Goal: Information Seeking & Learning: Check status

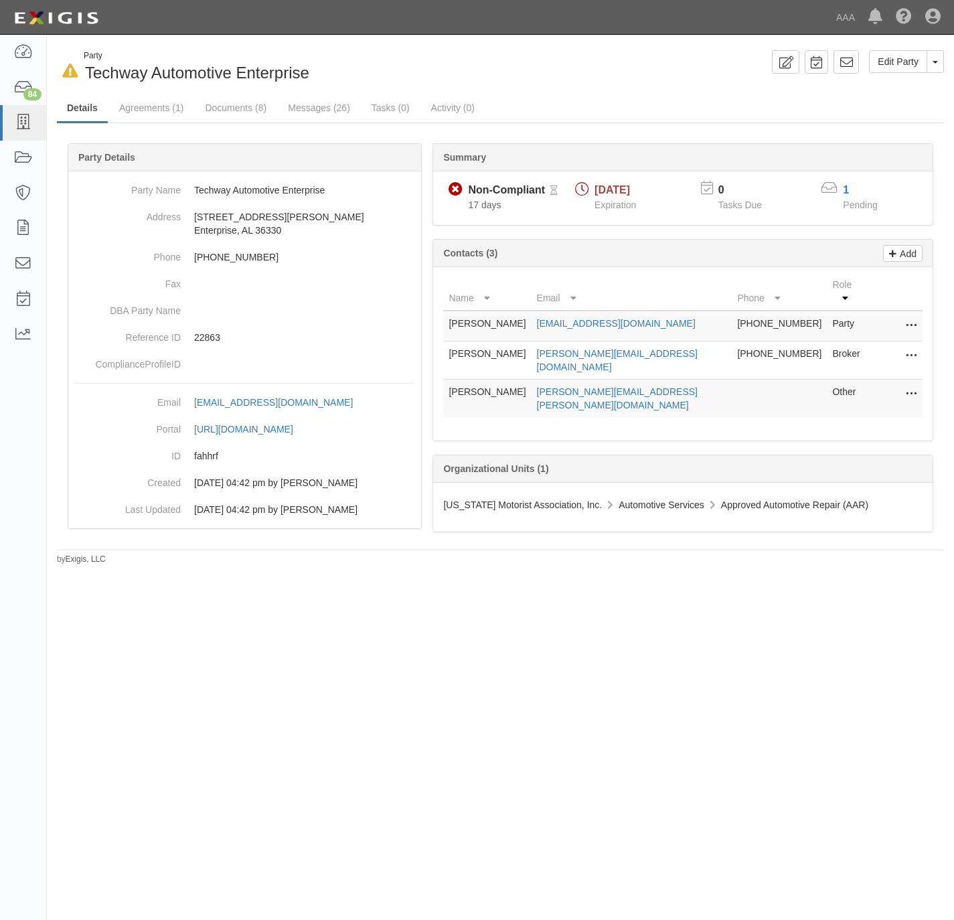
drag, startPoint x: 0, startPoint y: 0, endPoint x: 721, endPoint y: 751, distance: 1041.3
click at [721, 751] on div "In Default since 09/23/2025 Party Techway Automotive Enterprise Edit Party Togg…" at bounding box center [477, 454] width 954 height 828
drag, startPoint x: 110, startPoint y: 125, endPoint x: 90, endPoint y: 129, distance: 20.5
drag, startPoint x: 90, startPoint y: 129, endPoint x: 11, endPoint y: 121, distance: 80.0
click at [11, 121] on link at bounding box center [23, 122] width 46 height 35
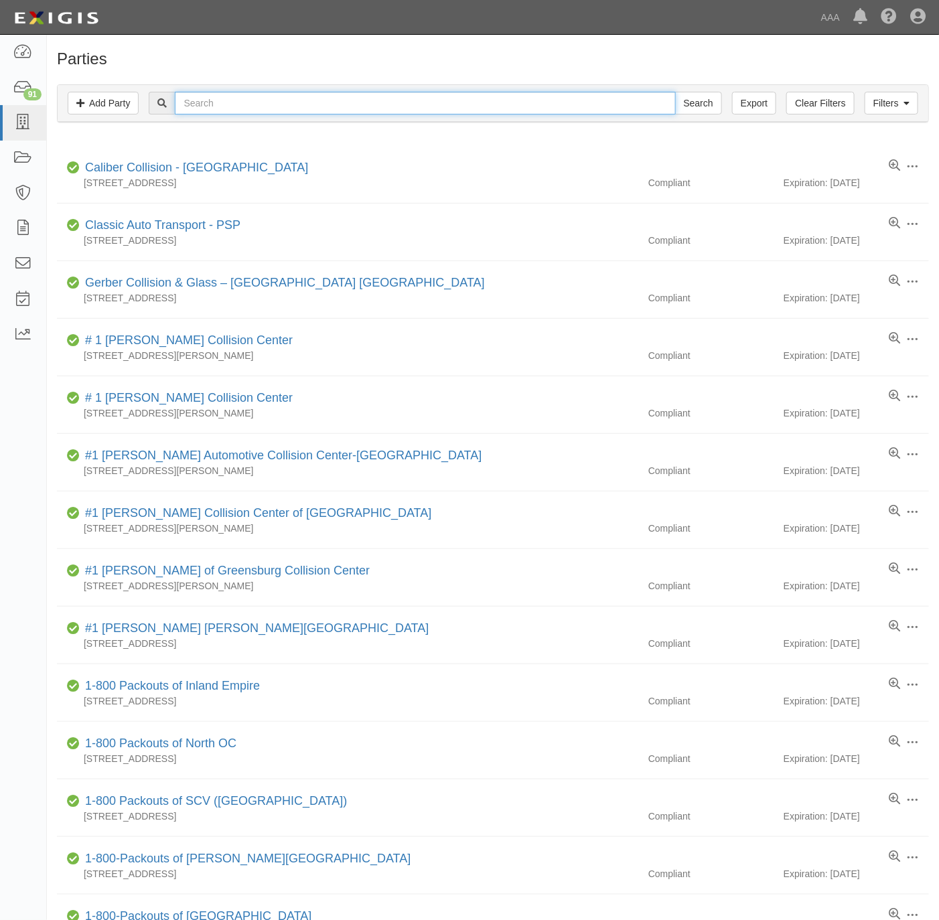
click at [346, 104] on input "text" at bounding box center [425, 103] width 500 height 23
type input "super"
click at [675, 92] on input "Search" at bounding box center [698, 103] width 47 height 23
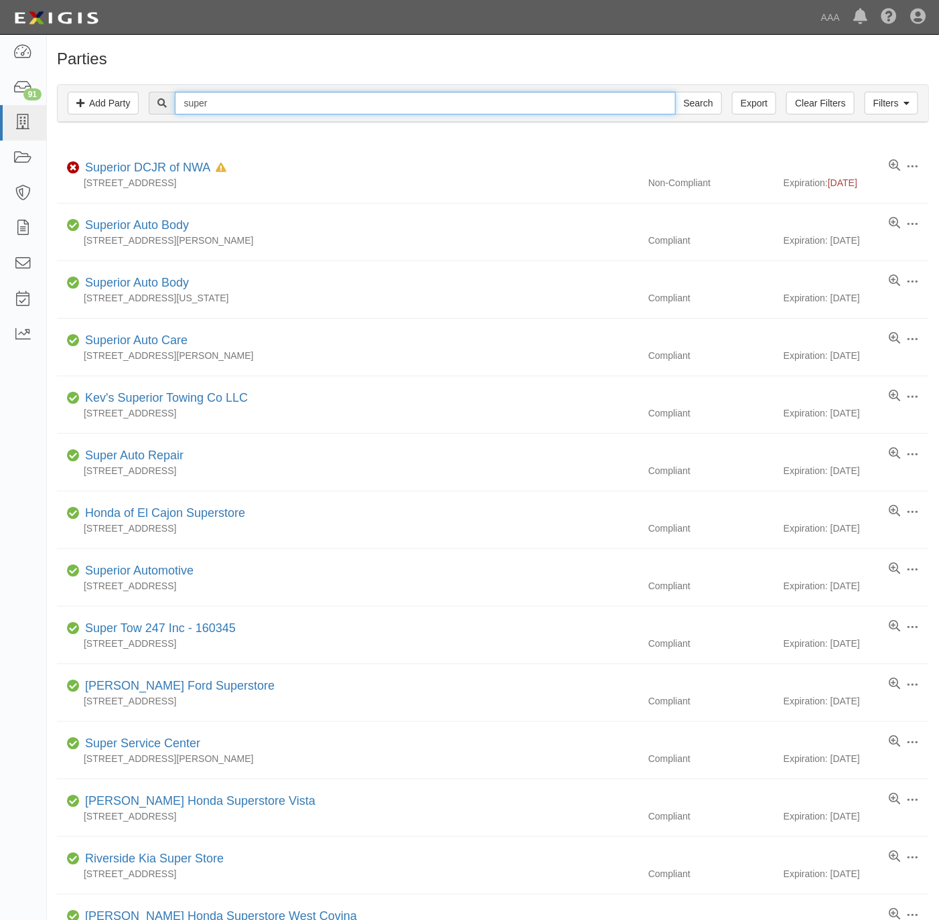
click at [477, 100] on input "super" at bounding box center [425, 103] width 500 height 23
paste input "Super Service Towing"
type input "Super Service Towing"
click at [715, 101] on input "Search" at bounding box center [698, 103] width 47 height 23
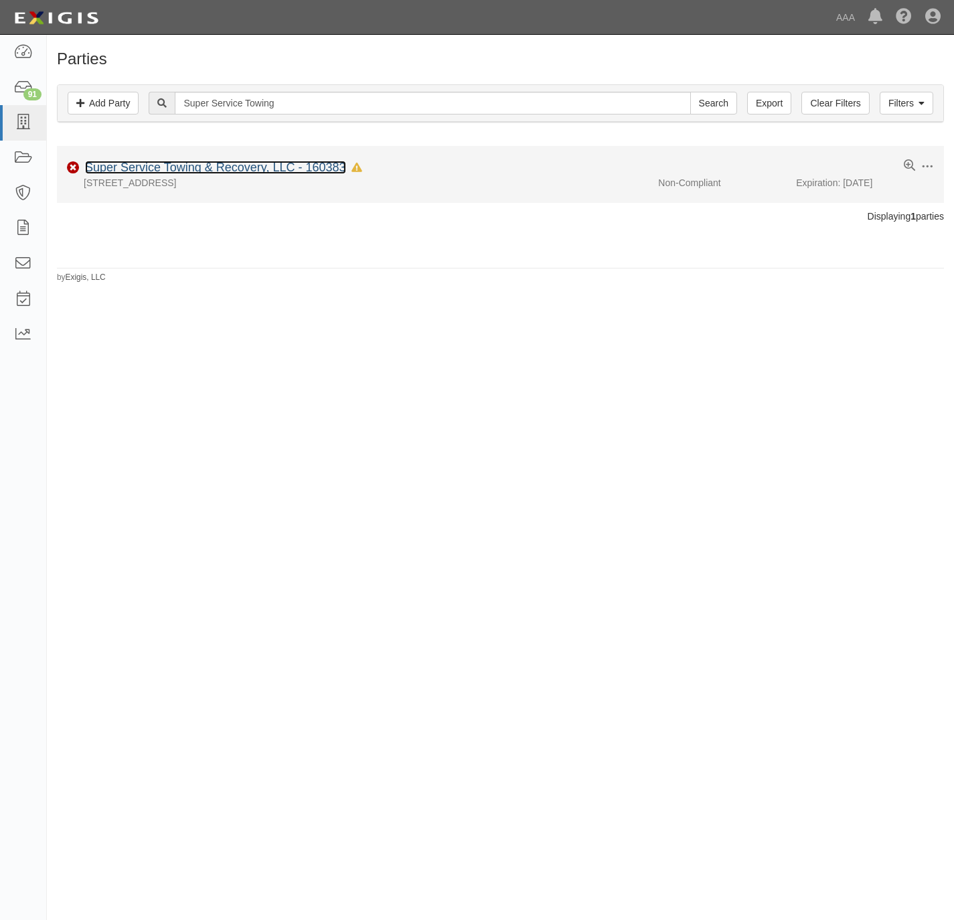
click at [228, 163] on link "Super Service Towing & Recovery, LLC - 160383" at bounding box center [215, 167] width 261 height 13
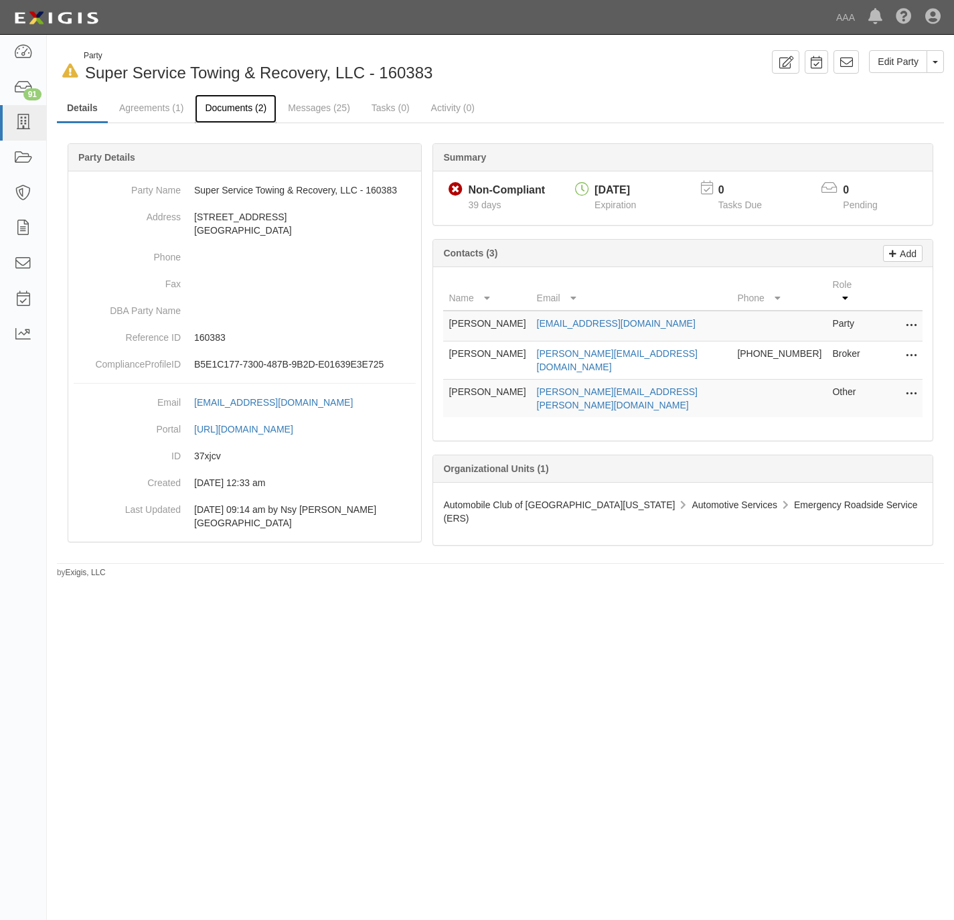
click at [244, 105] on link "Documents (2)" at bounding box center [236, 108] width 82 height 29
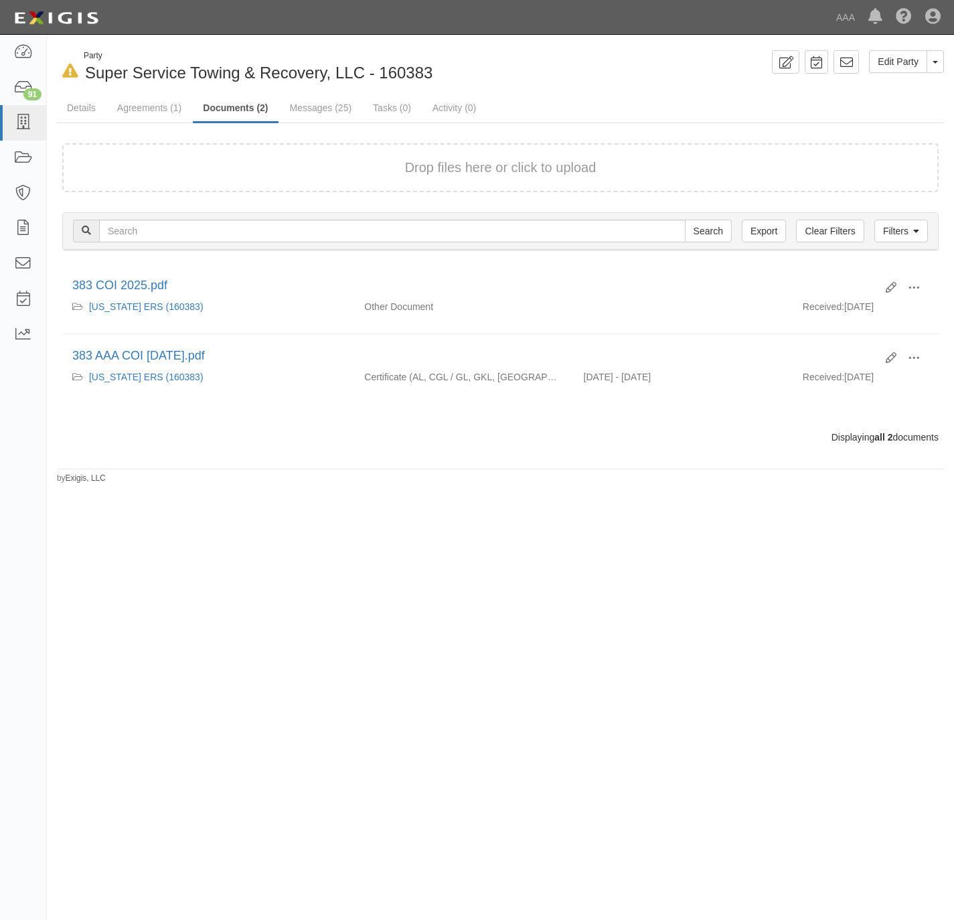
click at [291, 179] on form "Drop files here or click to upload" at bounding box center [500, 167] width 876 height 49
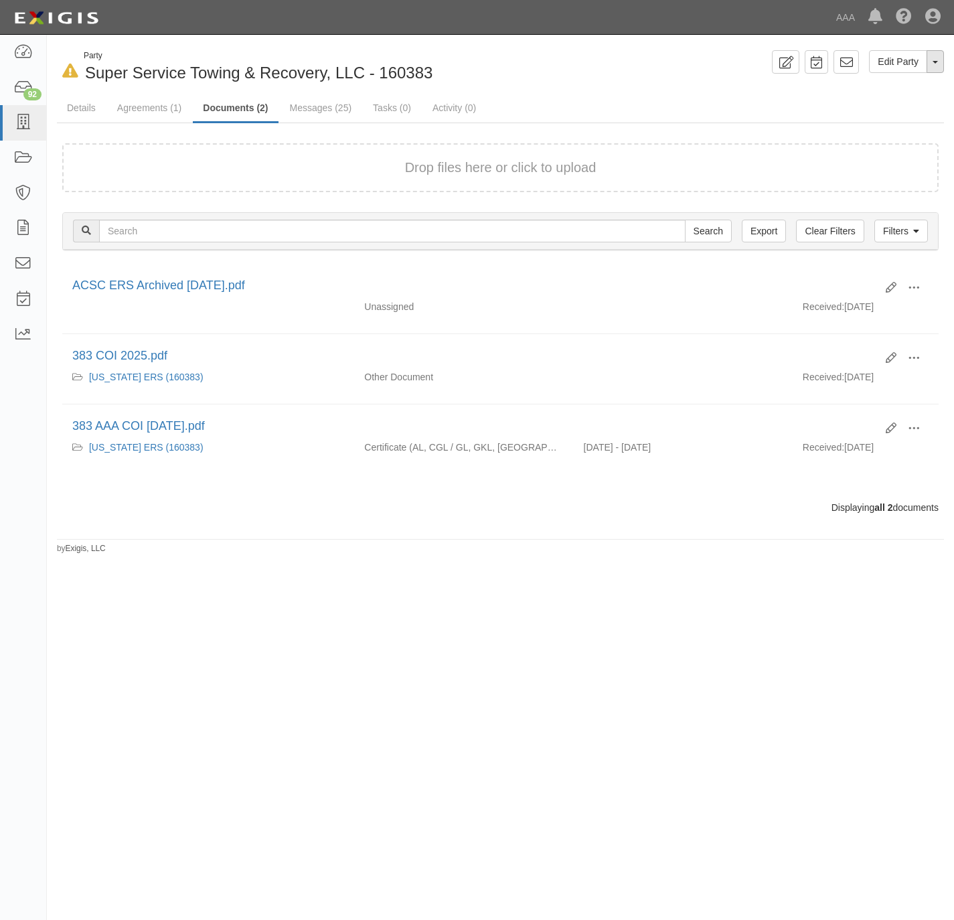
click at [934, 64] on button "Toggle Party Dropdown" at bounding box center [935, 61] width 17 height 23
click at [900, 100] on link "Archive Party" at bounding box center [891, 104] width 106 height 17
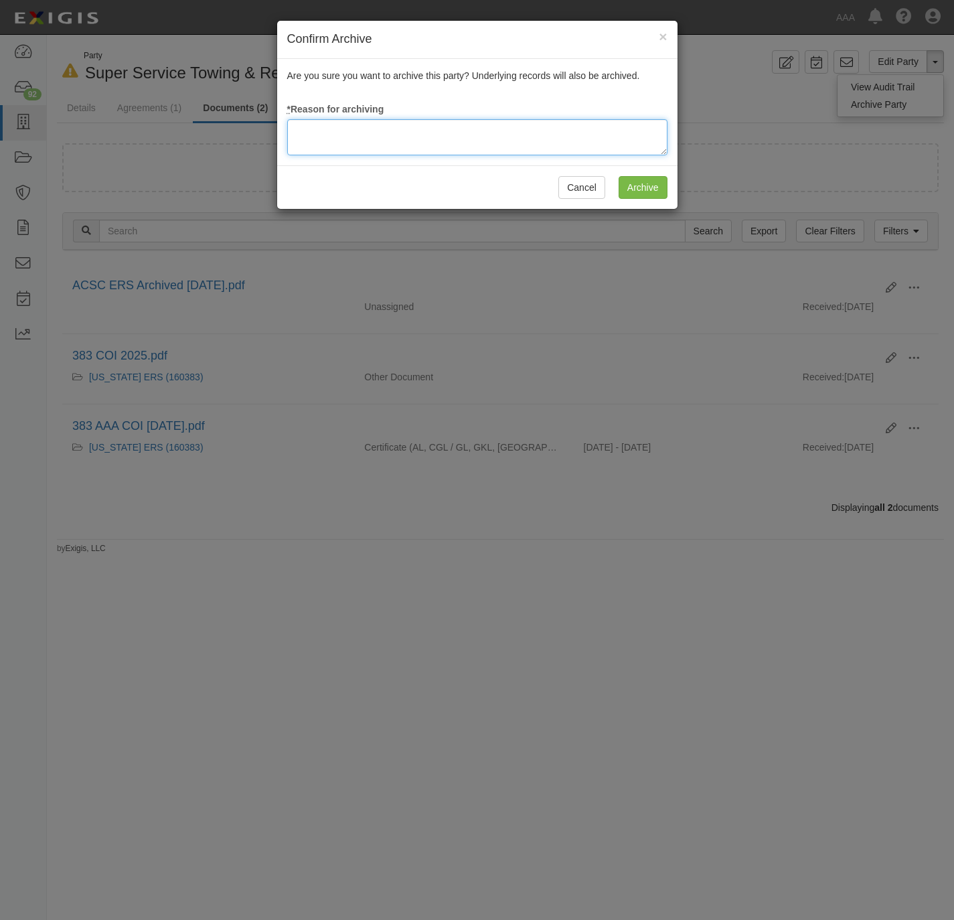
click at [532, 135] on textarea at bounding box center [477, 137] width 380 height 36
click at [532, 145] on textarea at bounding box center [477, 137] width 380 height 36
paste textarea "RM Archival Timeline Met."
type textarea "RM Archival Timeline Met."
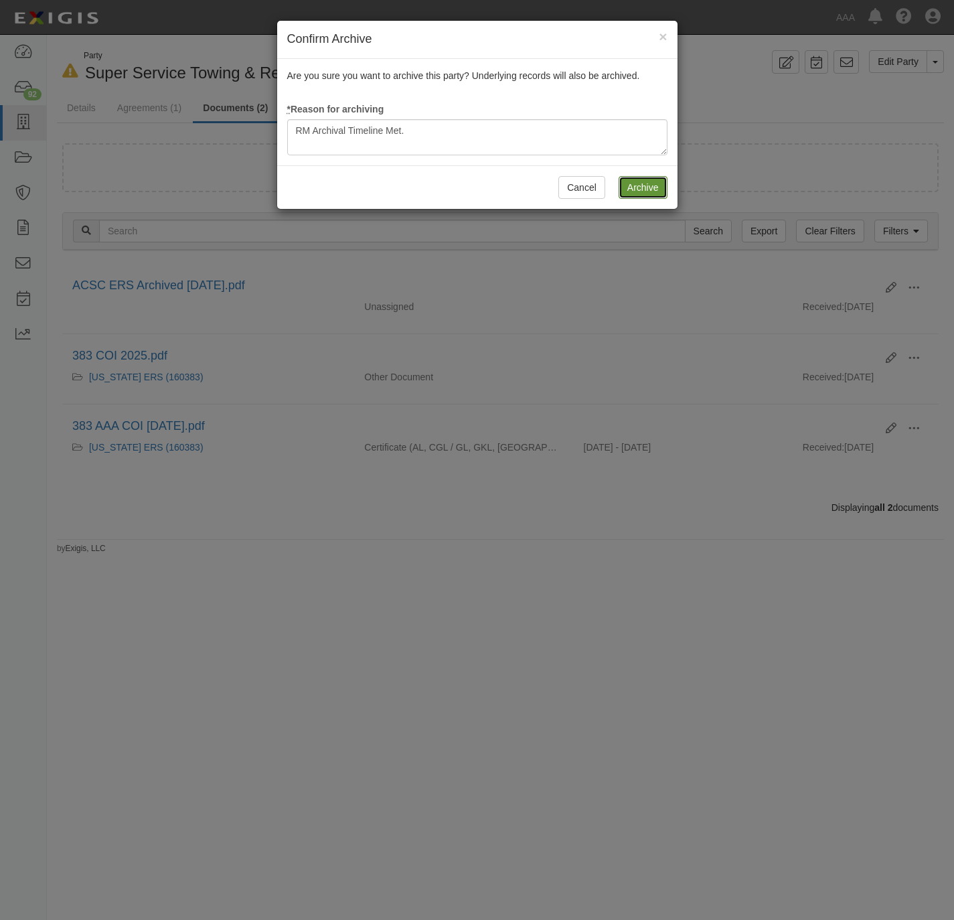
click at [653, 185] on input "Archive" at bounding box center [643, 187] width 49 height 23
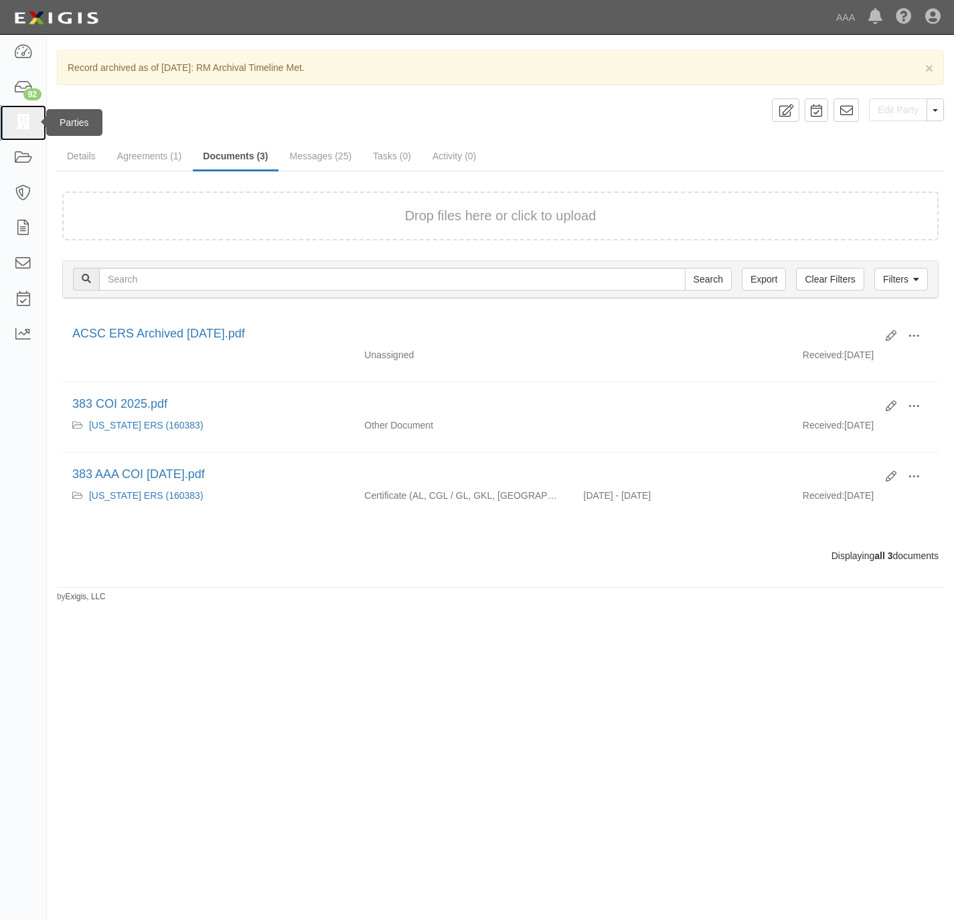
click at [24, 123] on icon at bounding box center [22, 122] width 19 height 15
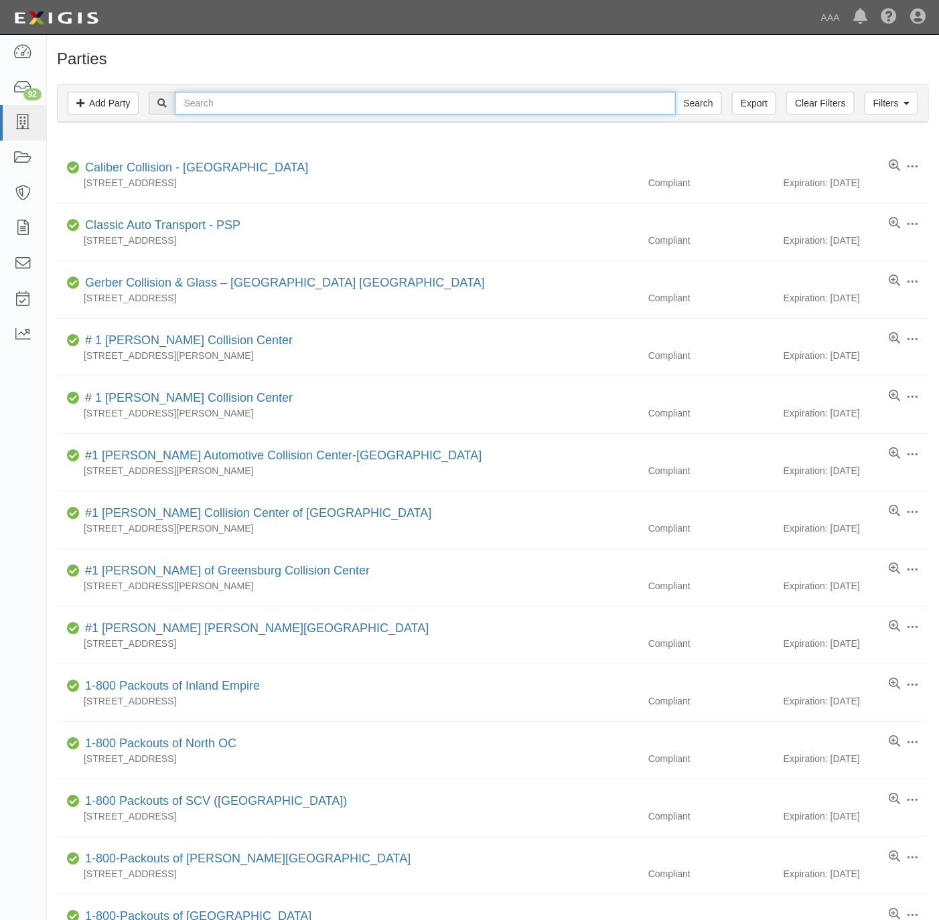
click at [262, 107] on input "text" at bounding box center [425, 103] width 500 height 23
type input "paso"
click at [675, 92] on input "Search" at bounding box center [698, 103] width 47 height 23
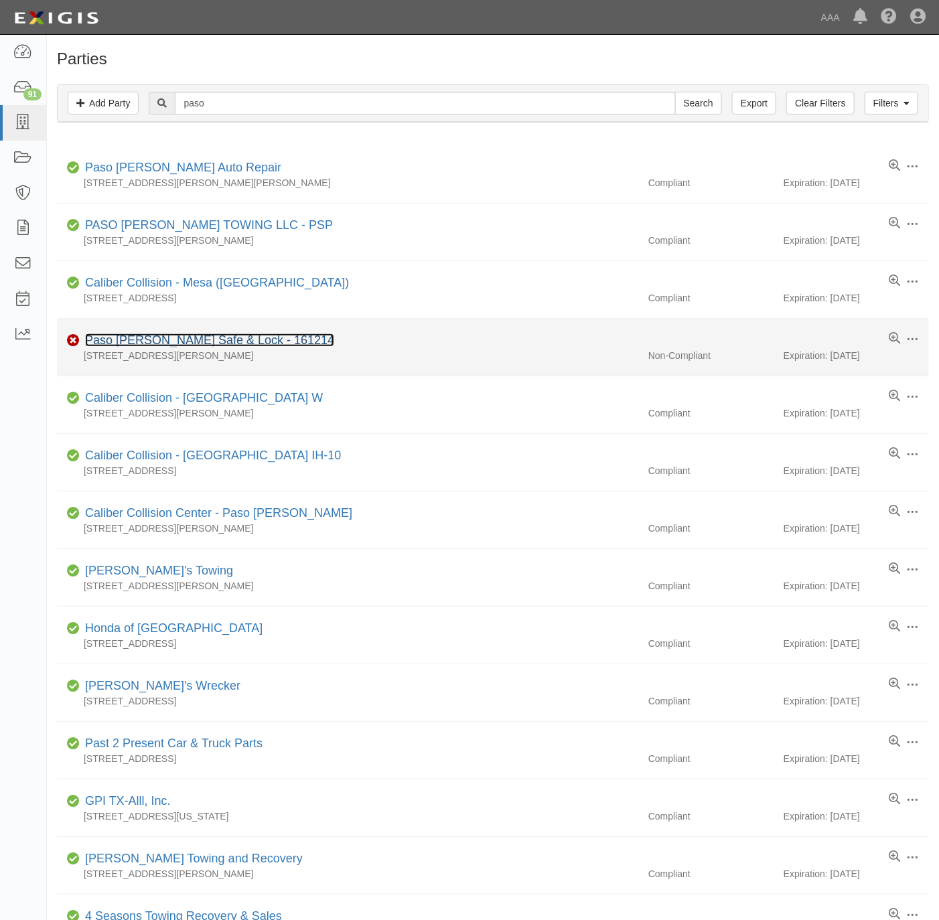
click at [155, 336] on link "Paso [PERSON_NAME] Safe & Lock - 161214" at bounding box center [209, 339] width 249 height 13
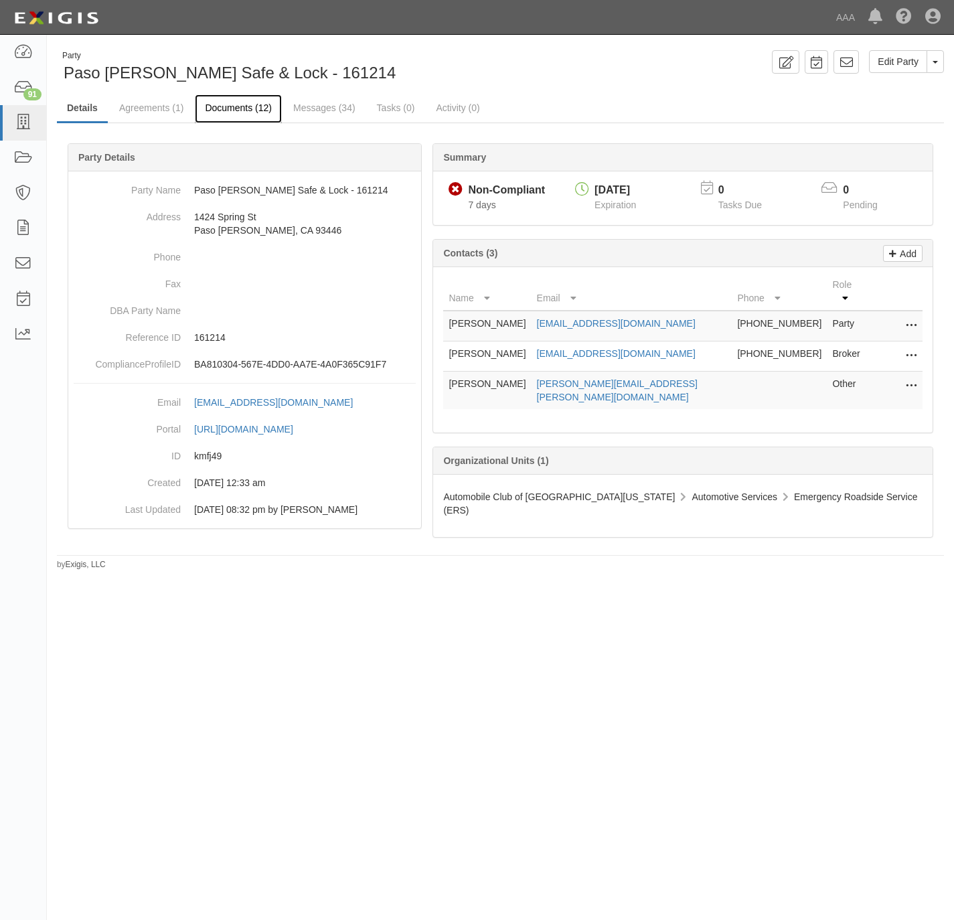
click at [224, 106] on link "Documents (12)" at bounding box center [238, 108] width 87 height 29
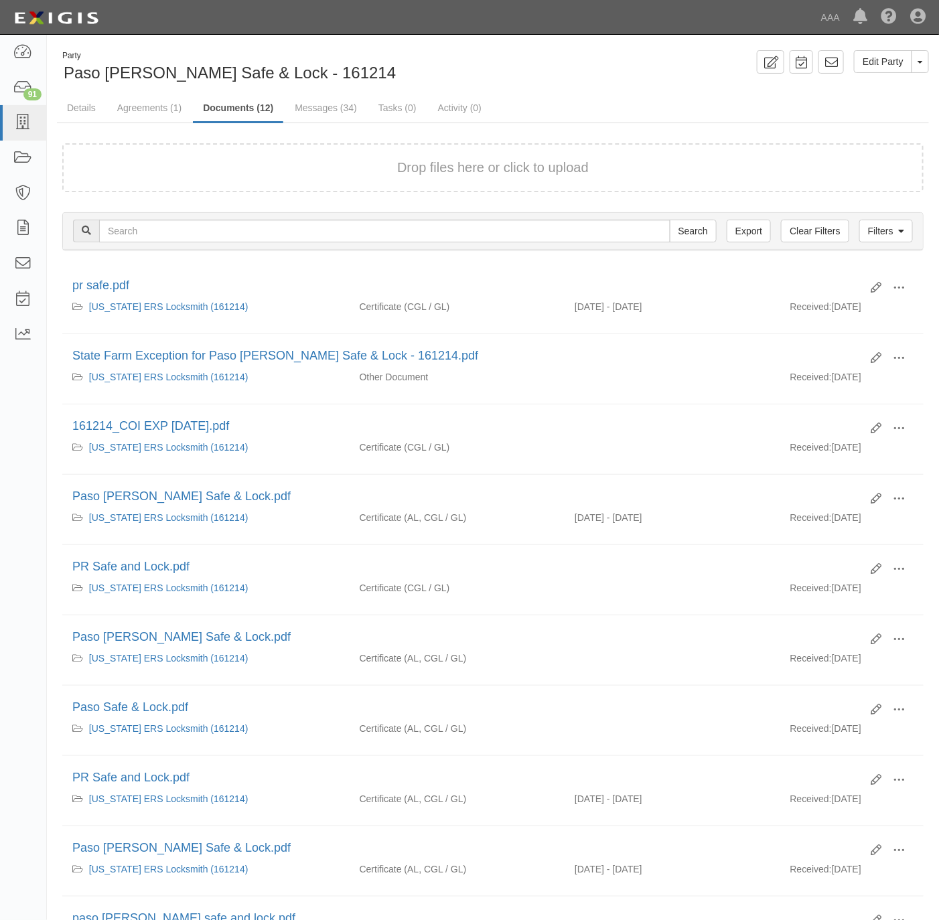
click at [251, 175] on div "Drop files here or click to upload" at bounding box center [493, 167] width 832 height 19
click at [358, 169] on div "Drop files here or click to upload" at bounding box center [493, 167] width 832 height 19
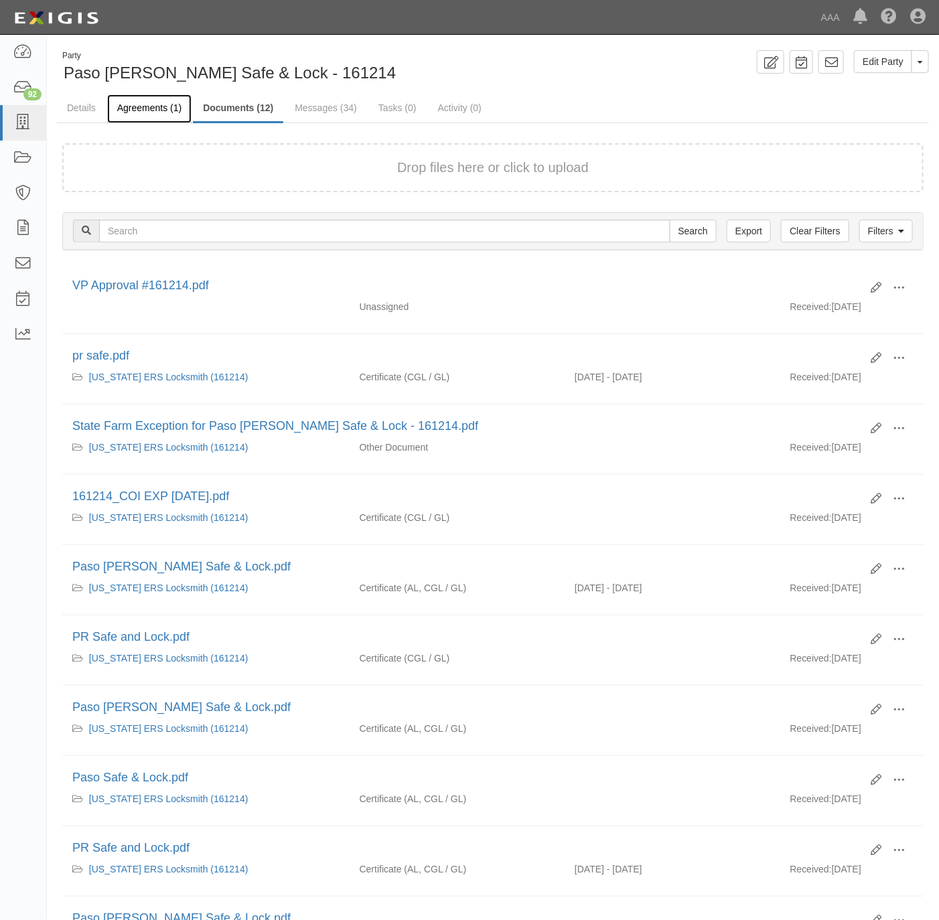
click at [157, 110] on link "Agreements (1)" at bounding box center [149, 108] width 84 height 29
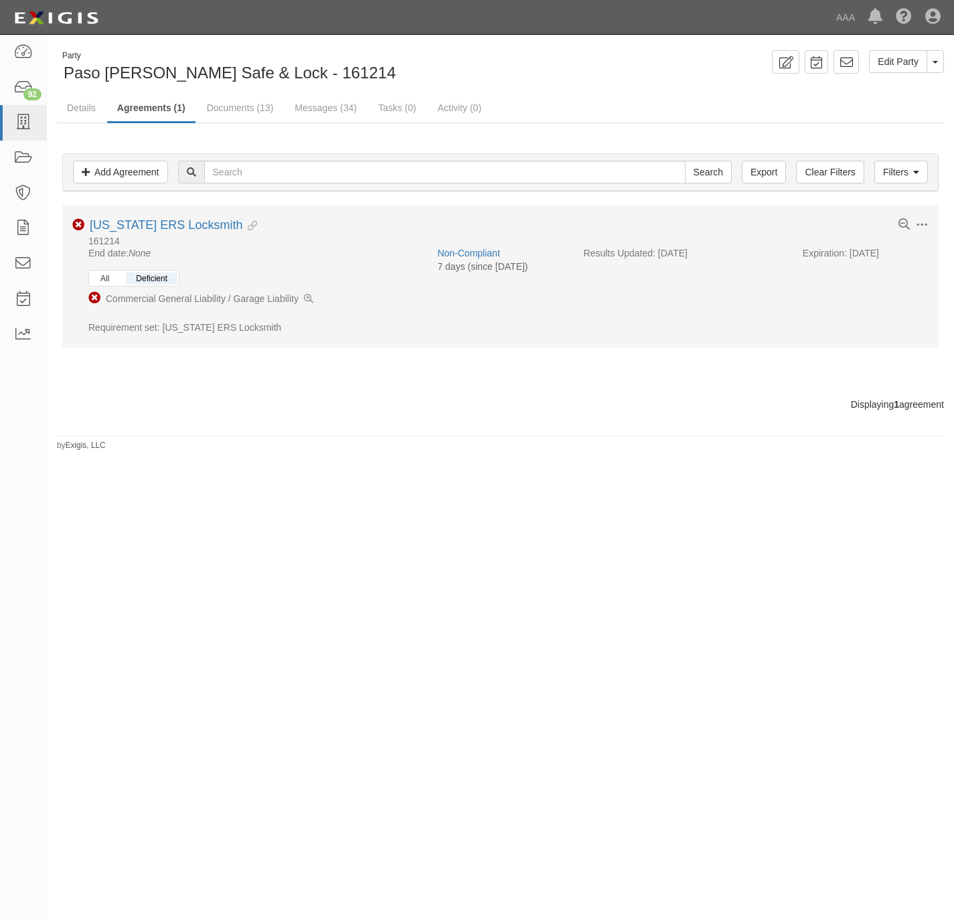
click at [114, 276] on button "All" at bounding box center [104, 278] width 29 height 12
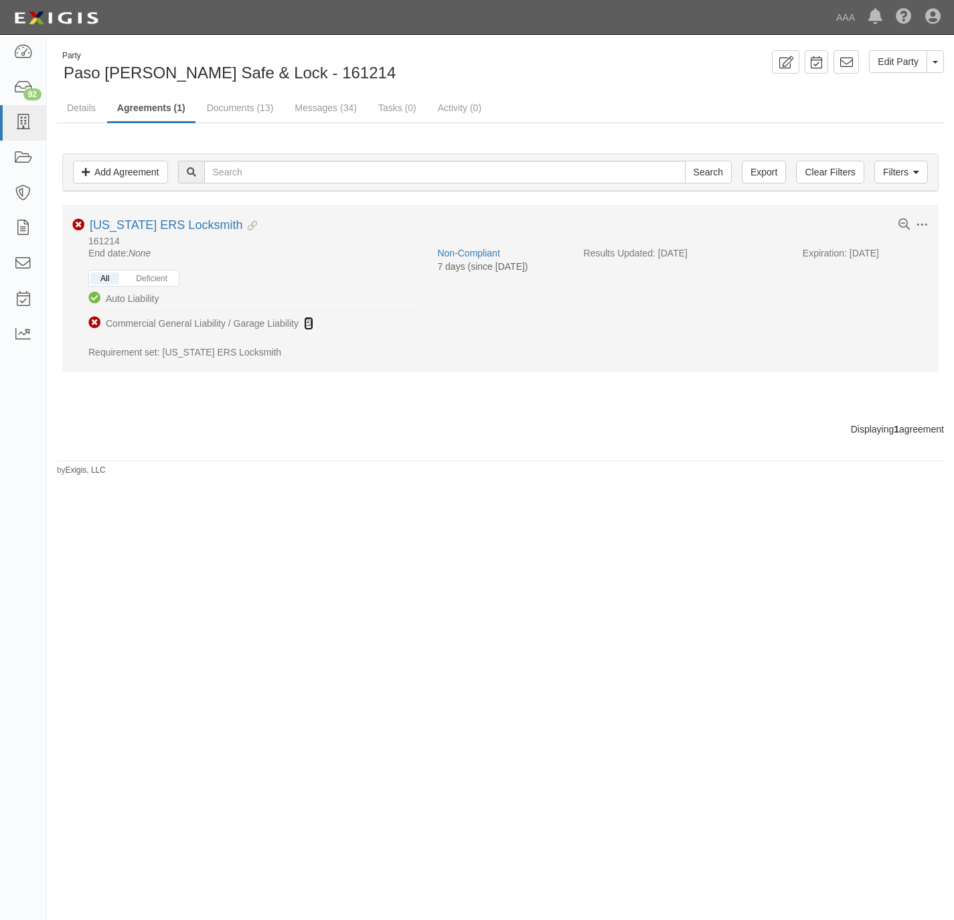
click at [307, 321] on icon at bounding box center [308, 323] width 9 height 9
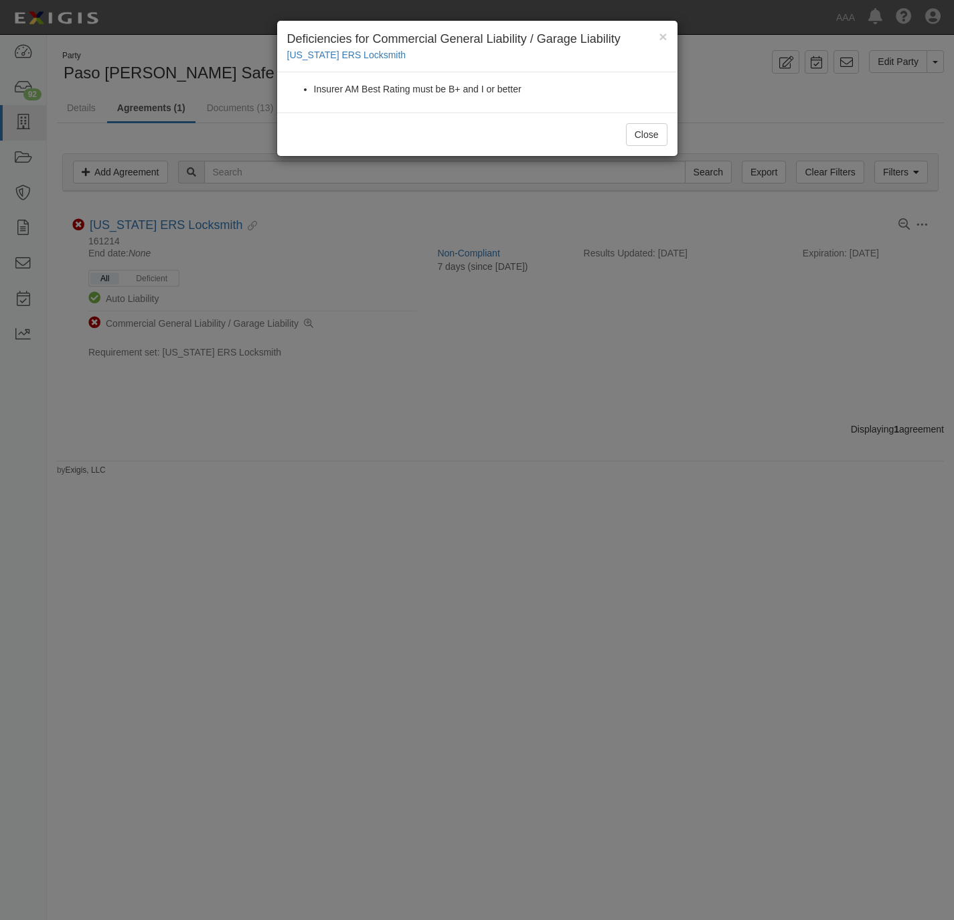
click at [424, 396] on div "× Deficiencies for Commercial General Liability / Garage Liability California E…" at bounding box center [477, 460] width 954 height 920
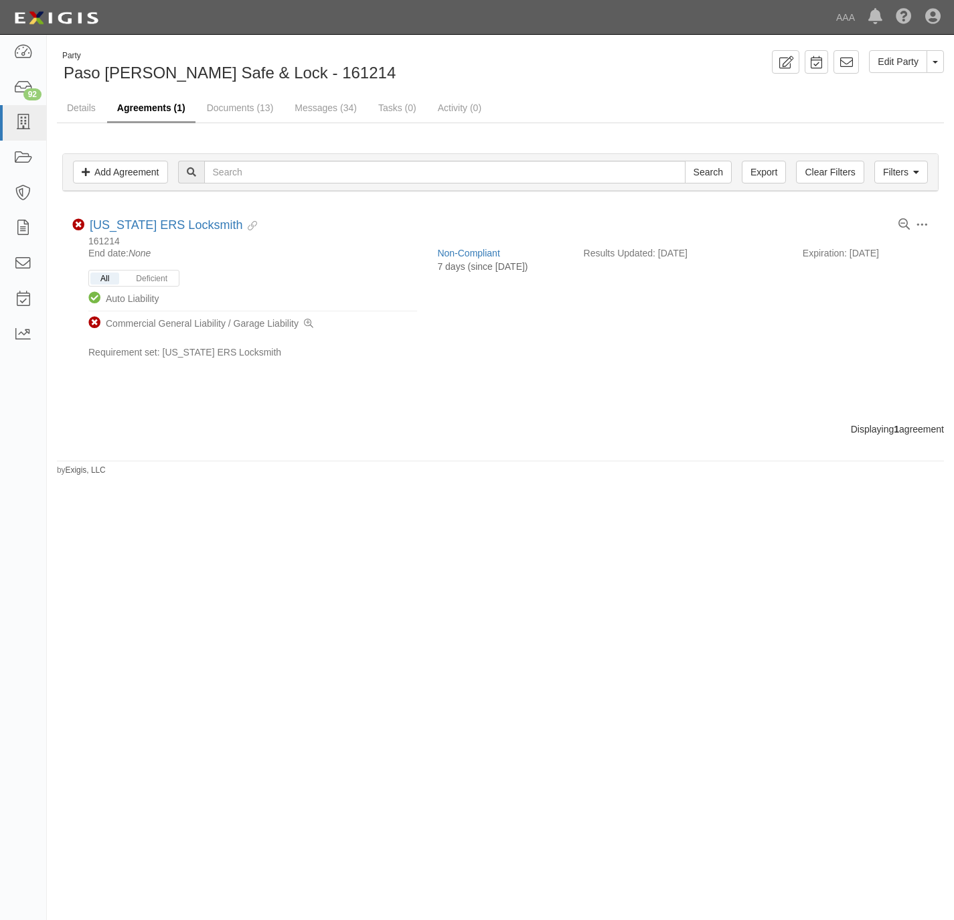
click at [149, 103] on link "Agreements (1)" at bounding box center [151, 108] width 88 height 29
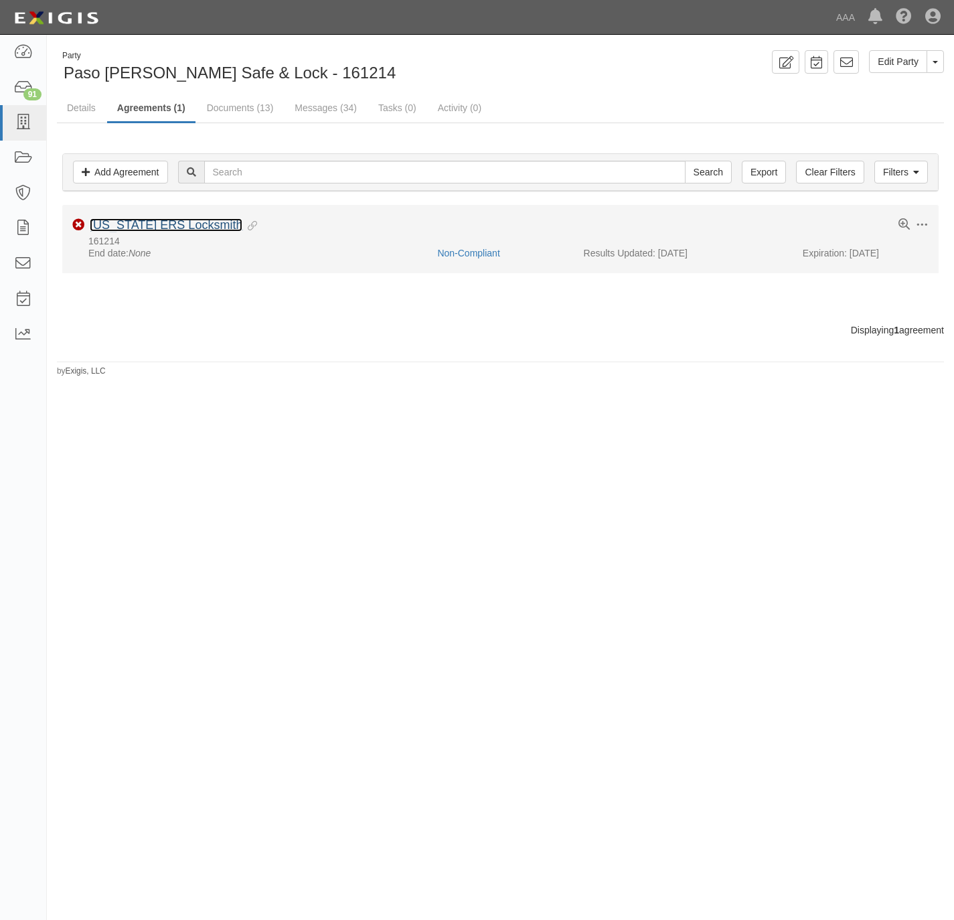
click at [143, 220] on link "[US_STATE] ERS Locksmith" at bounding box center [166, 224] width 153 height 13
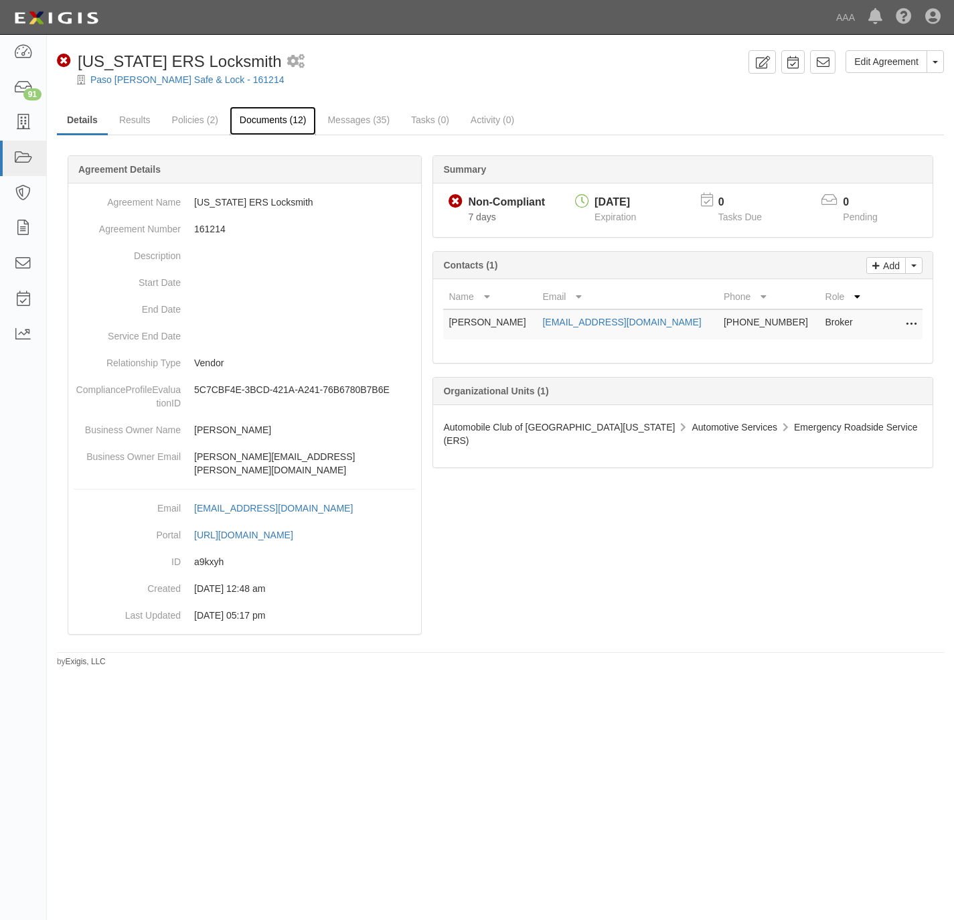
click at [267, 115] on link "Documents (12)" at bounding box center [273, 120] width 87 height 29
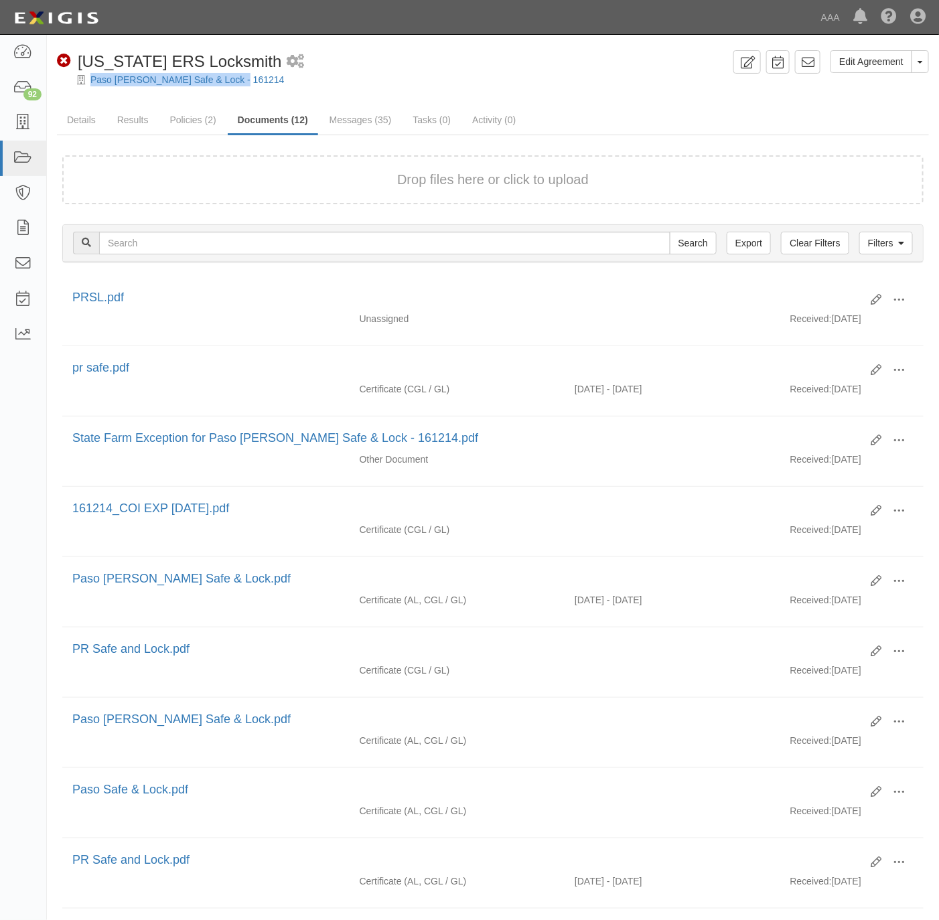
drag, startPoint x: 250, startPoint y: 78, endPoint x: 87, endPoint y: 79, distance: 162.7
click at [87, 79] on div "Paso [PERSON_NAME] Safe & Lock - 161214" at bounding box center [503, 79] width 872 height 13
copy div "Paso [PERSON_NAME] Safe & Lock - 161214"
click at [698, 99] on div "Edit Agreement Toggle Agreement Dropdown View Audit Trail Archive Agreement Pla…" at bounding box center [493, 659] width 892 height 1219
click at [516, 170] on button "Drop files here or click to upload" at bounding box center [492, 179] width 191 height 19
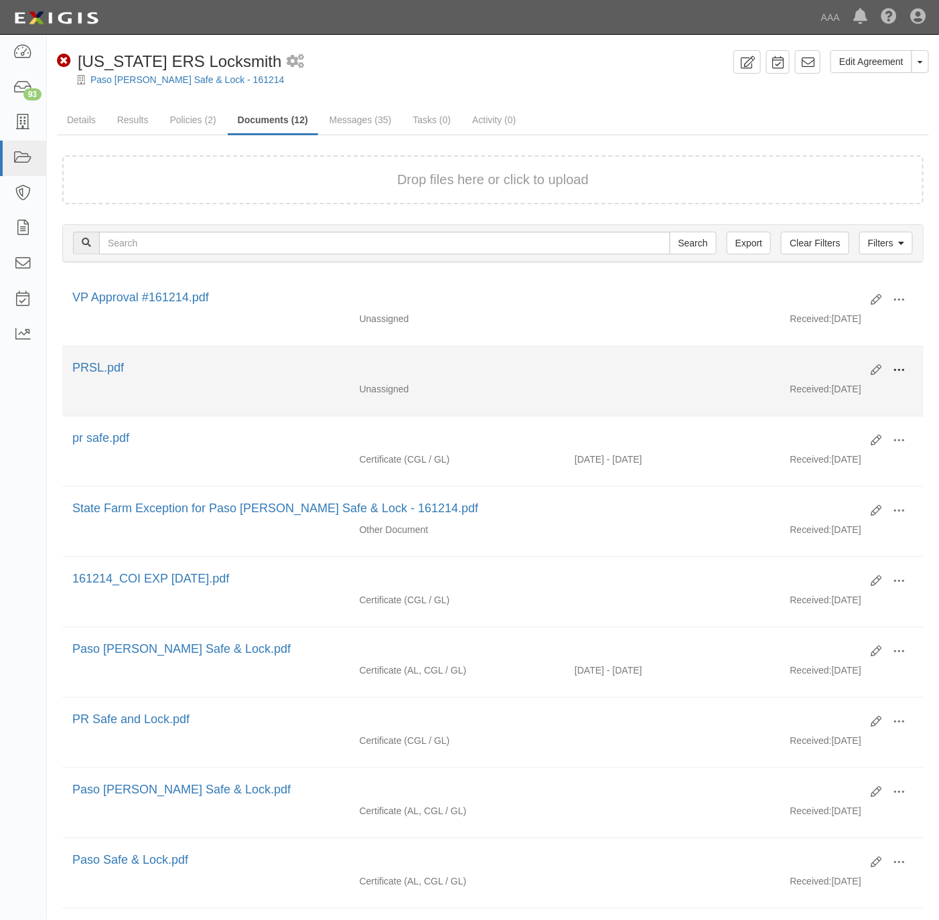
click at [902, 370] on span at bounding box center [898, 370] width 12 height 12
click at [840, 386] on link "View" at bounding box center [834, 390] width 106 height 24
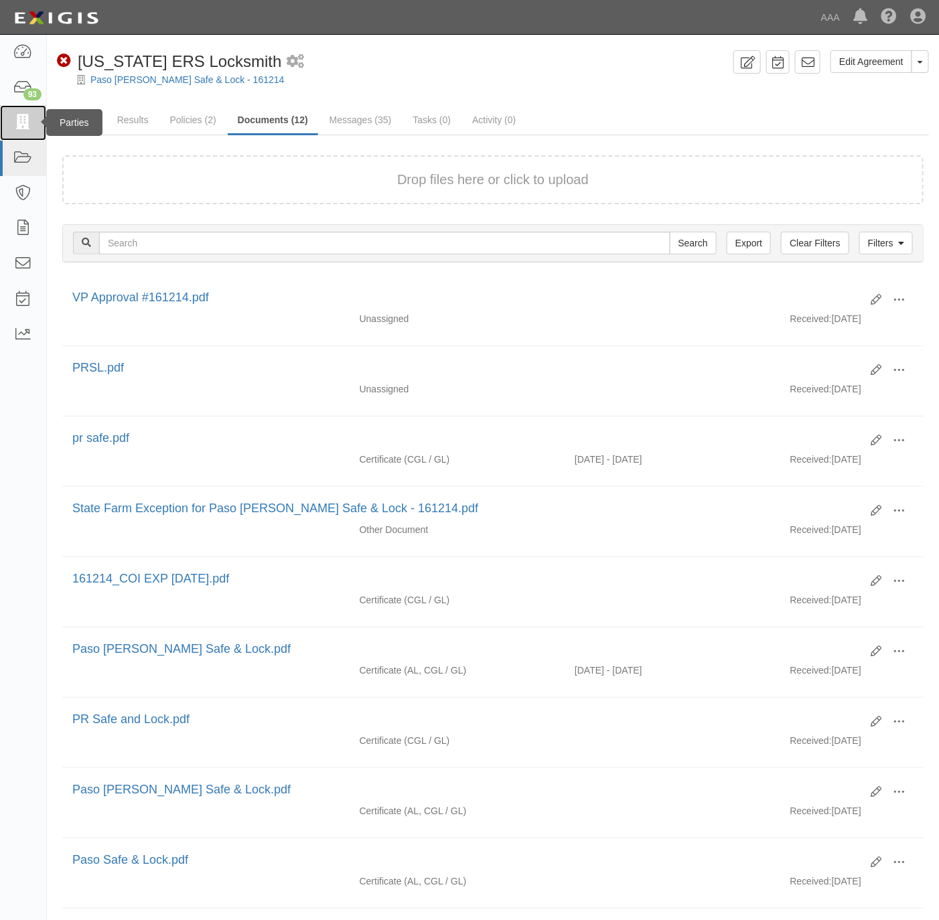
drag, startPoint x: 29, startPoint y: 115, endPoint x: 35, endPoint y: 123, distance: 9.5
click at [29, 115] on icon at bounding box center [22, 122] width 19 height 15
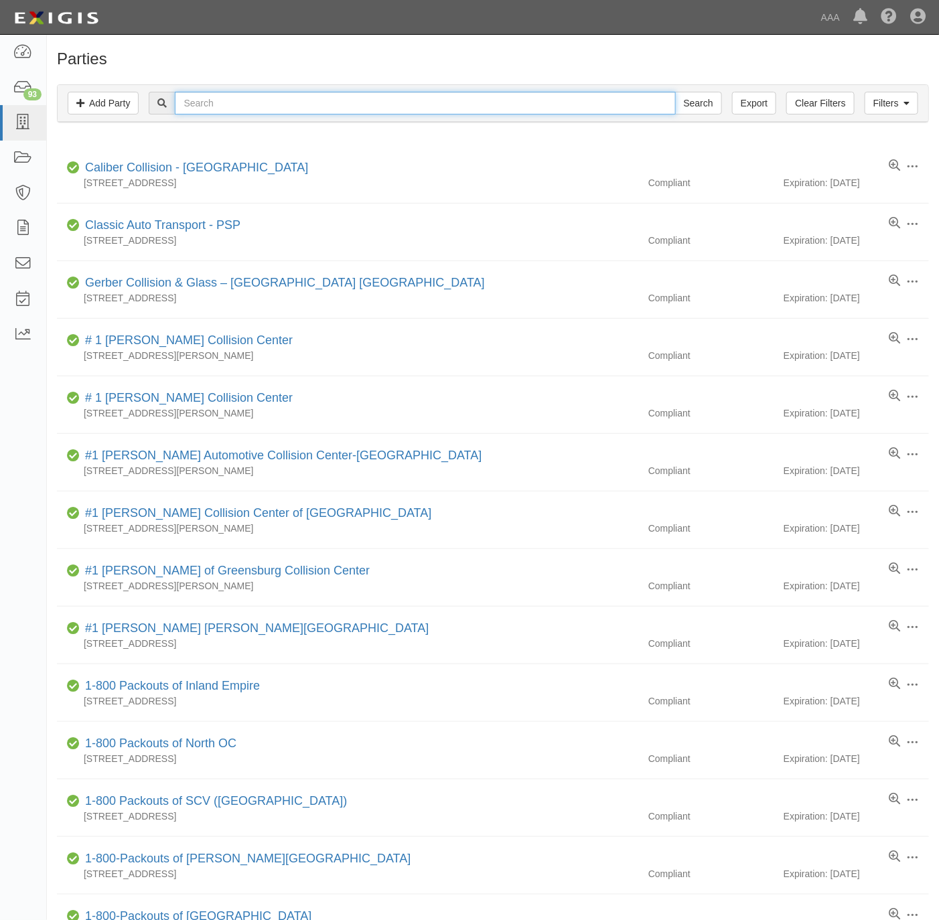
click at [197, 102] on input "text" at bounding box center [425, 103] width 500 height 23
paste input "Northwest Houston Automotive Repair - Glass LLC"
type input "Northwest Houston Automotive Repair - Glass LLC"
click at [701, 99] on input "Search" at bounding box center [698, 103] width 47 height 23
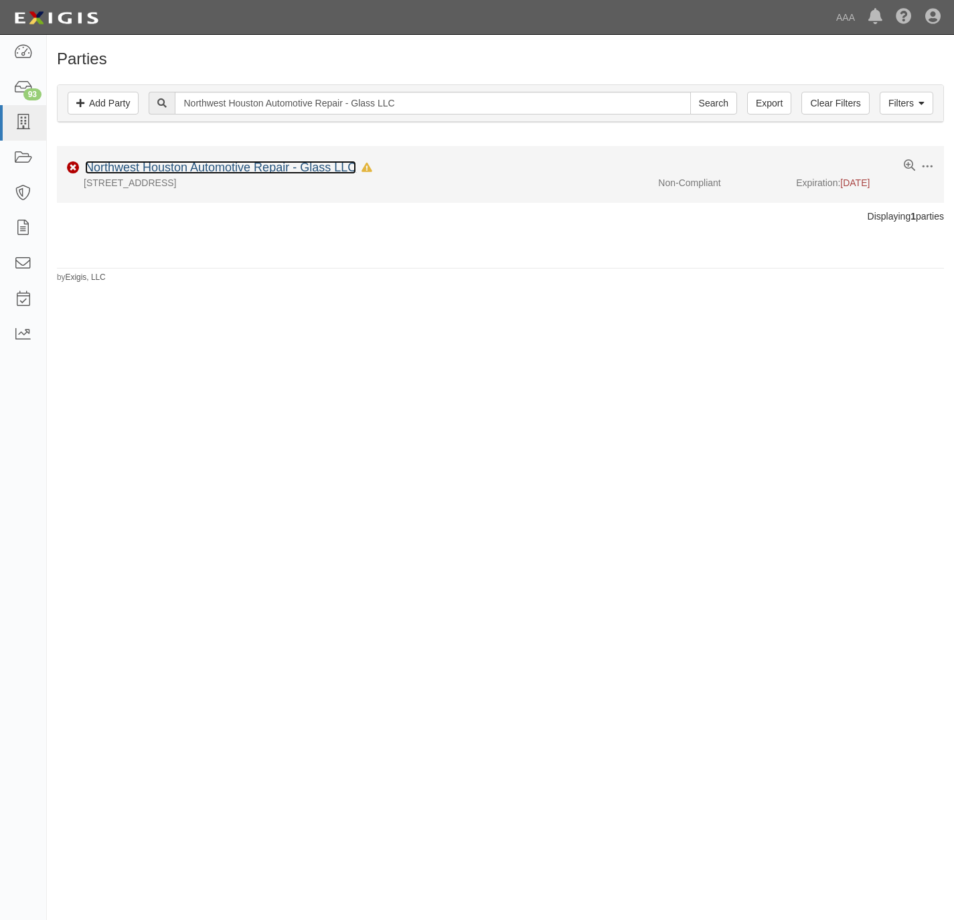
click at [179, 165] on link "Northwest Houston Automotive Repair - Glass LLC" at bounding box center [220, 167] width 271 height 13
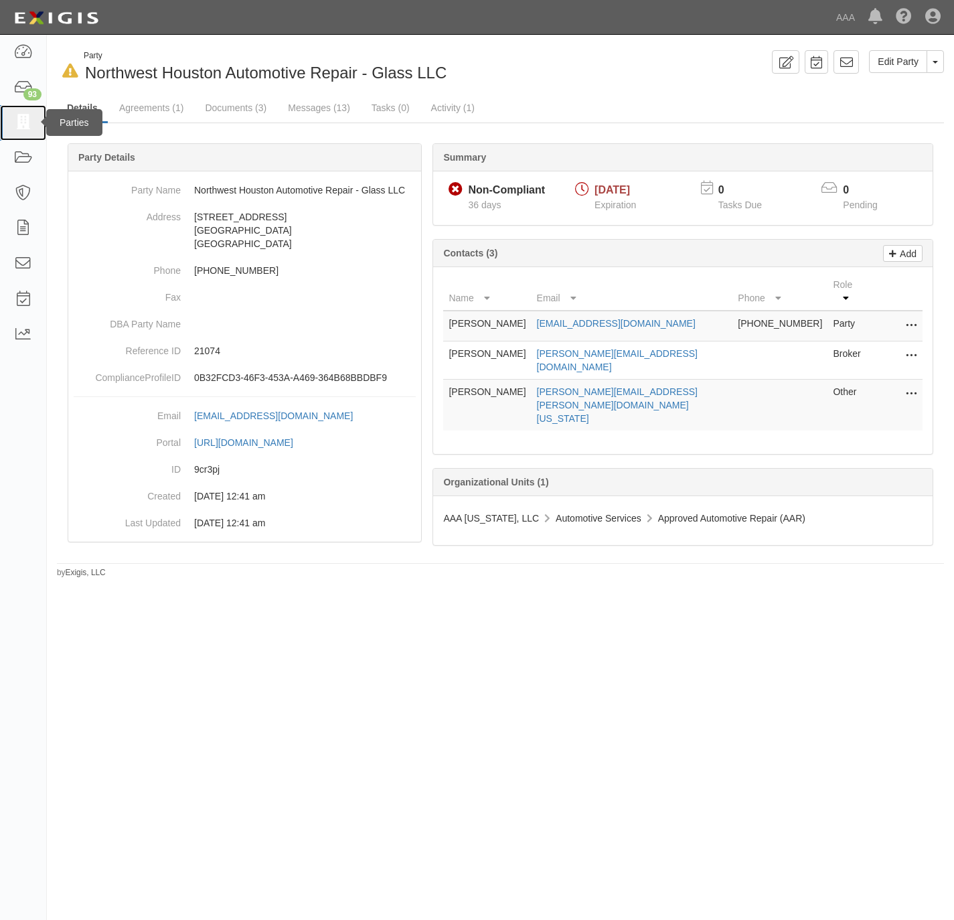
click at [26, 115] on icon at bounding box center [22, 122] width 19 height 15
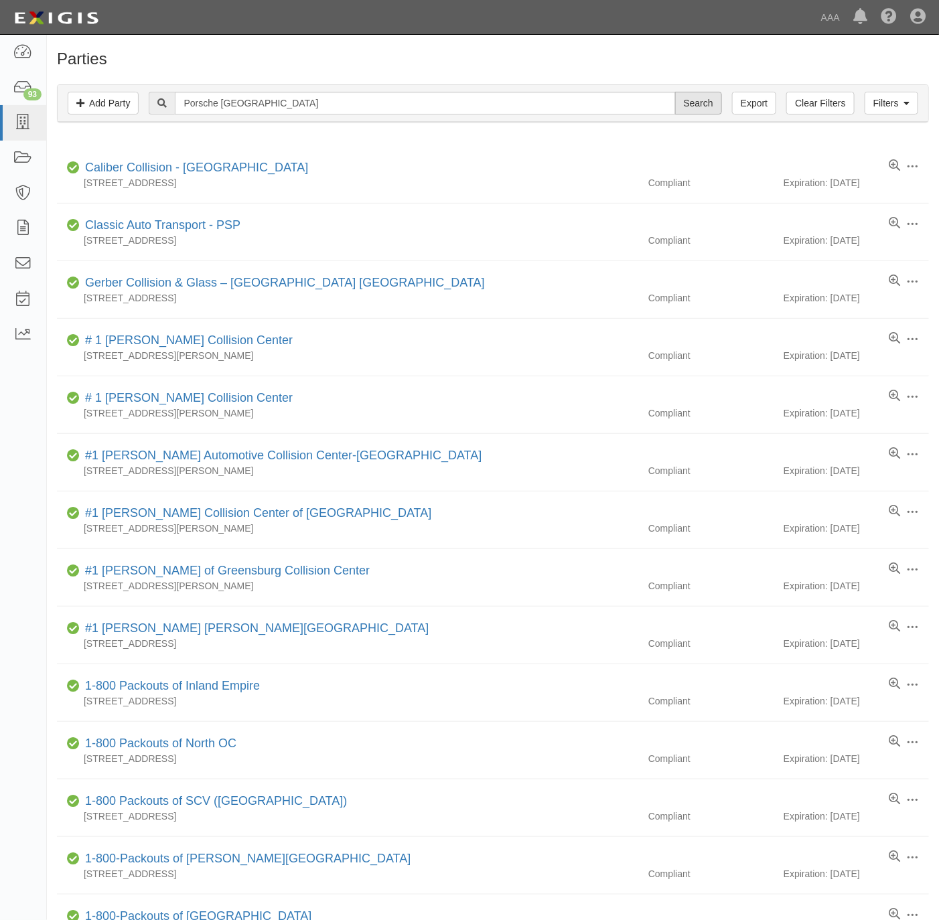
type input "Porsche [GEOGRAPHIC_DATA]"
click at [687, 98] on input "Search" at bounding box center [698, 103] width 47 height 23
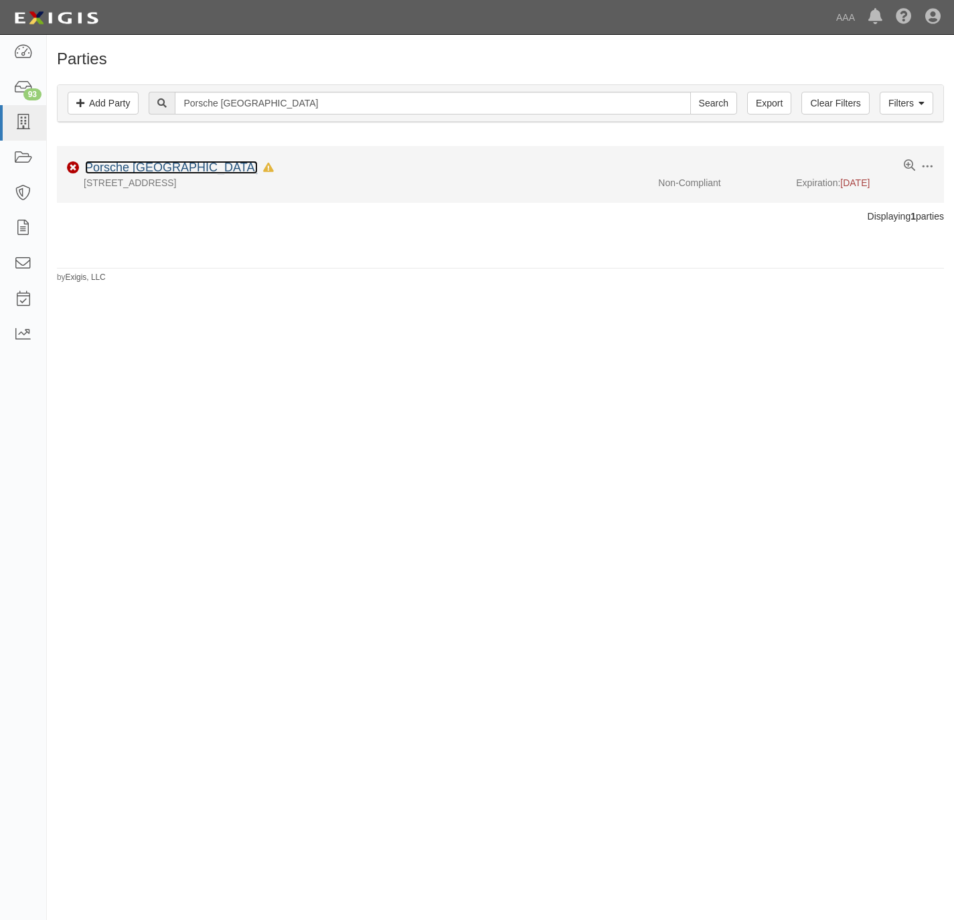
click at [139, 173] on link "Porsche [GEOGRAPHIC_DATA]" at bounding box center [171, 167] width 173 height 13
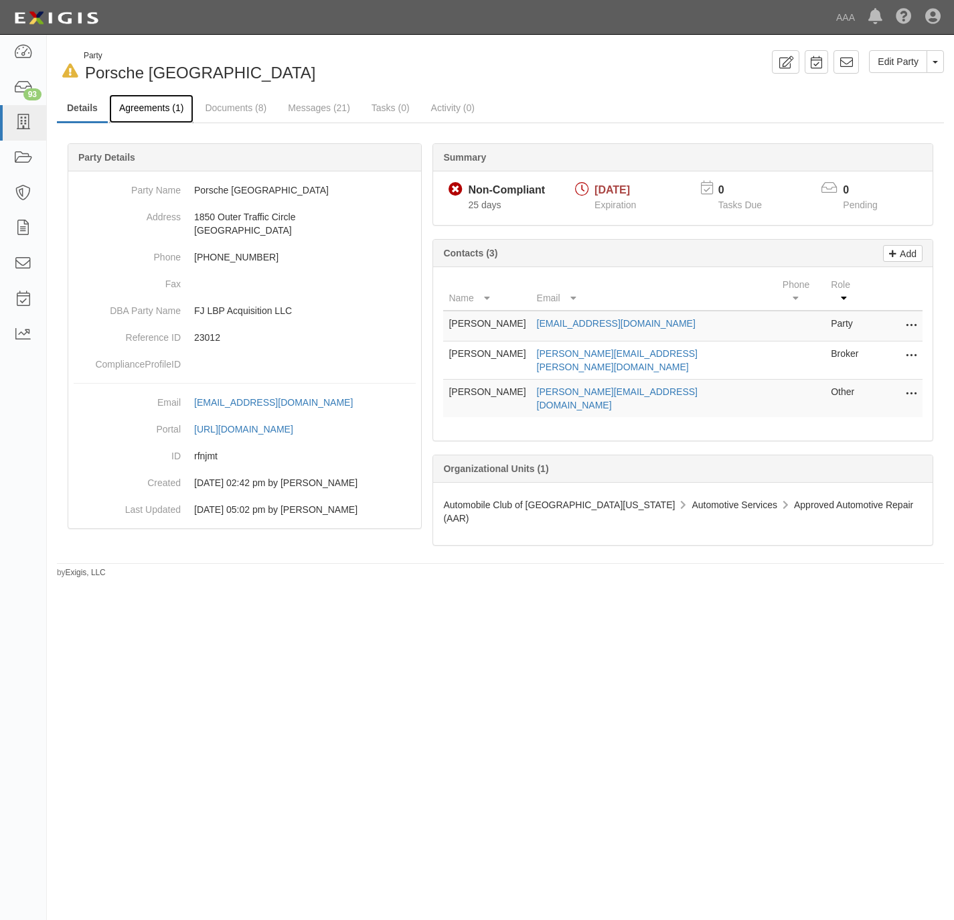
click at [155, 104] on link "Agreements (1)" at bounding box center [151, 108] width 84 height 29
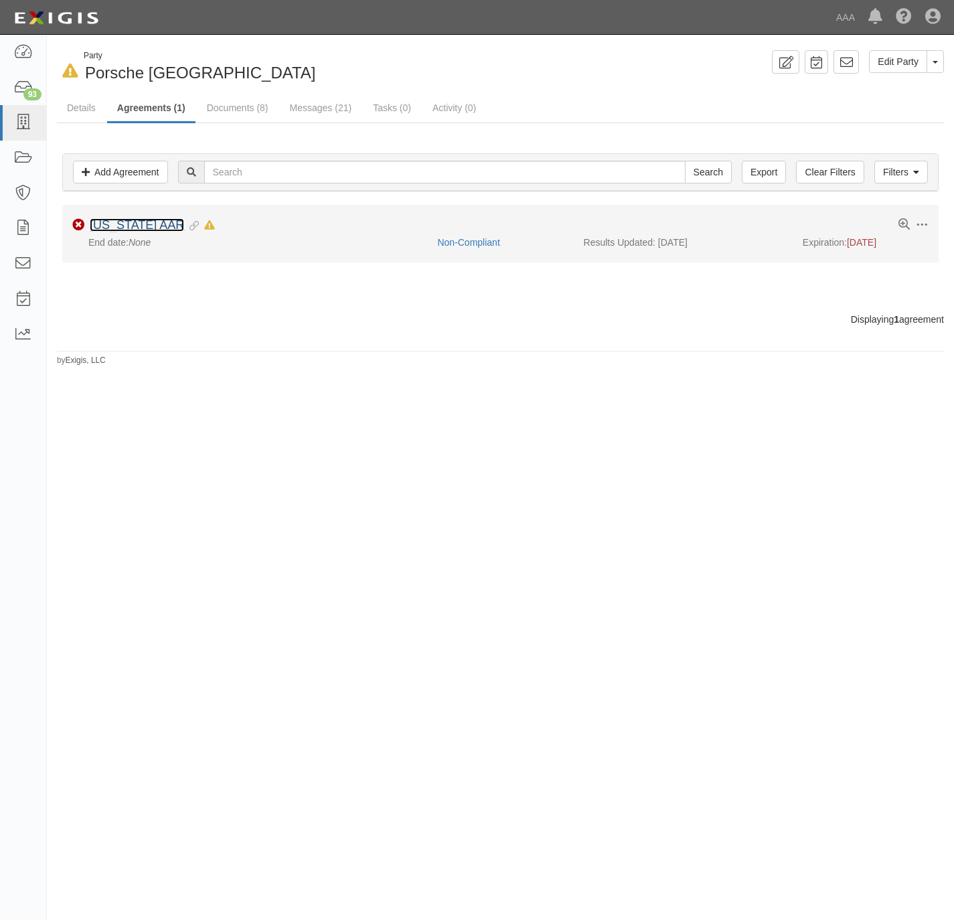
click at [123, 224] on link "[US_STATE] AAR" at bounding box center [137, 224] width 94 height 13
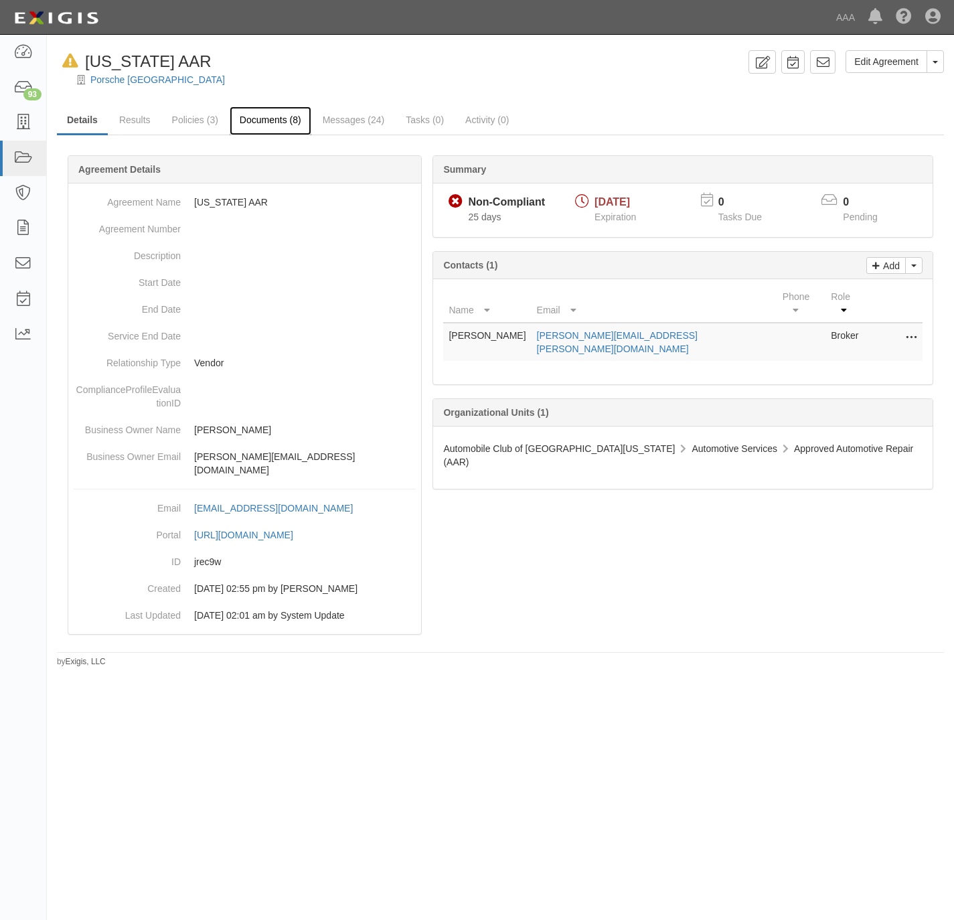
click at [257, 110] on link "Documents (8)" at bounding box center [271, 120] width 82 height 29
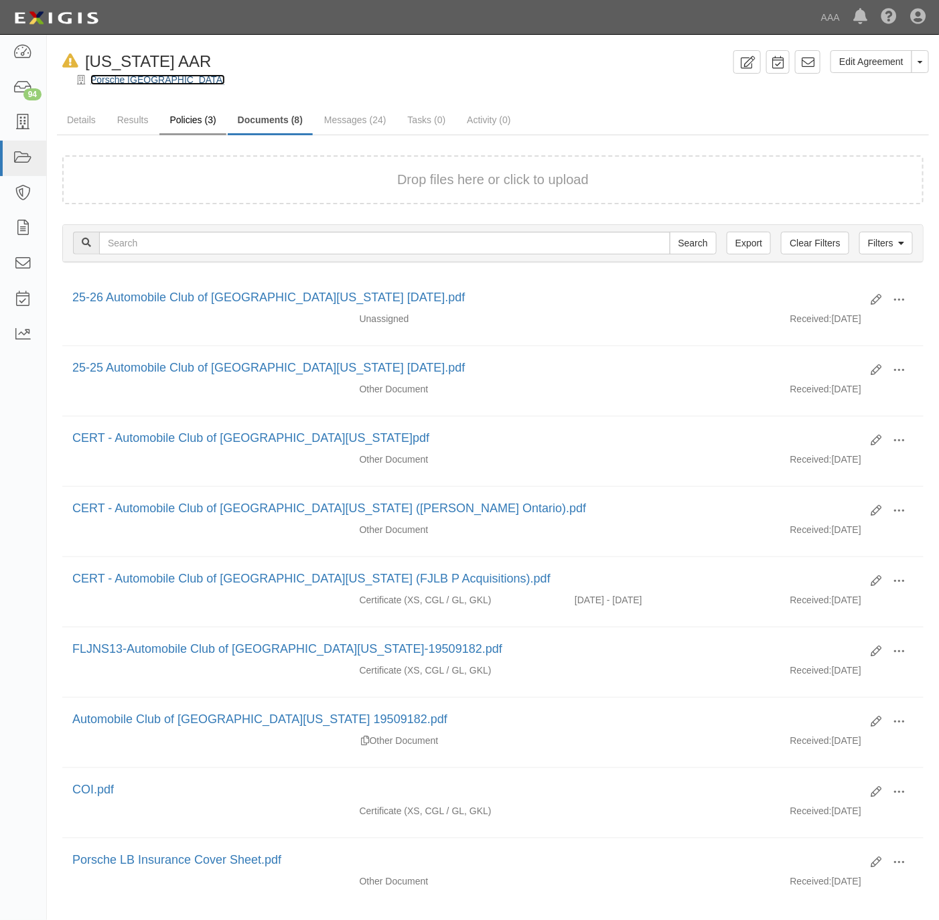
drag, startPoint x: 125, startPoint y: 79, endPoint x: 171, endPoint y: 110, distance: 55.9
click at [125, 79] on link "Porsche [GEOGRAPHIC_DATA]" at bounding box center [157, 79] width 135 height 11
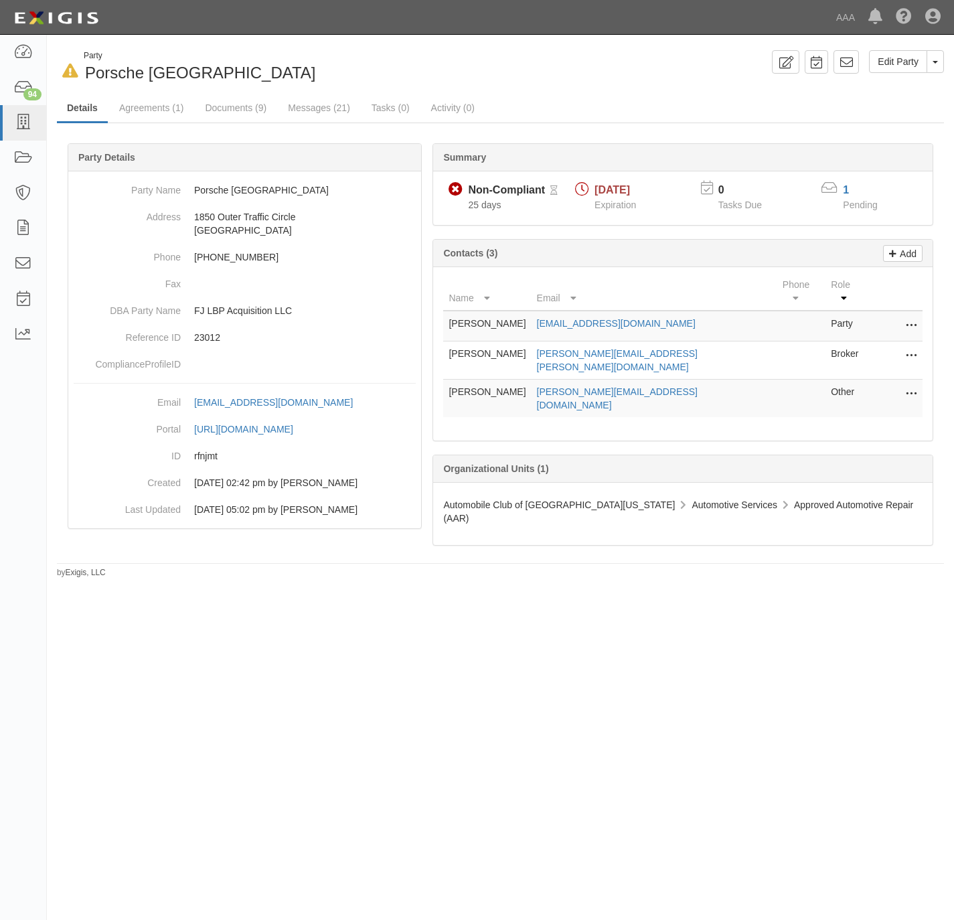
drag, startPoint x: 97, startPoint y: 713, endPoint x: 93, endPoint y: 694, distance: 19.8
click at [97, 713] on div "In Default since 09/15/2025 Party Porsche Long Beach Edit Party Toggle Party Dr…" at bounding box center [477, 454] width 954 height 828
click at [19, 115] on icon at bounding box center [22, 122] width 19 height 15
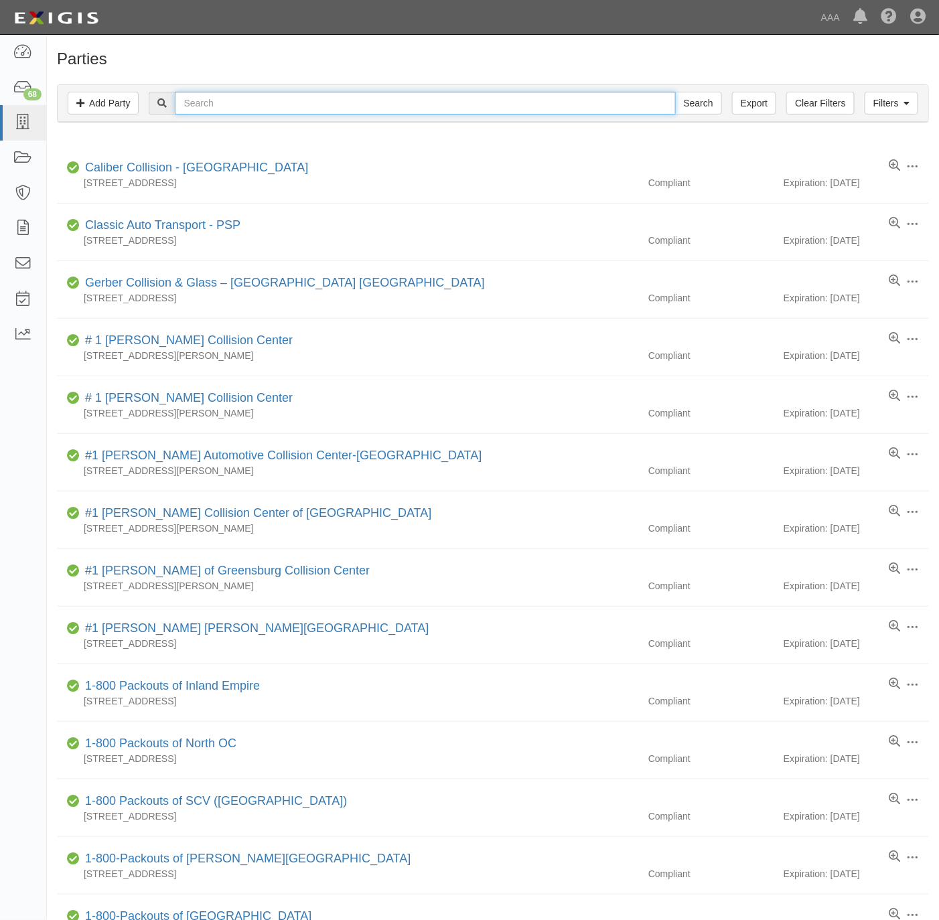
click at [223, 105] on input "text" at bounding box center [425, 103] width 500 height 23
paste input "Lone Star Roadside Assistance,"
type input "Lone Star Roadside Assistance,"
click at [686, 102] on input "Search" at bounding box center [698, 103] width 47 height 23
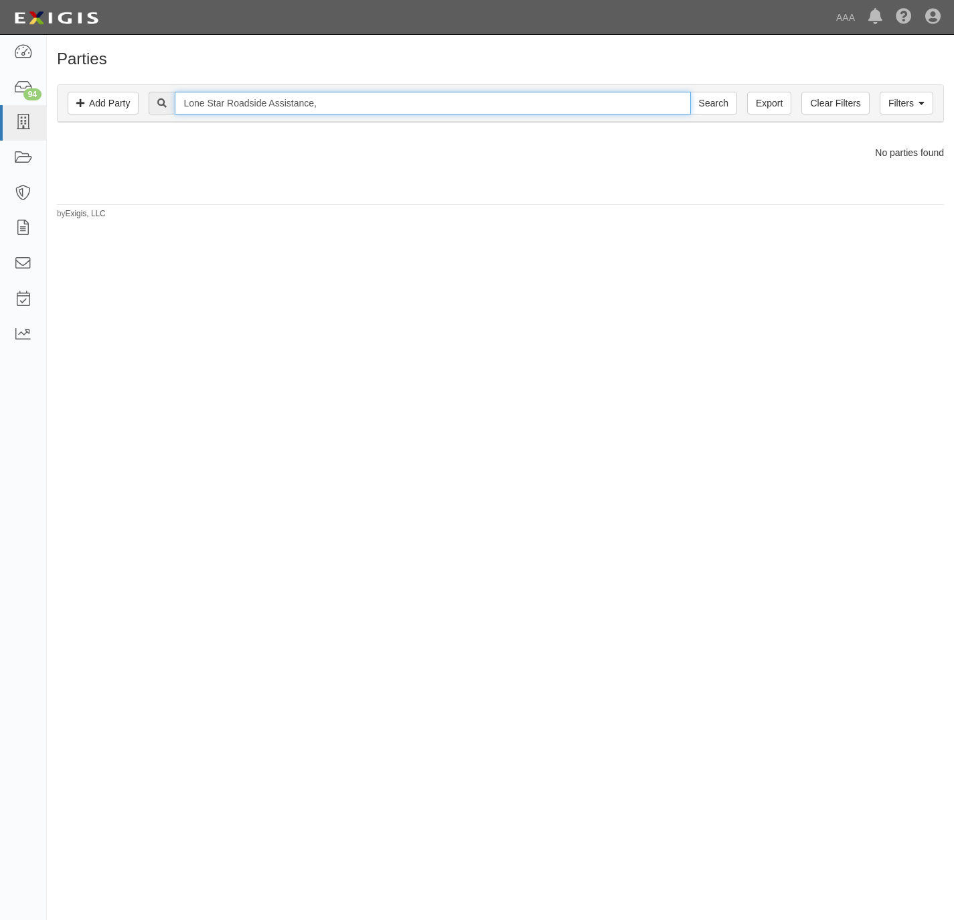
click at [324, 109] on input "Lone Star Roadside Assistance," at bounding box center [433, 103] width 516 height 23
click at [315, 107] on input "Lone Star Roadside Assistance," at bounding box center [433, 103] width 516 height 23
click at [311, 109] on input "Lone Star Roadside Assistance," at bounding box center [433, 103] width 516 height 23
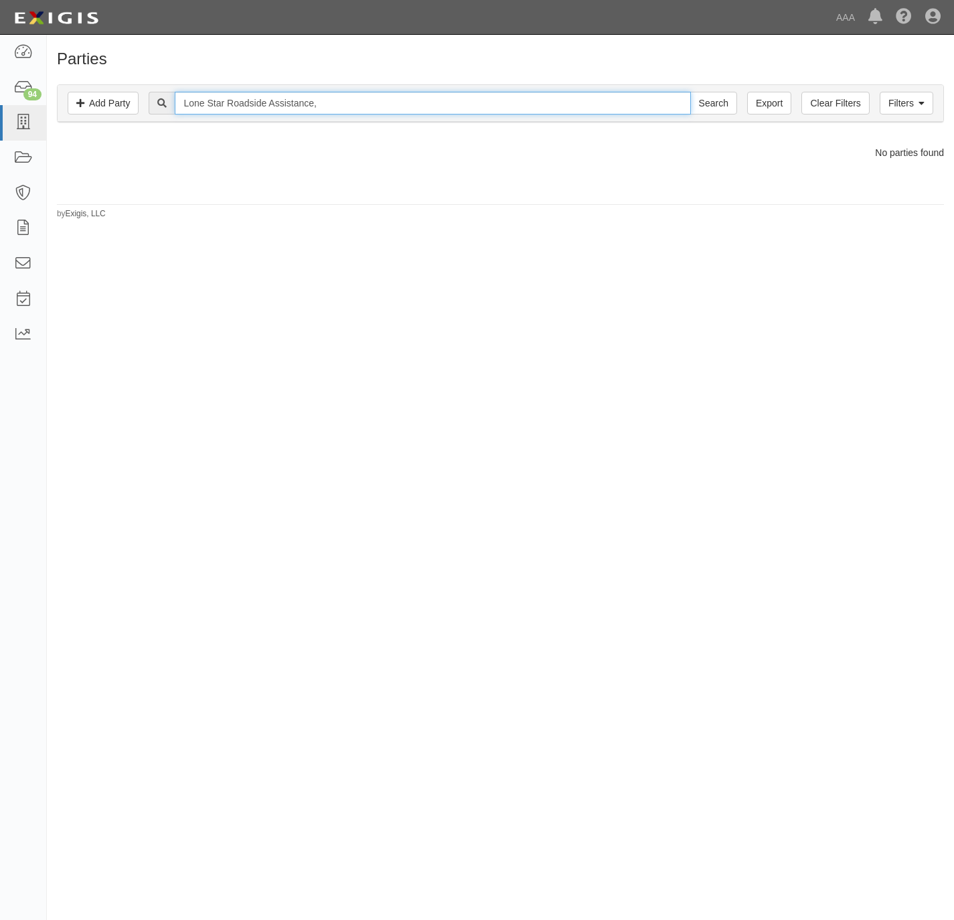
click at [310, 109] on input "Lone Star Roadside Assistance," at bounding box center [433, 103] width 516 height 23
type input "Lone Star Roadside"
click at [690, 92] on input "Search" at bounding box center [713, 103] width 47 height 23
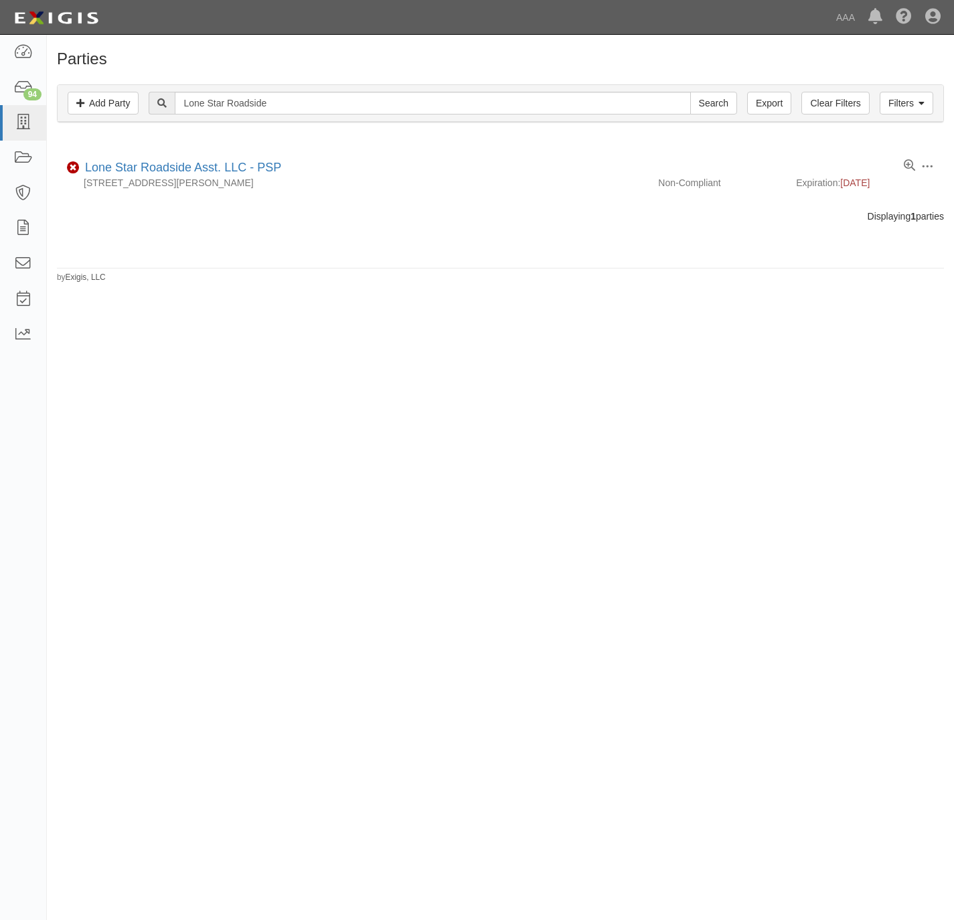
click at [631, 313] on div "Parties Add Party Filters Add Party Clear Filters Export Lone Star Roadside Sea…" at bounding box center [477, 454] width 954 height 828
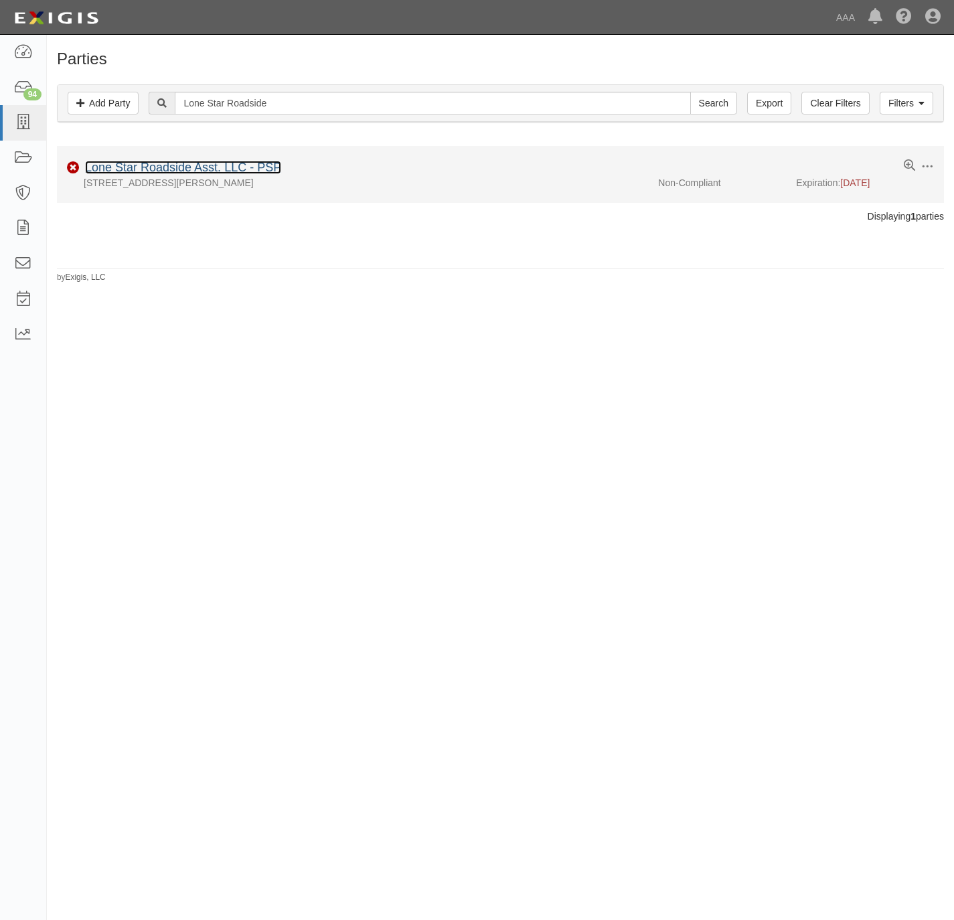
click at [121, 167] on link "Lone Star Roadside Asst. LLC - PSP" at bounding box center [183, 167] width 196 height 13
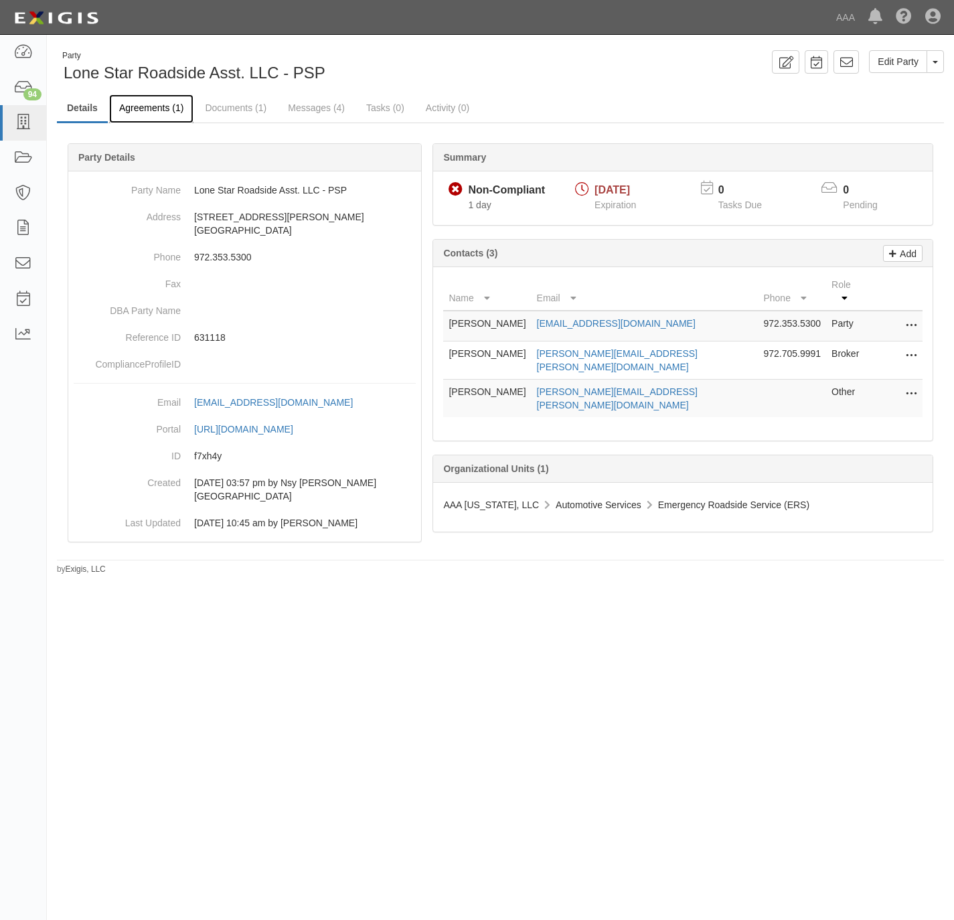
click at [157, 111] on link "Agreements (1)" at bounding box center [151, 108] width 84 height 29
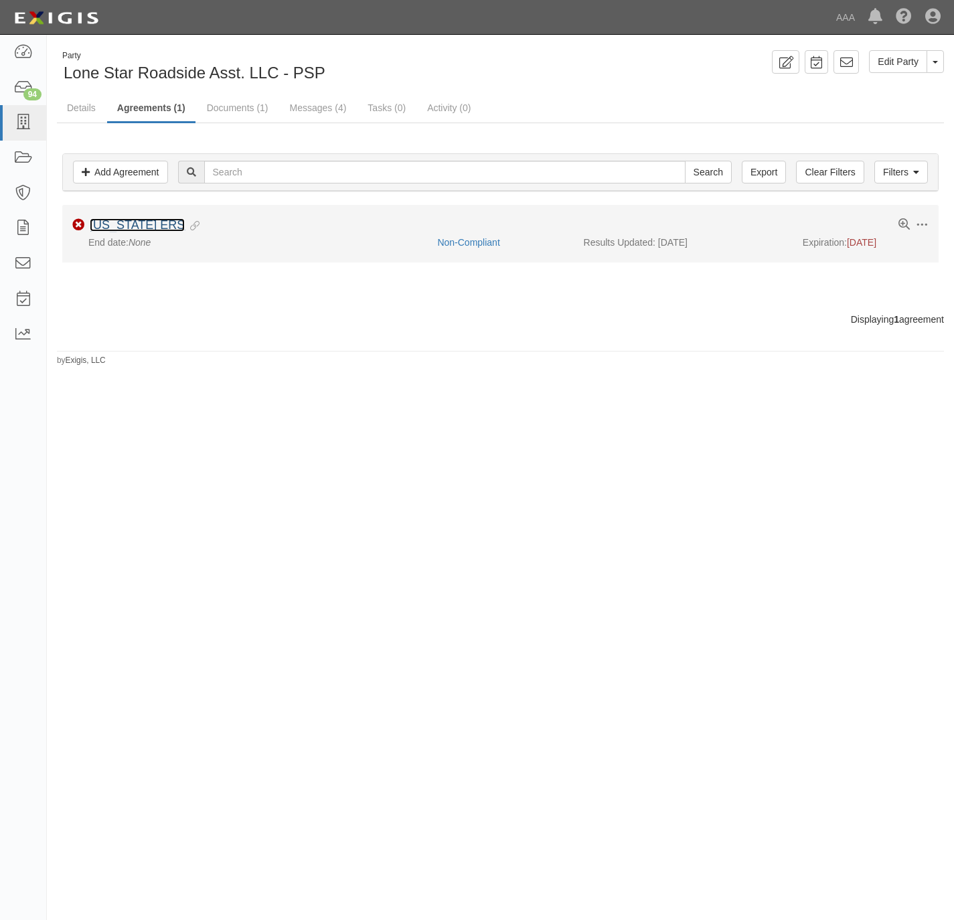
click at [123, 229] on link "[US_STATE] ERS" at bounding box center [137, 224] width 95 height 13
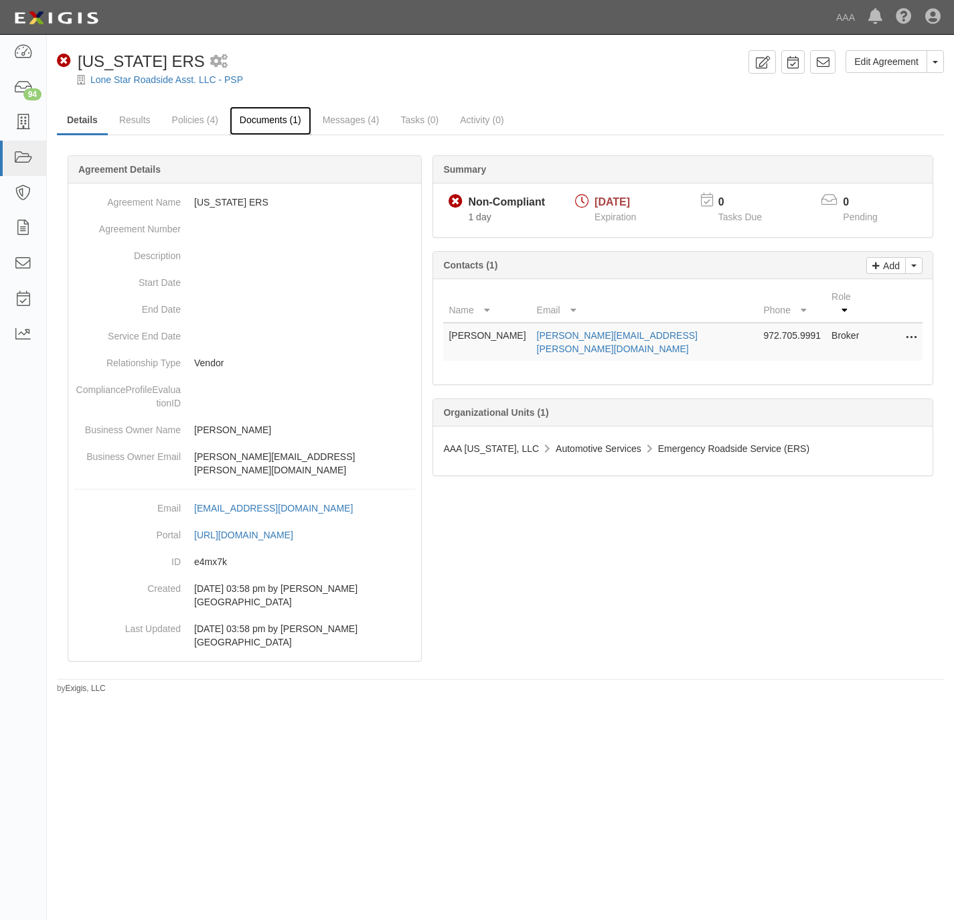
click at [254, 114] on link "Documents (1)" at bounding box center [271, 120] width 82 height 29
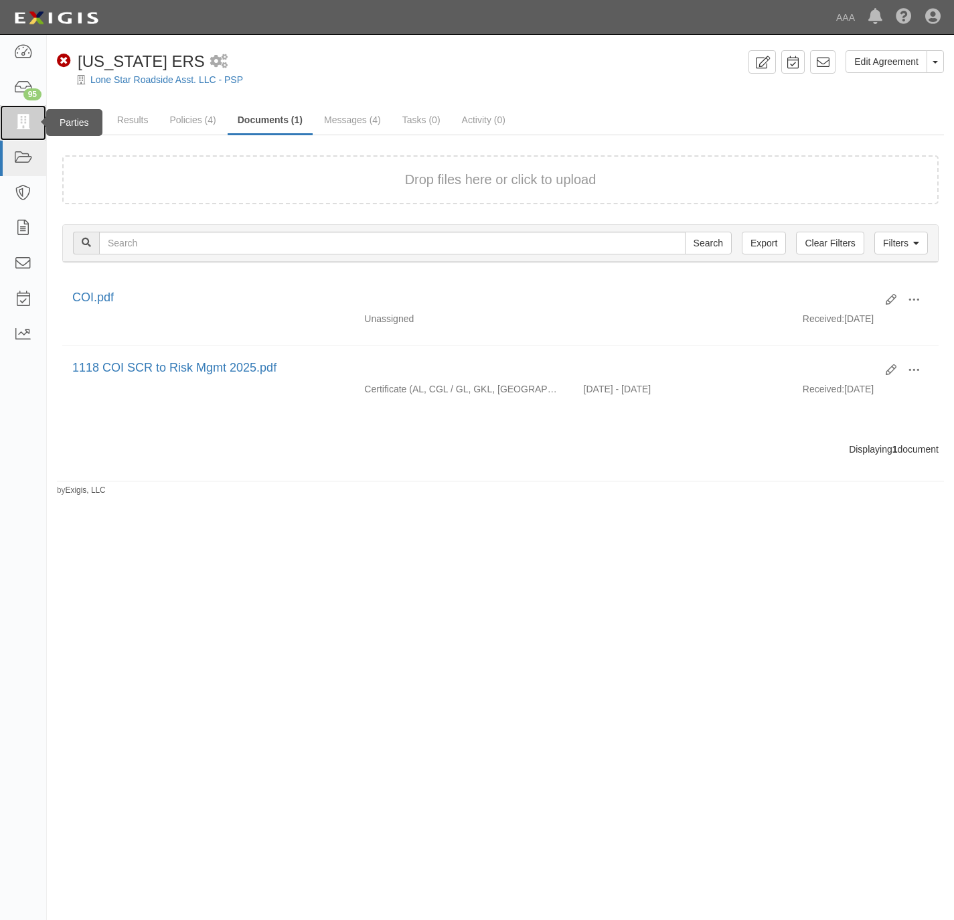
drag, startPoint x: 30, startPoint y: 115, endPoint x: 37, endPoint y: 119, distance: 7.8
click at [30, 116] on icon at bounding box center [22, 122] width 19 height 15
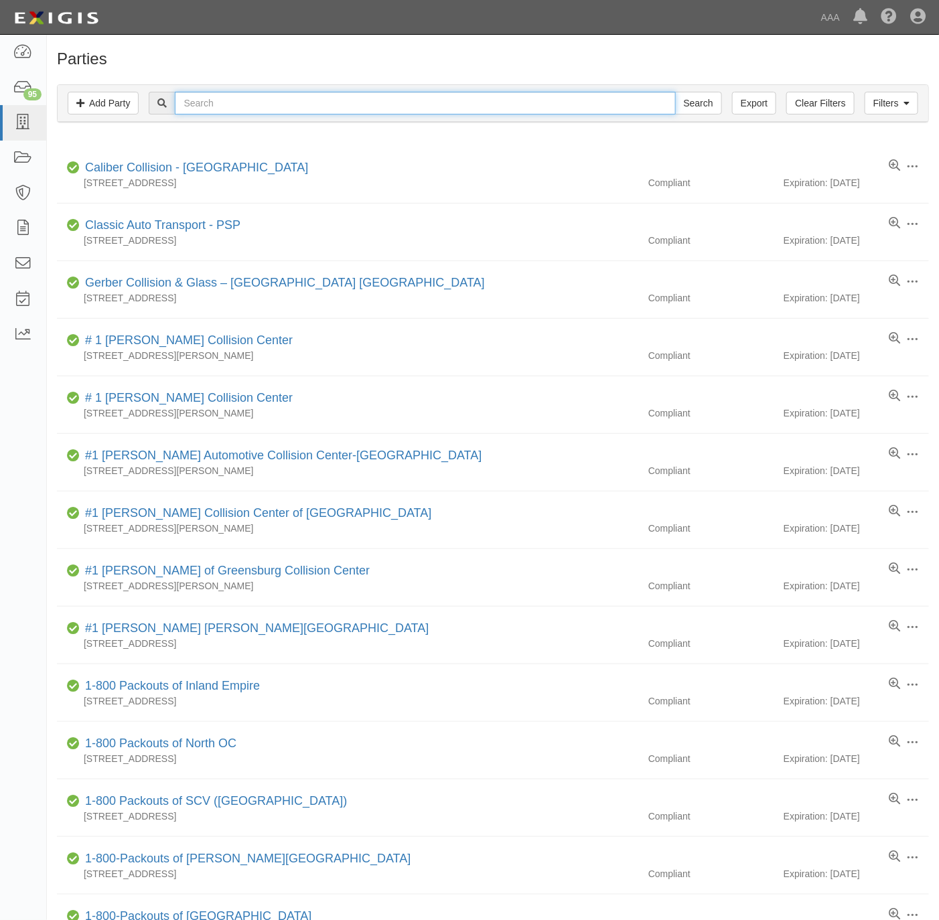
click at [191, 106] on input "text" at bounding box center [425, 103] width 500 height 23
paste input "Subaru of [GEOGRAPHIC_DATA]"
type input "Subaru of [GEOGRAPHIC_DATA]"
click at [699, 102] on input "Search" at bounding box center [698, 103] width 47 height 23
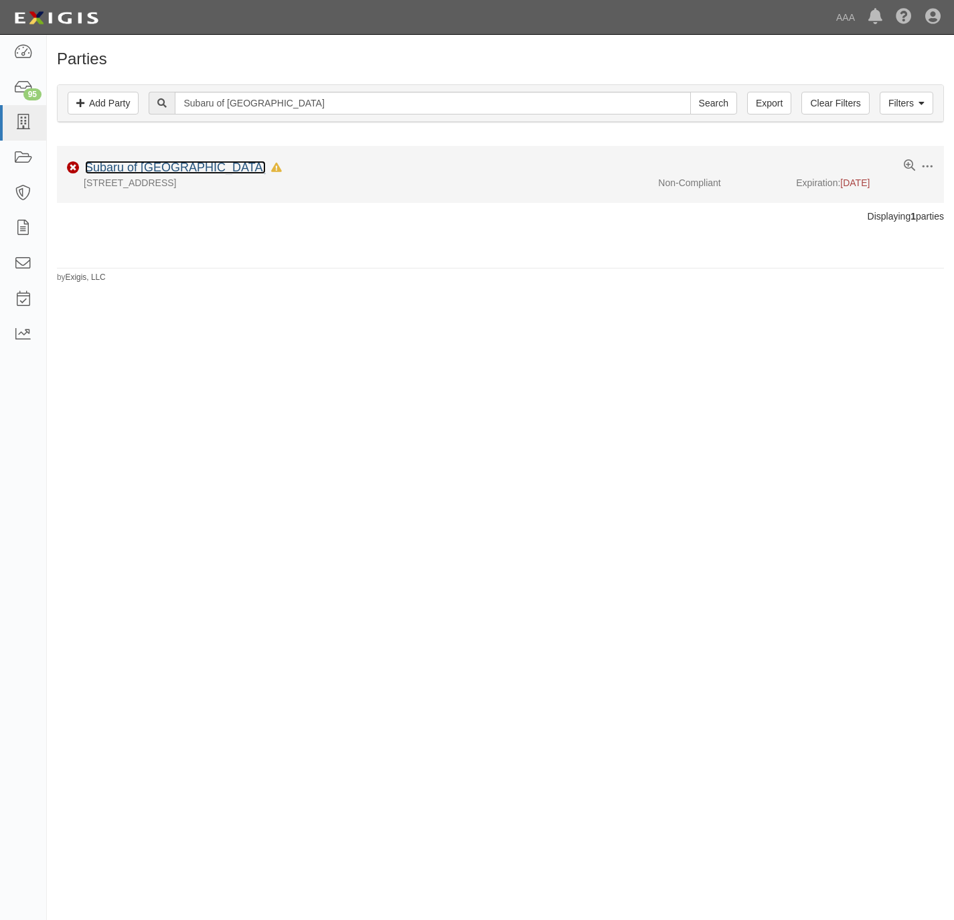
click at [153, 169] on link "Subaru of [GEOGRAPHIC_DATA]" at bounding box center [175, 167] width 181 height 13
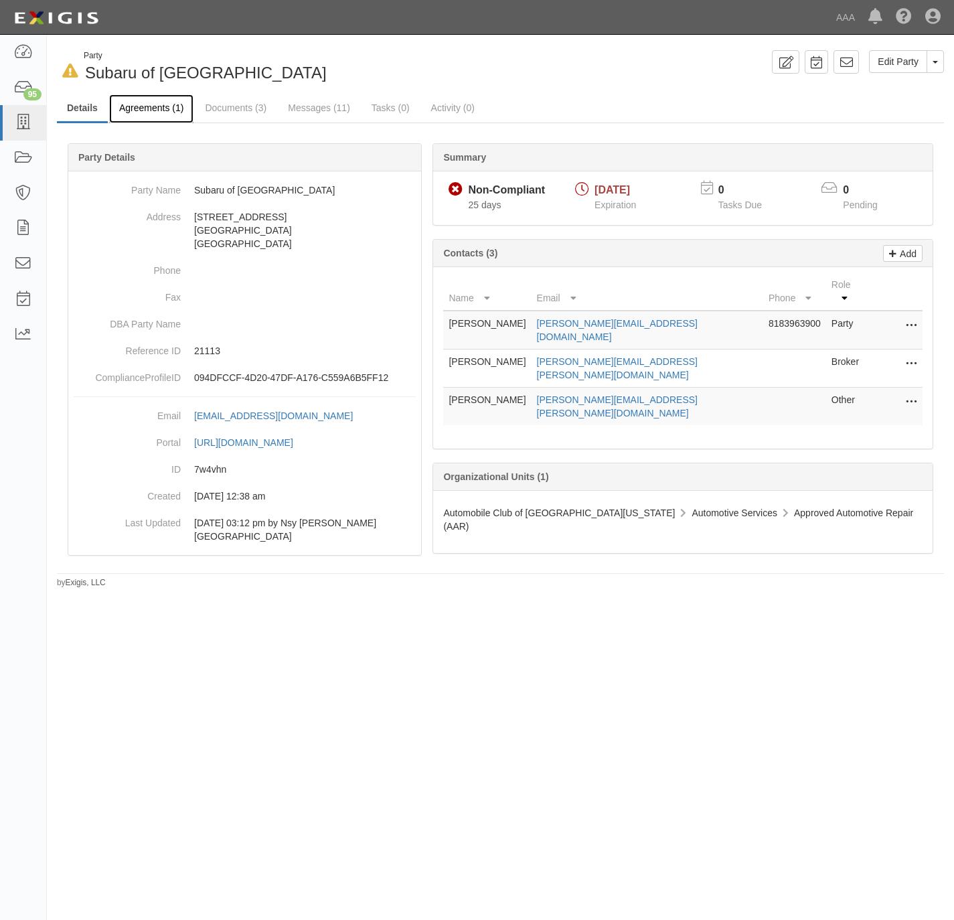
click at [143, 101] on link "Agreements (1)" at bounding box center [151, 108] width 84 height 29
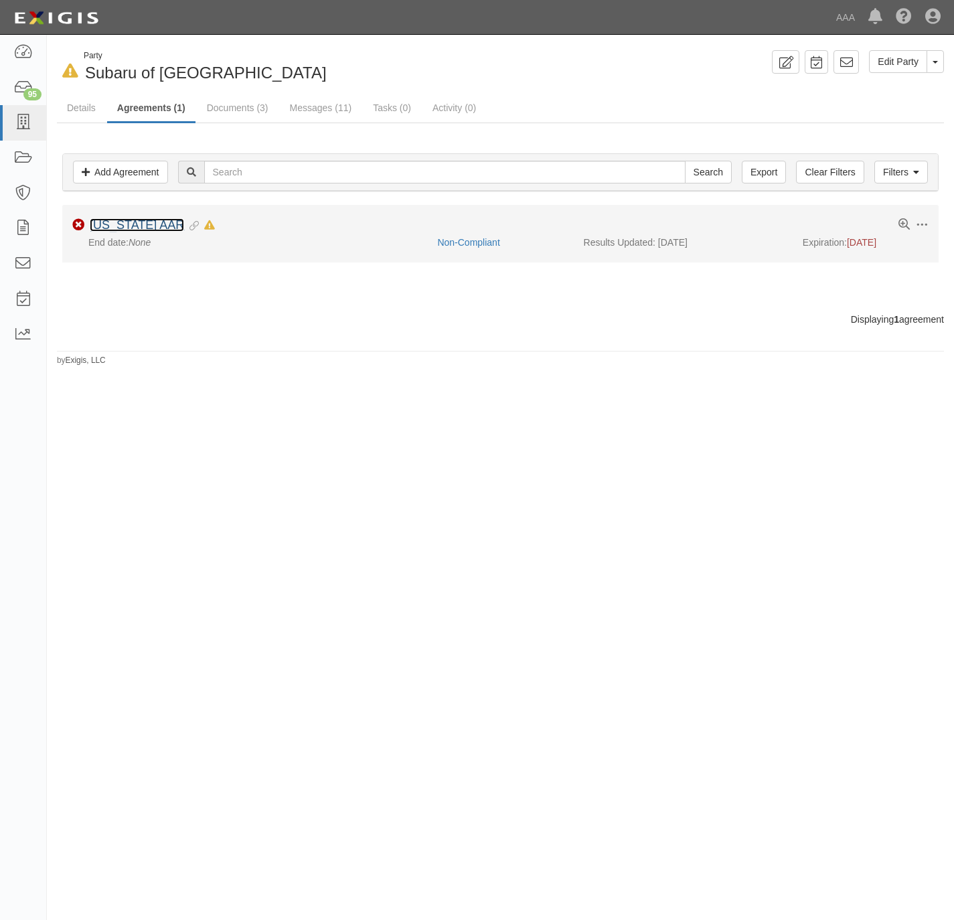
click at [116, 227] on link "[US_STATE] AAR" at bounding box center [137, 224] width 94 height 13
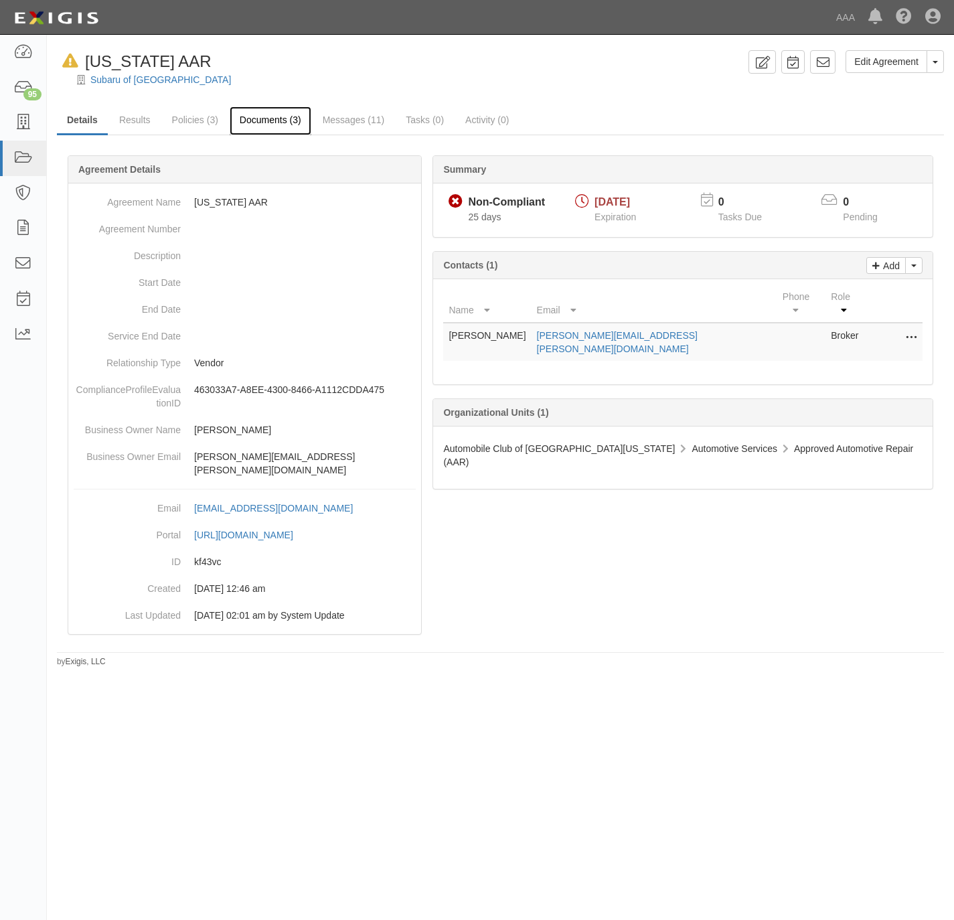
click at [257, 119] on link "Documents (3)" at bounding box center [271, 120] width 82 height 29
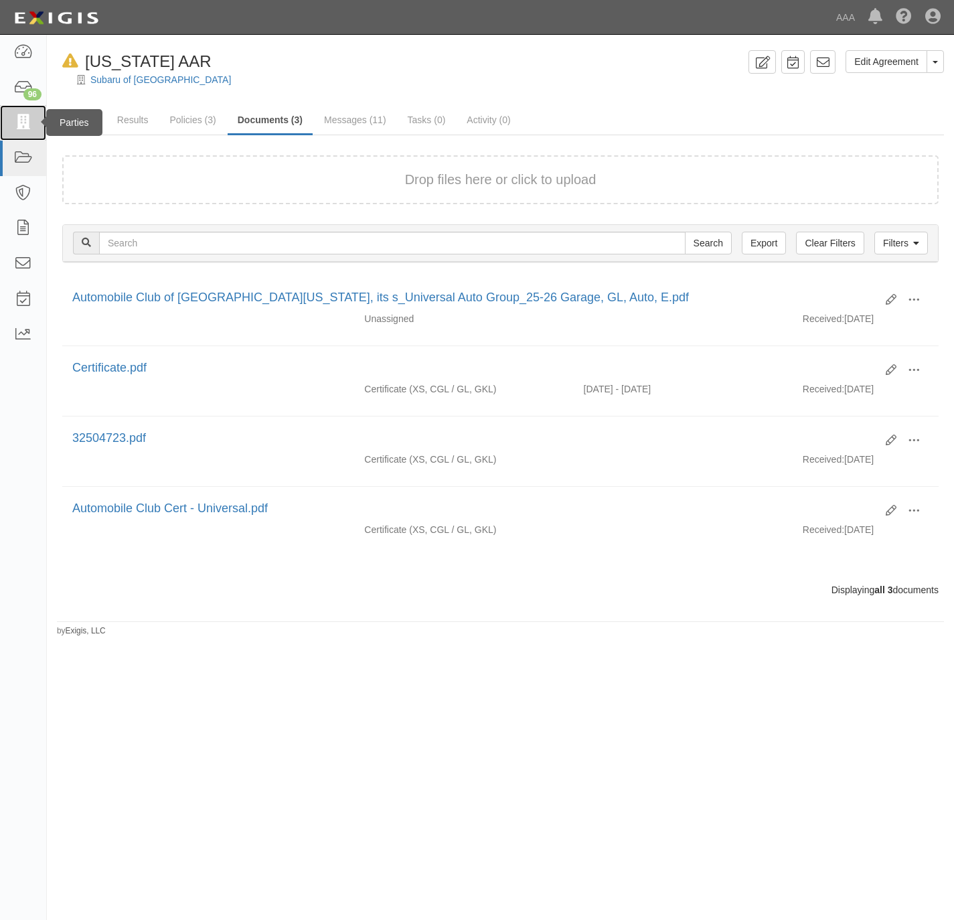
click at [19, 121] on icon at bounding box center [22, 122] width 19 height 15
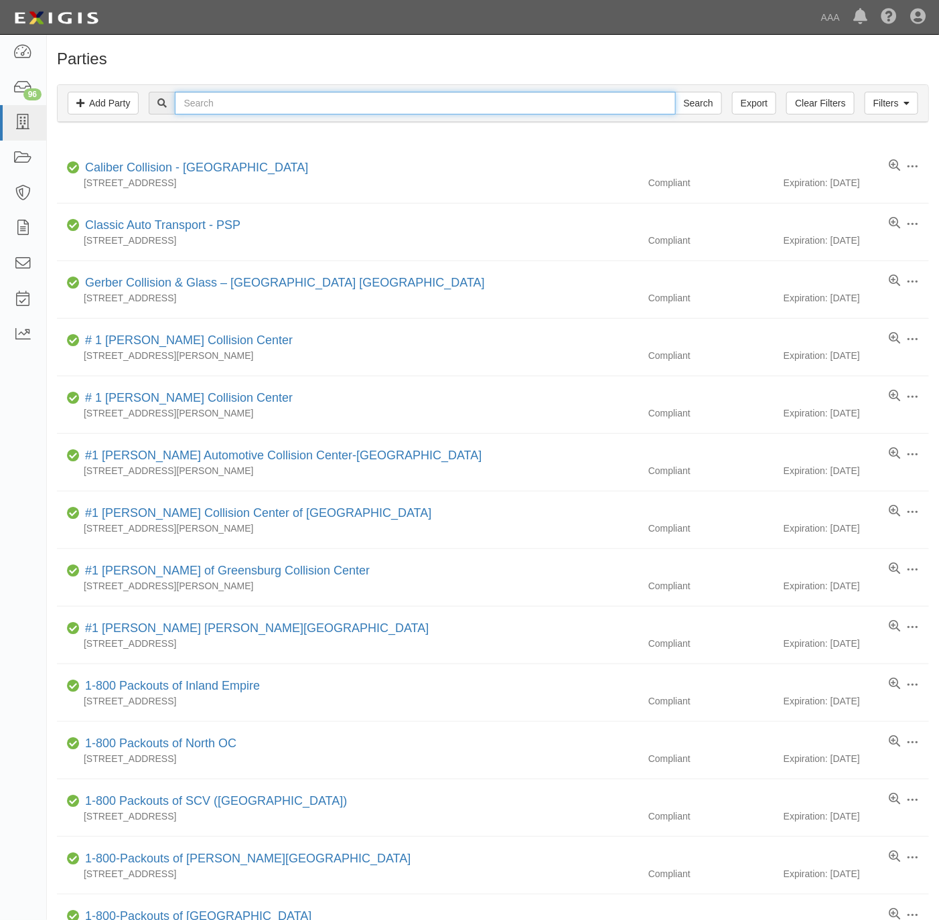
click at [241, 107] on input "text" at bounding box center [425, 103] width 500 height 23
paste input "Nissan of Van Nuys"
type input "Nissan of Van Nuys"
click at [682, 102] on input "Search" at bounding box center [698, 103] width 47 height 23
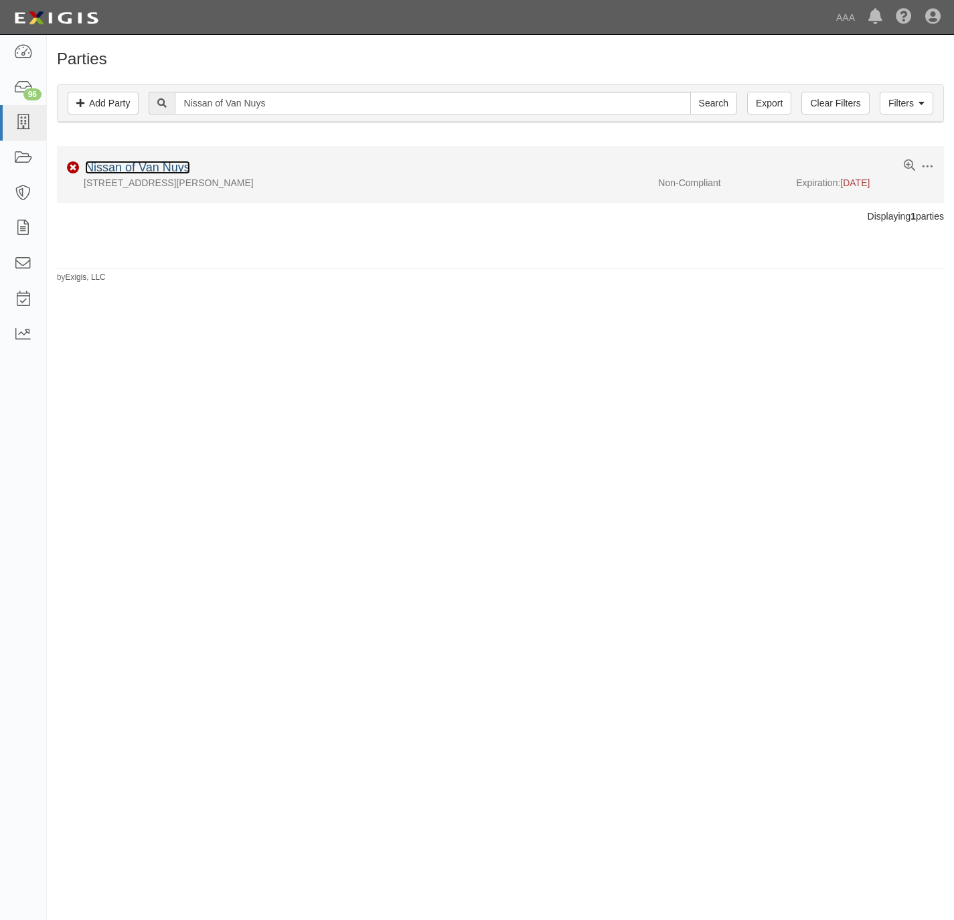
click at [167, 163] on link "Nissan of Van Nuys" at bounding box center [137, 167] width 105 height 13
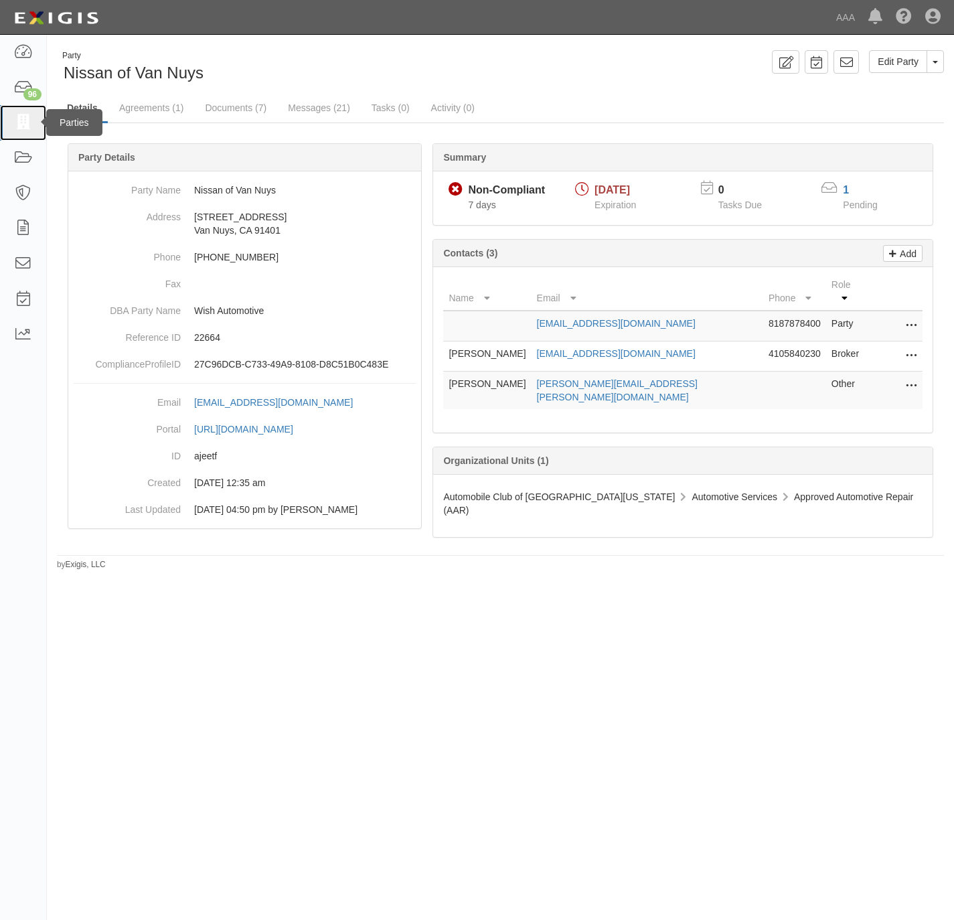
click at [26, 113] on link at bounding box center [23, 122] width 46 height 35
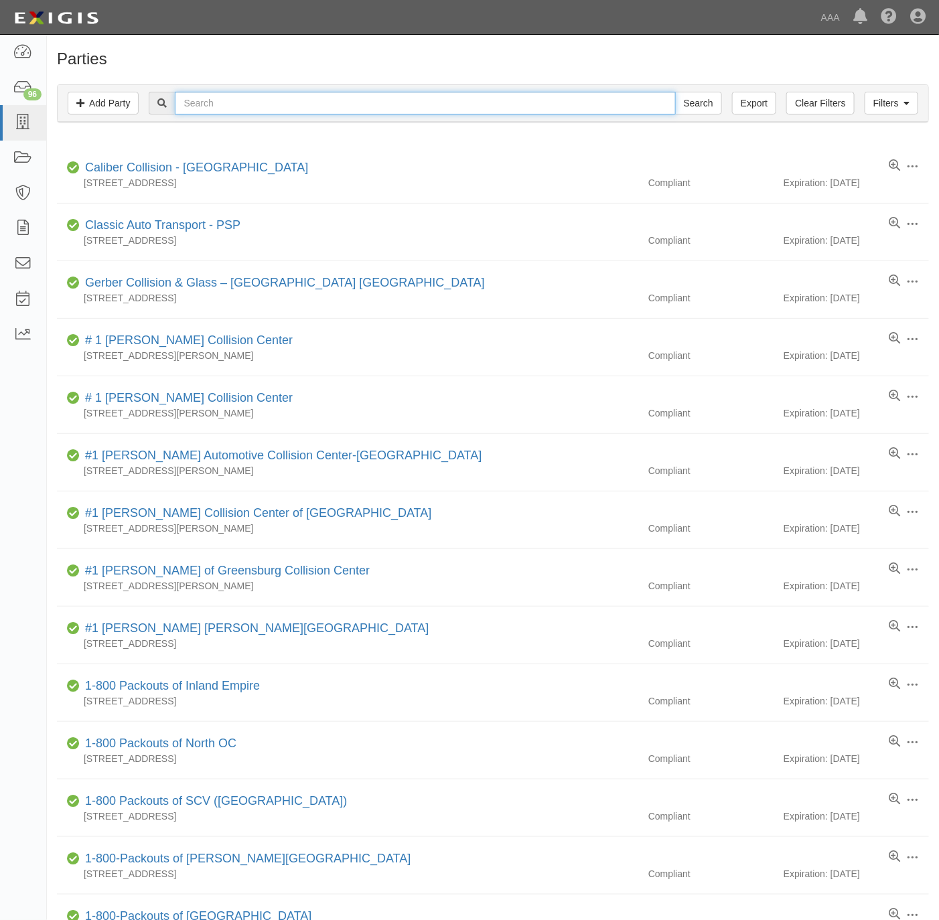
click at [274, 110] on input "text" at bounding box center [425, 103] width 500 height 23
paste input "AAAA Two Star Towing, Inc. - PSP"
type input "AAAA Two Star Towing, Inc. - PSP"
click at [683, 105] on input "Search" at bounding box center [698, 103] width 47 height 23
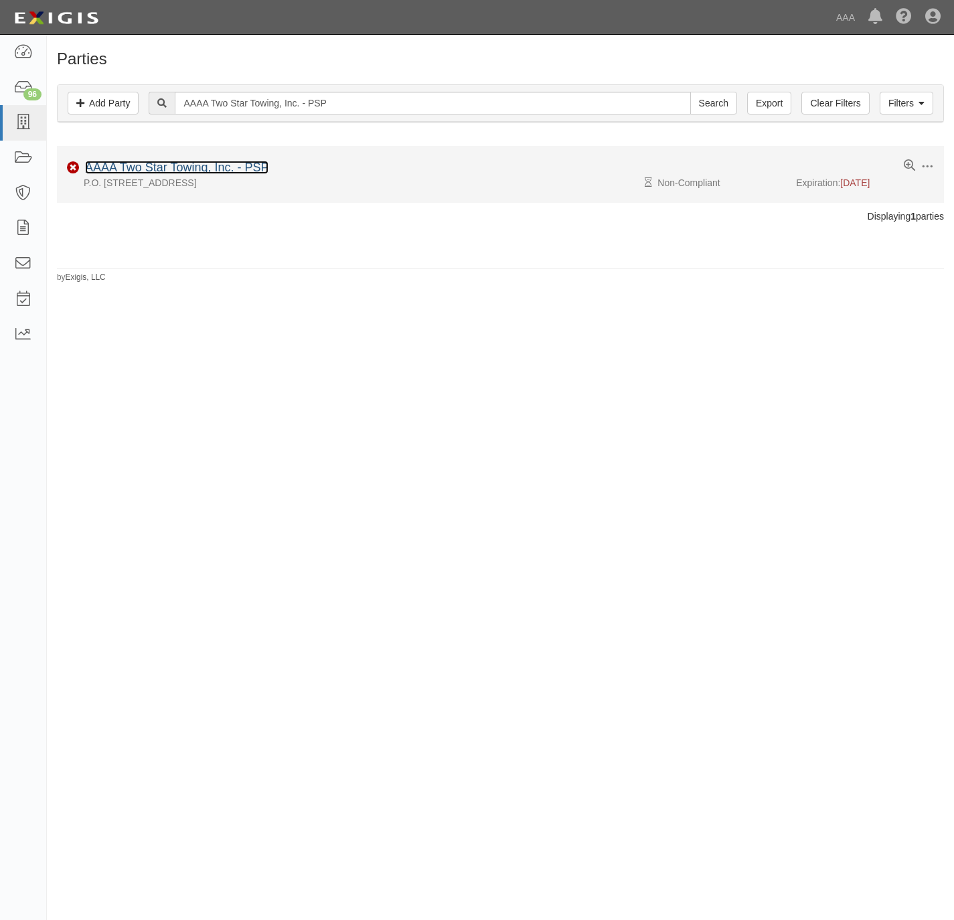
click at [214, 169] on link "AAAA Two Star Towing, Inc. - PSP" at bounding box center [176, 167] width 183 height 13
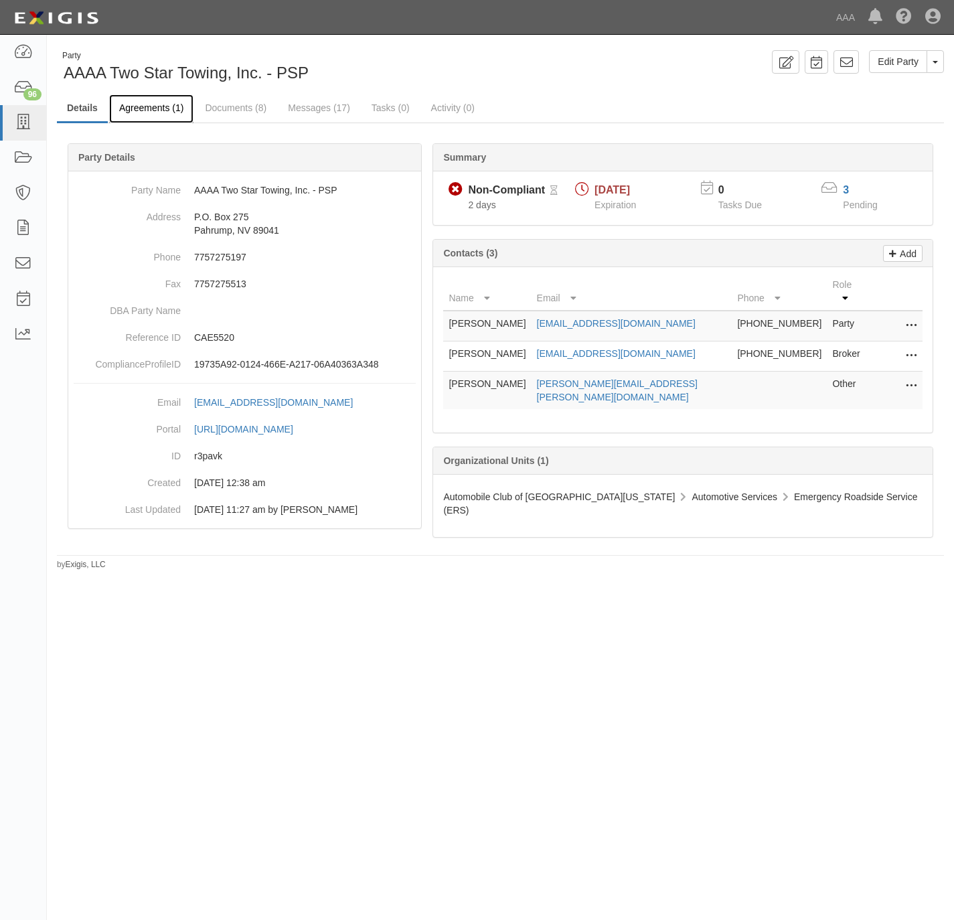
click at [155, 101] on link "Agreements (1)" at bounding box center [151, 108] width 84 height 29
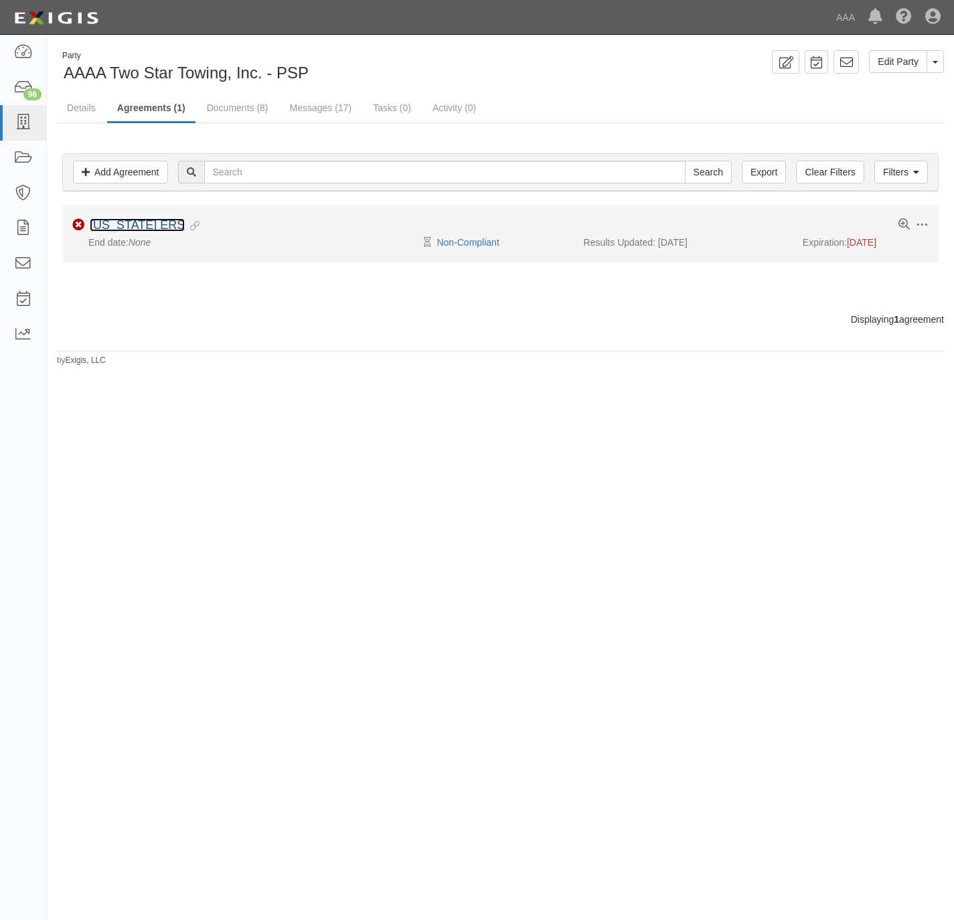
click at [119, 223] on link "[US_STATE] ERS" at bounding box center [137, 224] width 95 height 13
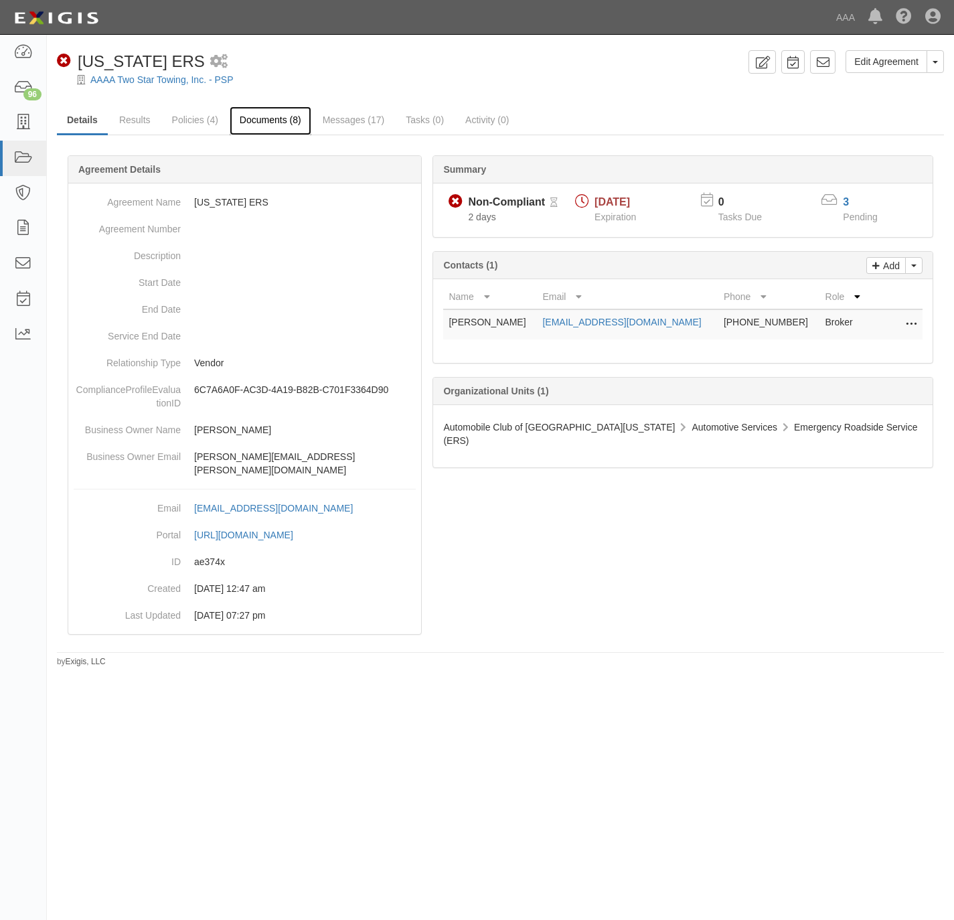
click at [271, 113] on link "Documents (8)" at bounding box center [271, 120] width 82 height 29
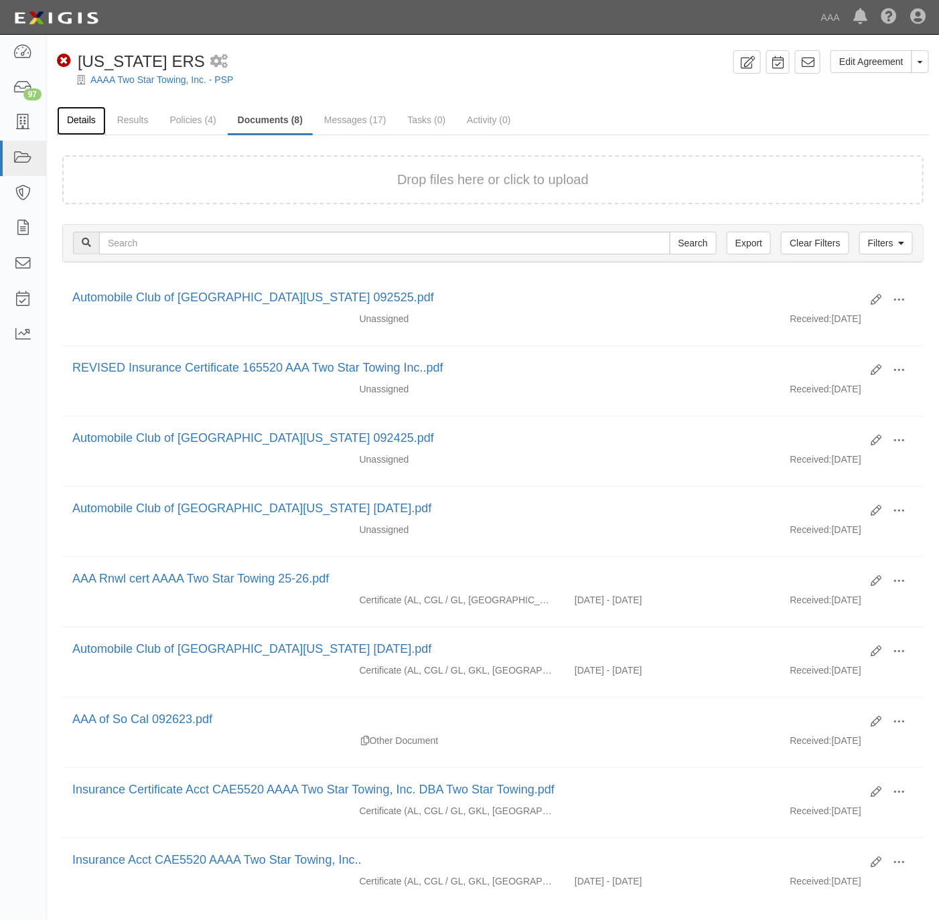
click at [96, 109] on link "Details" at bounding box center [81, 120] width 49 height 29
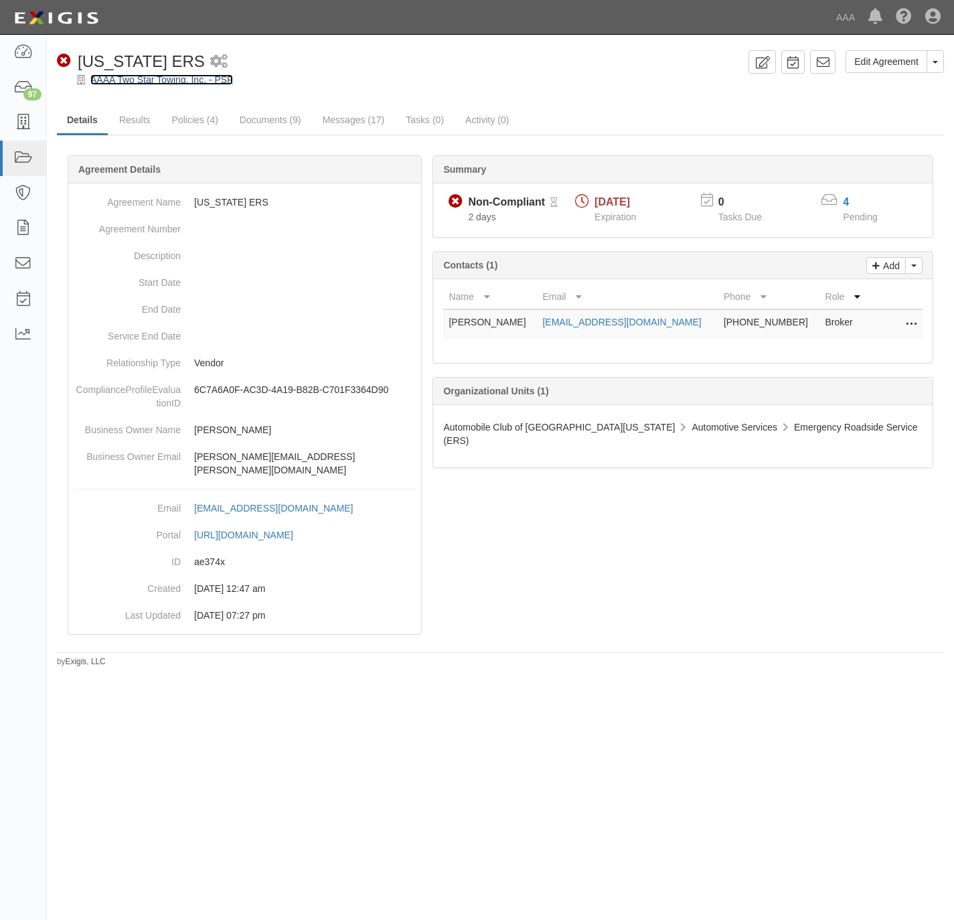
click at [141, 79] on link "AAAA Two Star Towing, Inc. - PSP" at bounding box center [161, 79] width 143 height 11
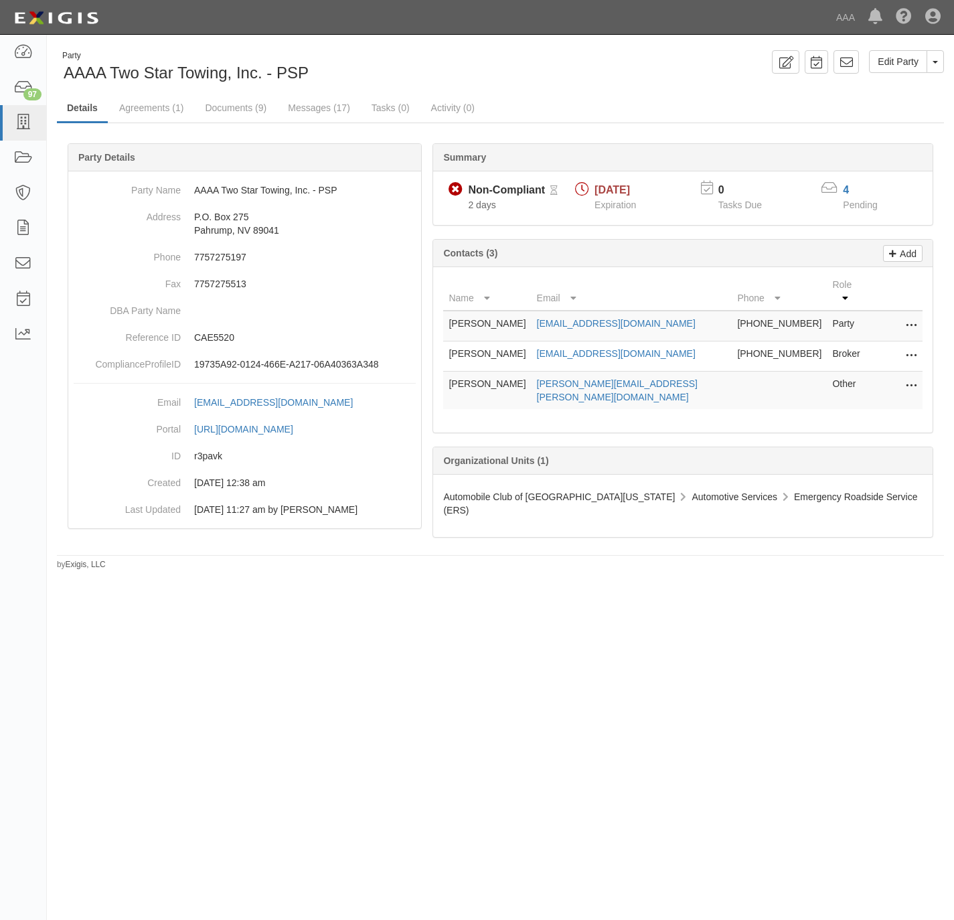
drag, startPoint x: 526, startPoint y: 376, endPoint x: 447, endPoint y: 376, distance: 79.7
click at [447, 376] on td "[PERSON_NAME]" at bounding box center [487, 391] width 88 height 38
copy td "[PERSON_NAME]"
click at [26, 115] on icon at bounding box center [22, 122] width 19 height 15
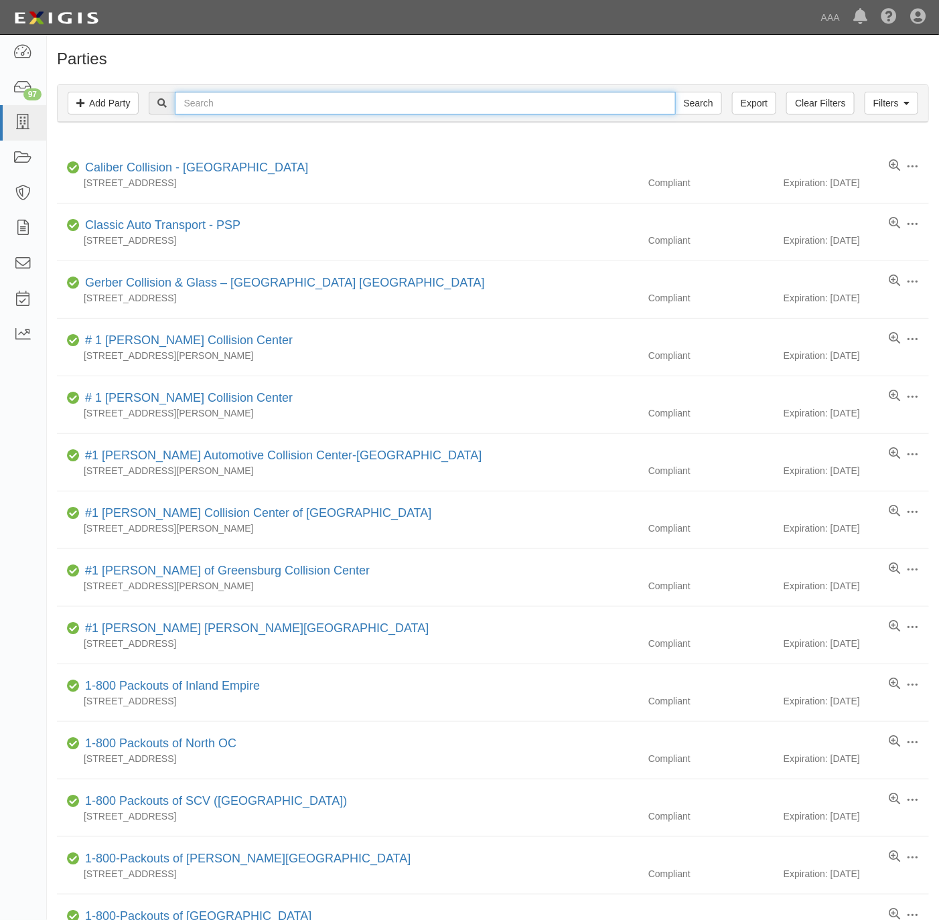
click at [225, 103] on input "text" at bounding box center [425, 103] width 500 height 23
type input "super"
click at [880, 98] on link "Filters" at bounding box center [891, 103] width 54 height 23
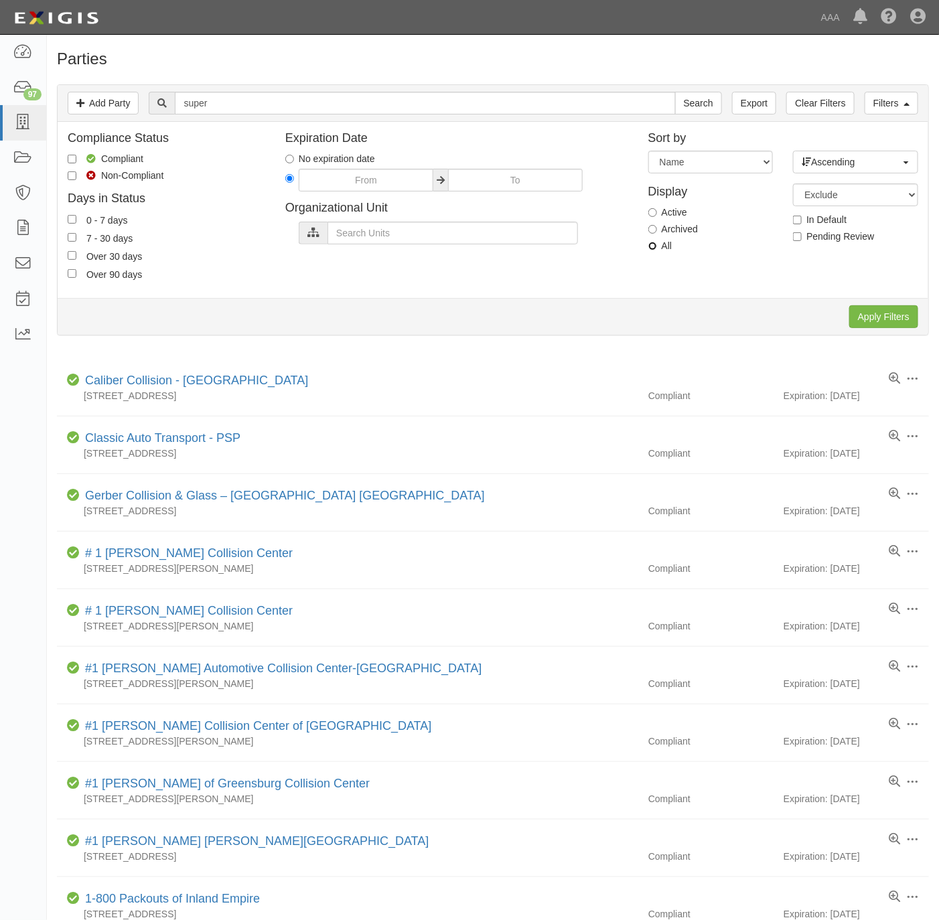
click at [651, 250] on input "All" at bounding box center [652, 246] width 9 height 9
radio input "true"
click at [860, 306] on input "Apply Filters" at bounding box center [883, 316] width 69 height 23
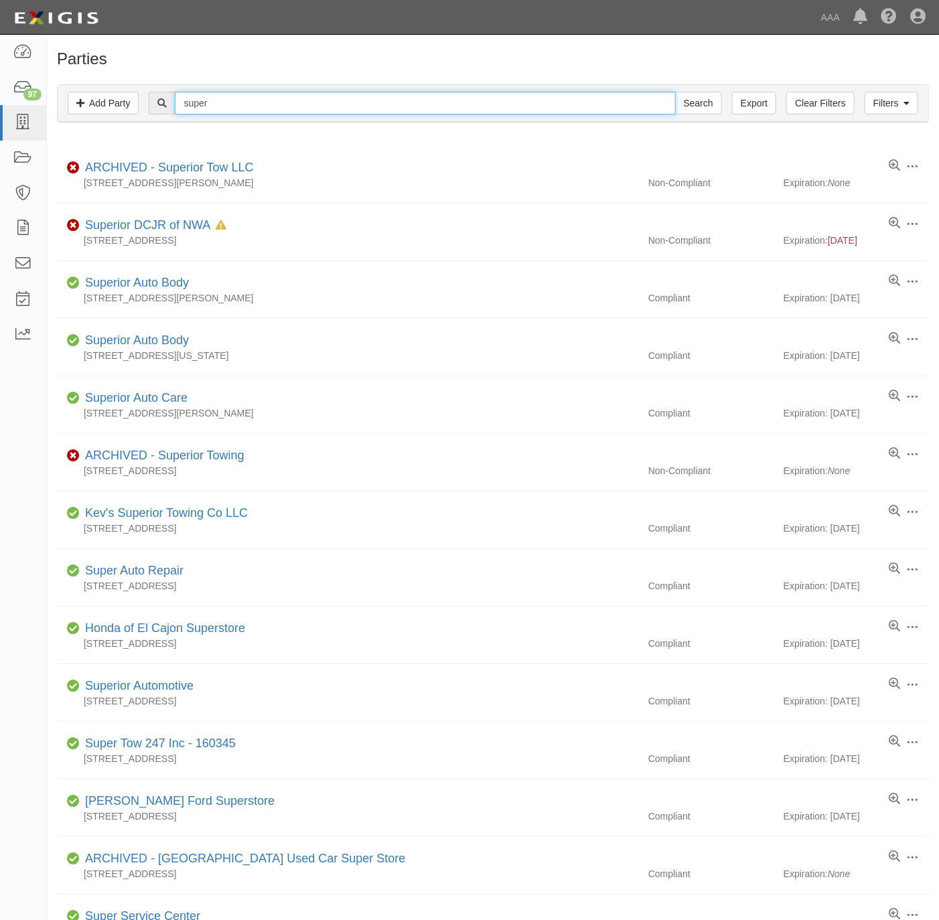
click at [225, 104] on input "super" at bounding box center [425, 103] width 500 height 23
click at [225, 107] on input "super" at bounding box center [425, 103] width 500 height 23
type input "super store"
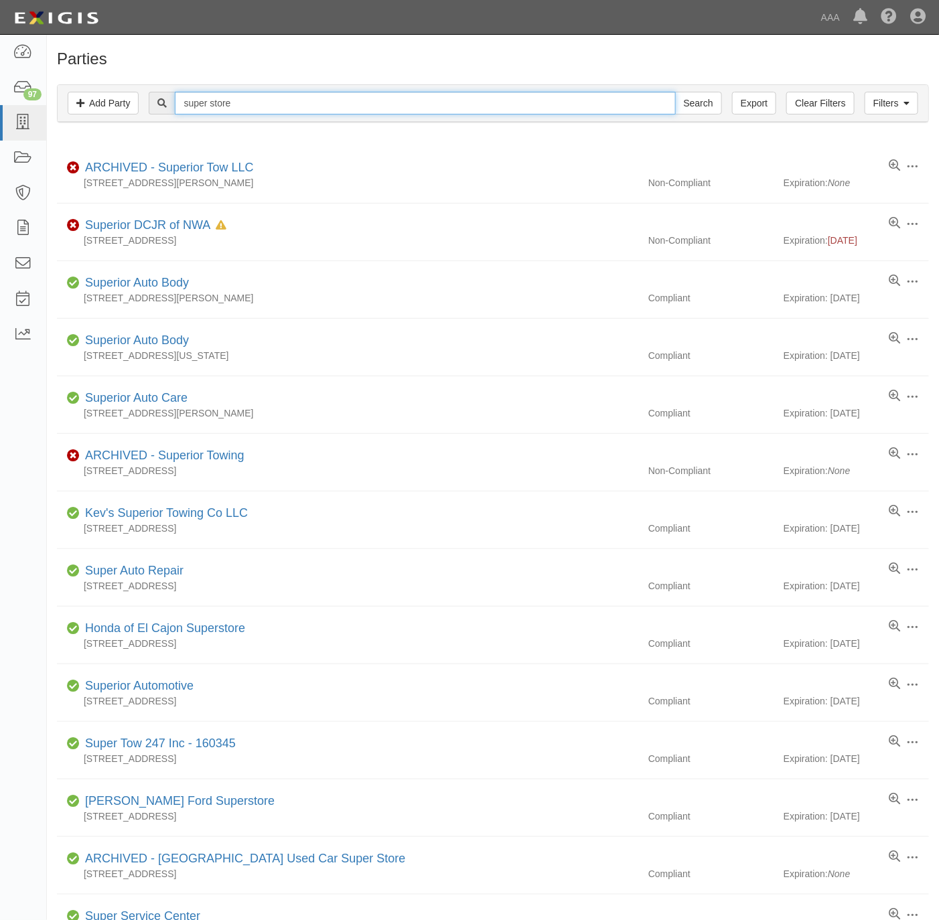
click at [675, 92] on input "Search" at bounding box center [698, 103] width 47 height 23
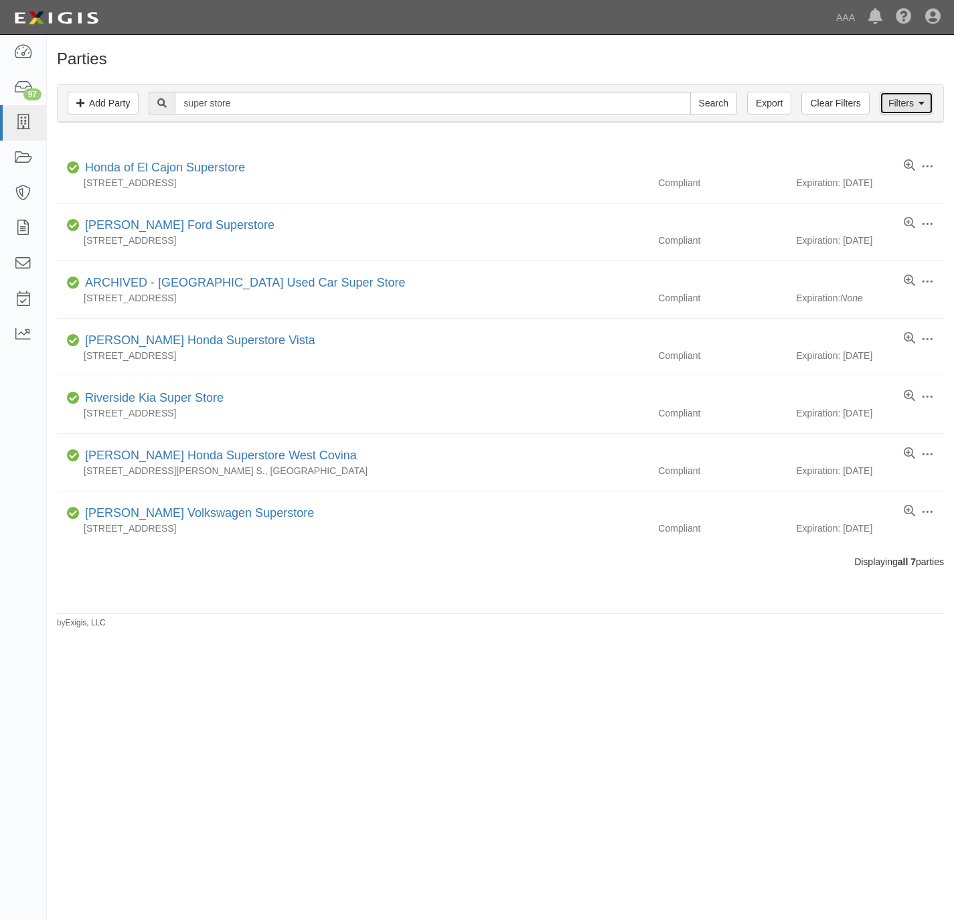
click at [910, 94] on link "Filters" at bounding box center [907, 103] width 54 height 23
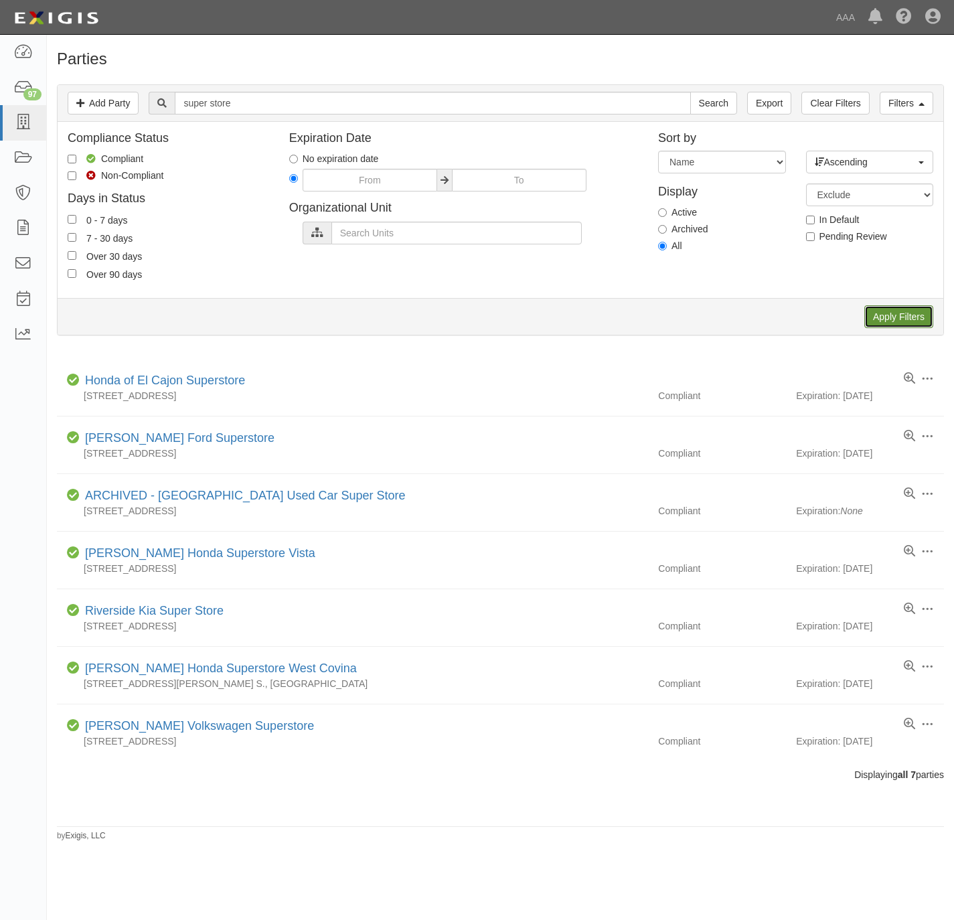
click at [882, 307] on input "Apply Filters" at bounding box center [898, 316] width 69 height 23
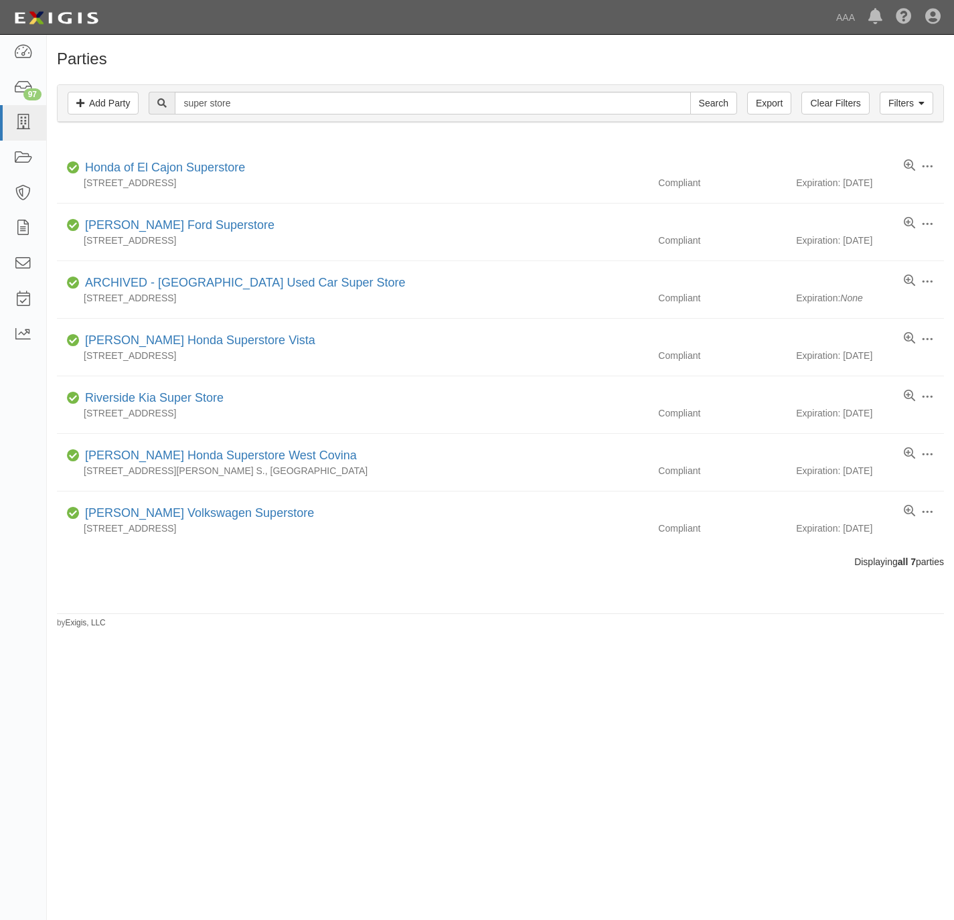
click at [239, 97] on input "super store" at bounding box center [433, 103] width 516 height 23
click at [240, 103] on input "super store" at bounding box center [433, 103] width 516 height 23
click at [241, 103] on input "super store" at bounding box center [433, 103] width 516 height 23
type input "160383"
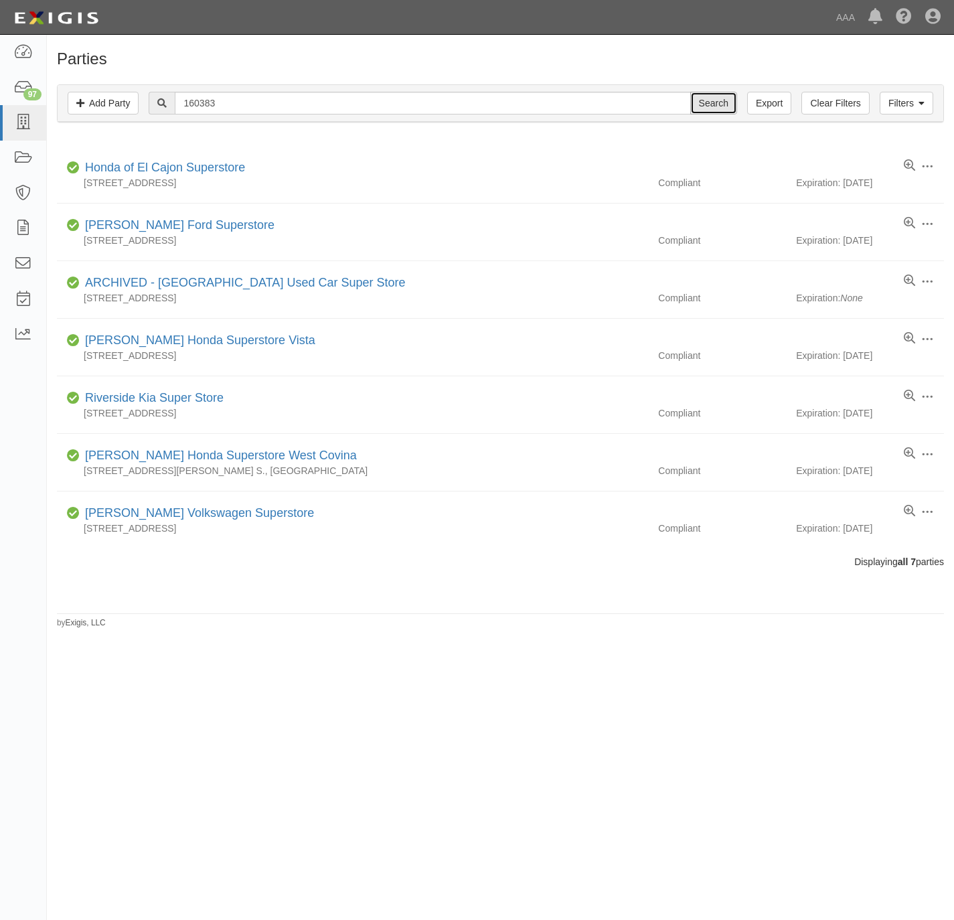
click at [720, 104] on input "Search" at bounding box center [713, 103] width 47 height 23
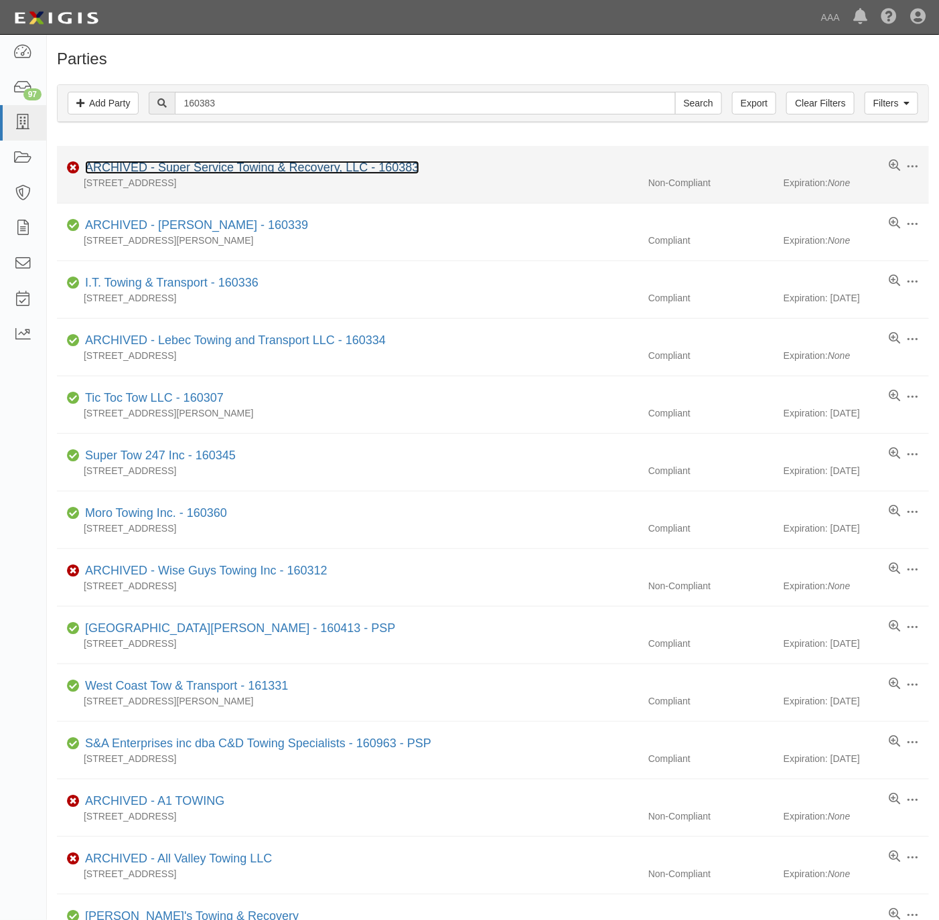
click at [266, 165] on link "ARCHIVED - Super Service Towing & Recovery, LLC - 160383" at bounding box center [252, 167] width 334 height 13
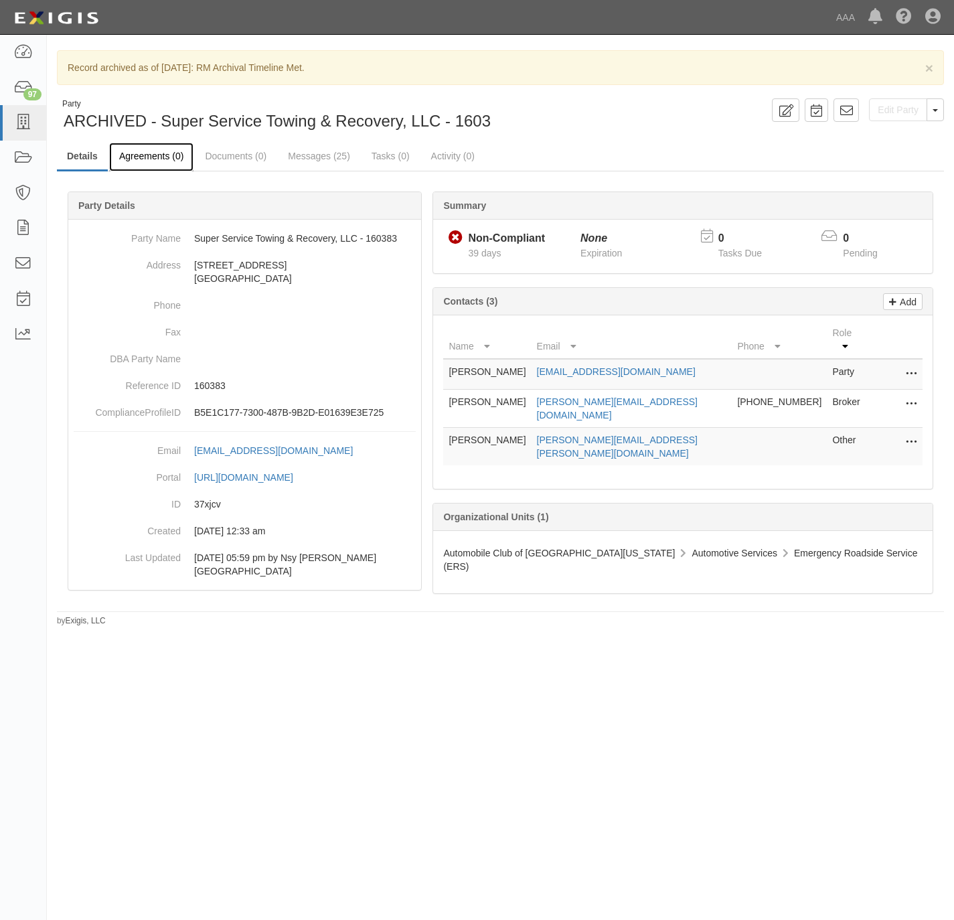
click at [165, 157] on link "Agreements (0)" at bounding box center [151, 157] width 84 height 29
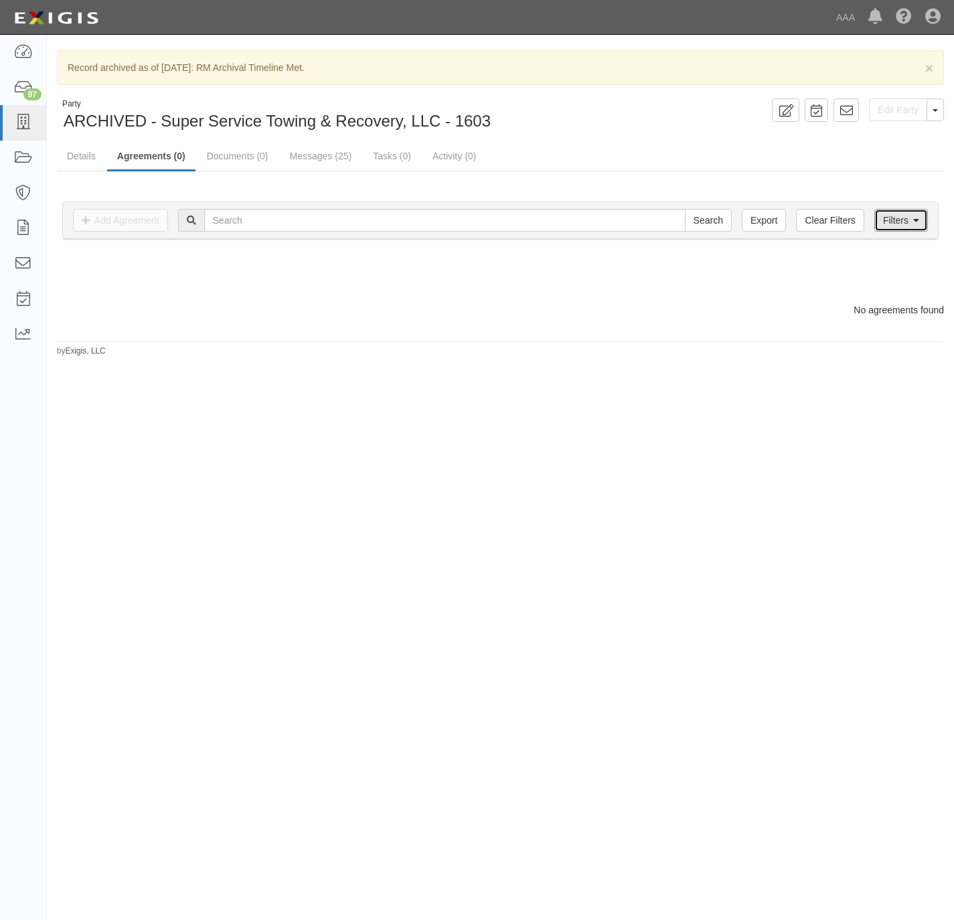
drag, startPoint x: 901, startPoint y: 218, endPoint x: 826, endPoint y: 257, distance: 84.8
click at [901, 221] on link "Filters" at bounding box center [901, 220] width 54 height 23
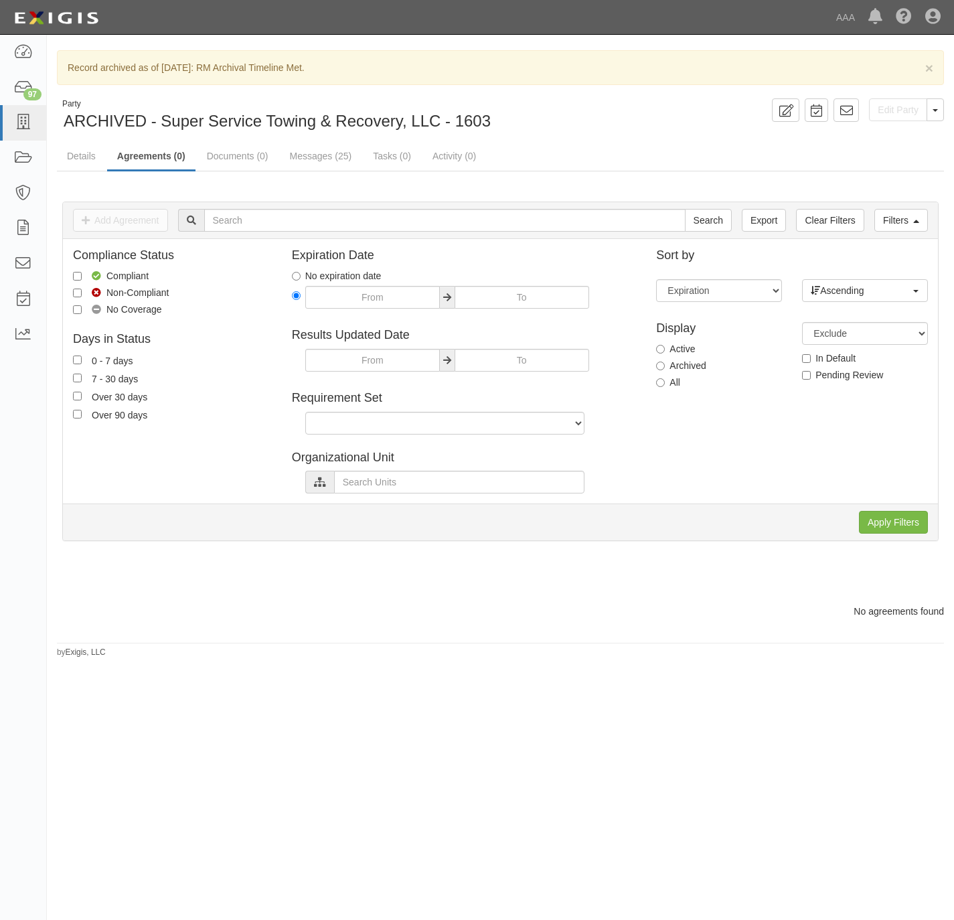
click at [668, 380] on label "All" at bounding box center [668, 382] width 24 height 13
click at [665, 380] on input "All" at bounding box center [660, 382] width 9 height 9
radio input "true"
click at [880, 516] on input "Apply Filters" at bounding box center [893, 522] width 69 height 23
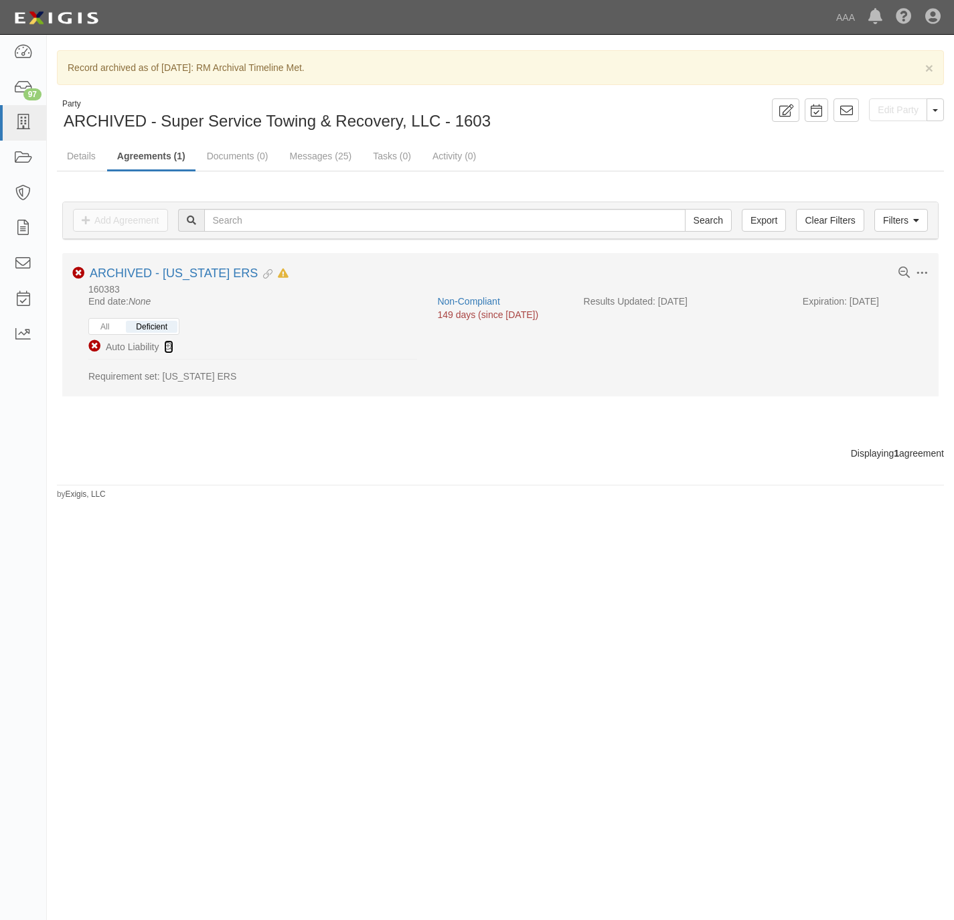
click at [165, 345] on icon at bounding box center [168, 347] width 9 height 9
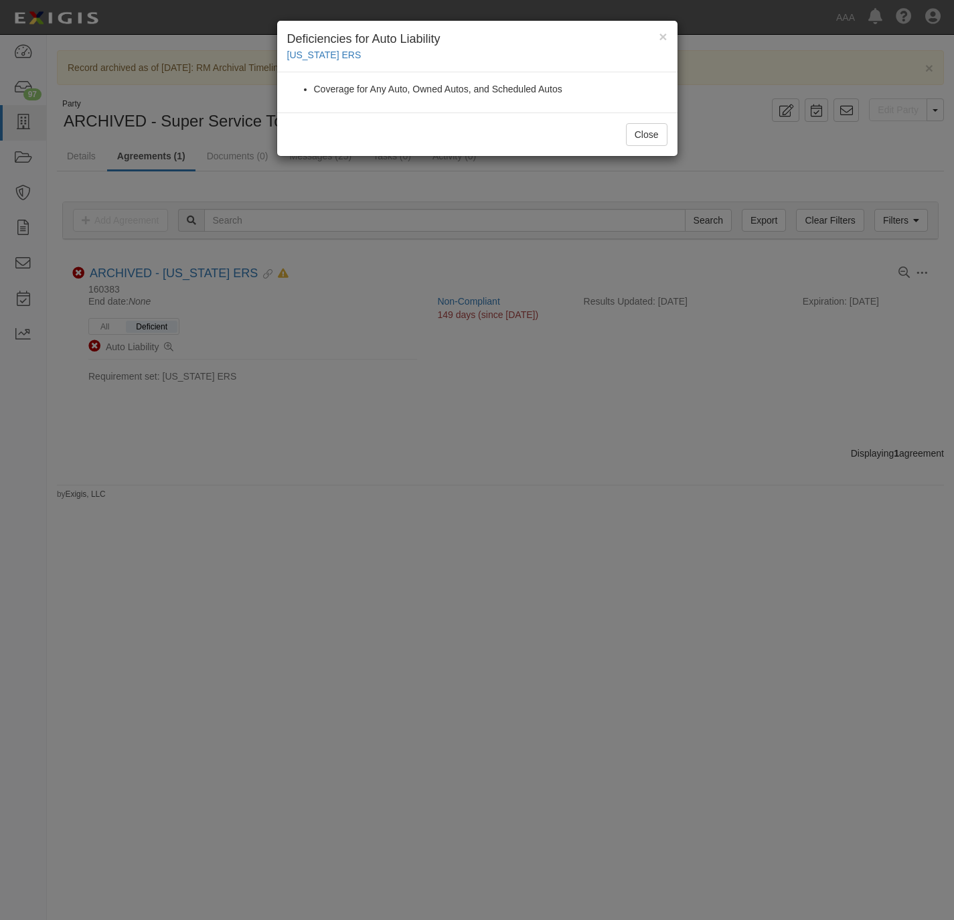
click at [362, 457] on div "× Deficiencies for Auto Liability California ERS Coverage for Any Auto, Owned A…" at bounding box center [477, 460] width 954 height 920
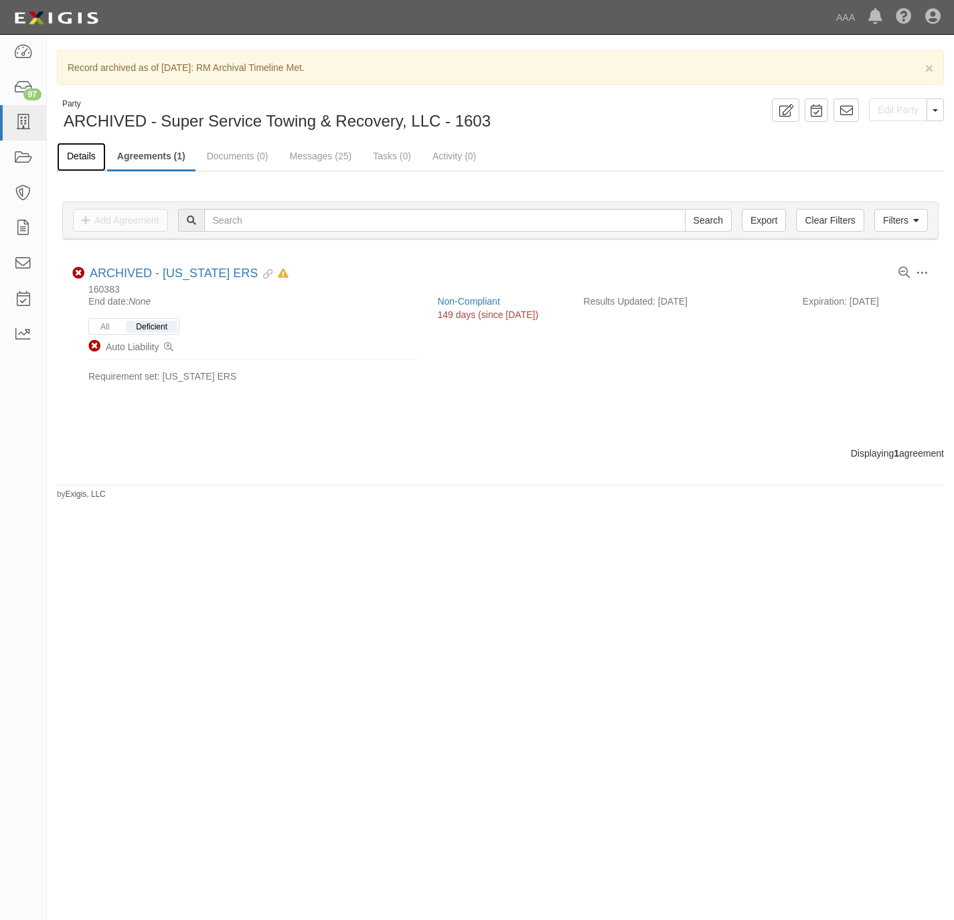
click at [83, 149] on link "Details" at bounding box center [81, 157] width 49 height 29
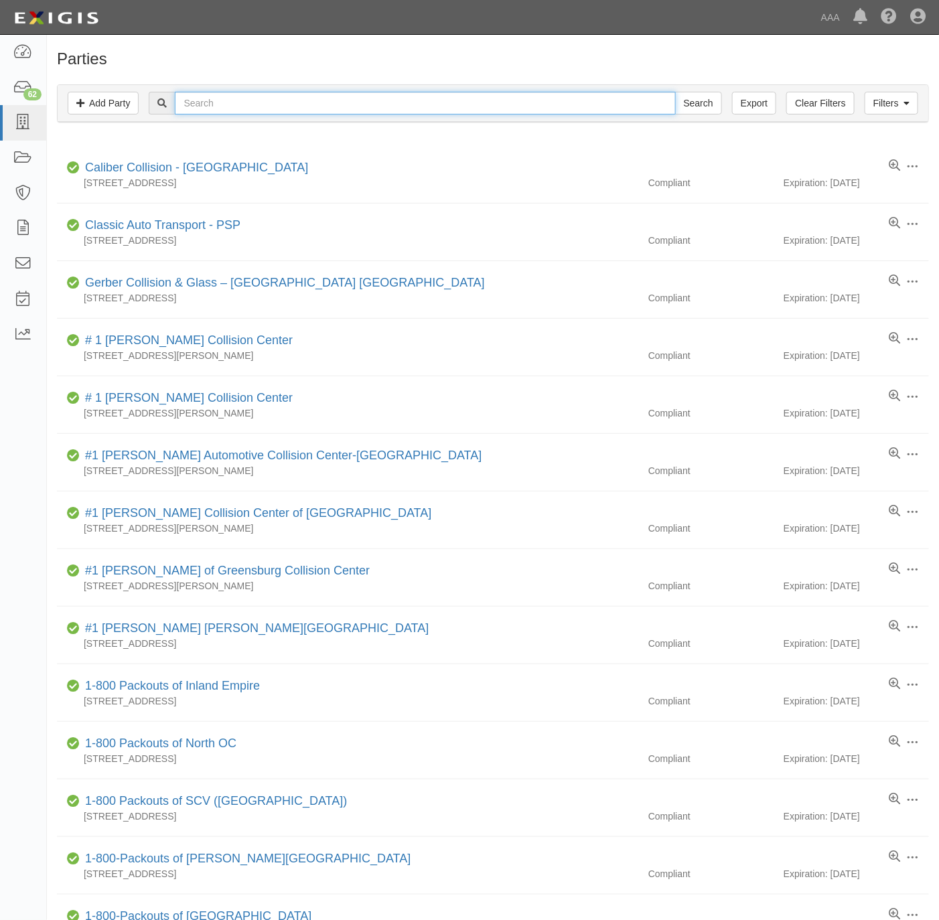
click at [360, 105] on input "text" at bounding box center [425, 103] width 500 height 23
paste input "Techway"
type input "Techway"
click at [687, 107] on input "Search" at bounding box center [698, 103] width 47 height 23
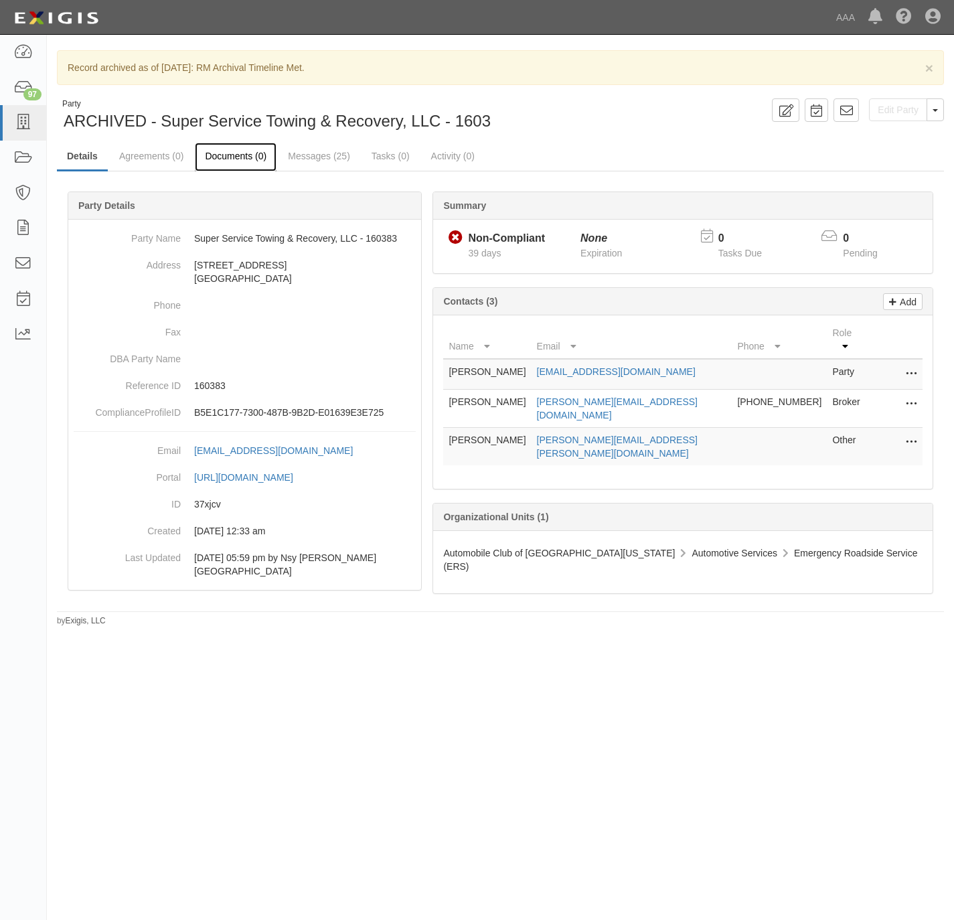
click at [229, 149] on link "Documents (0)" at bounding box center [236, 157] width 82 height 29
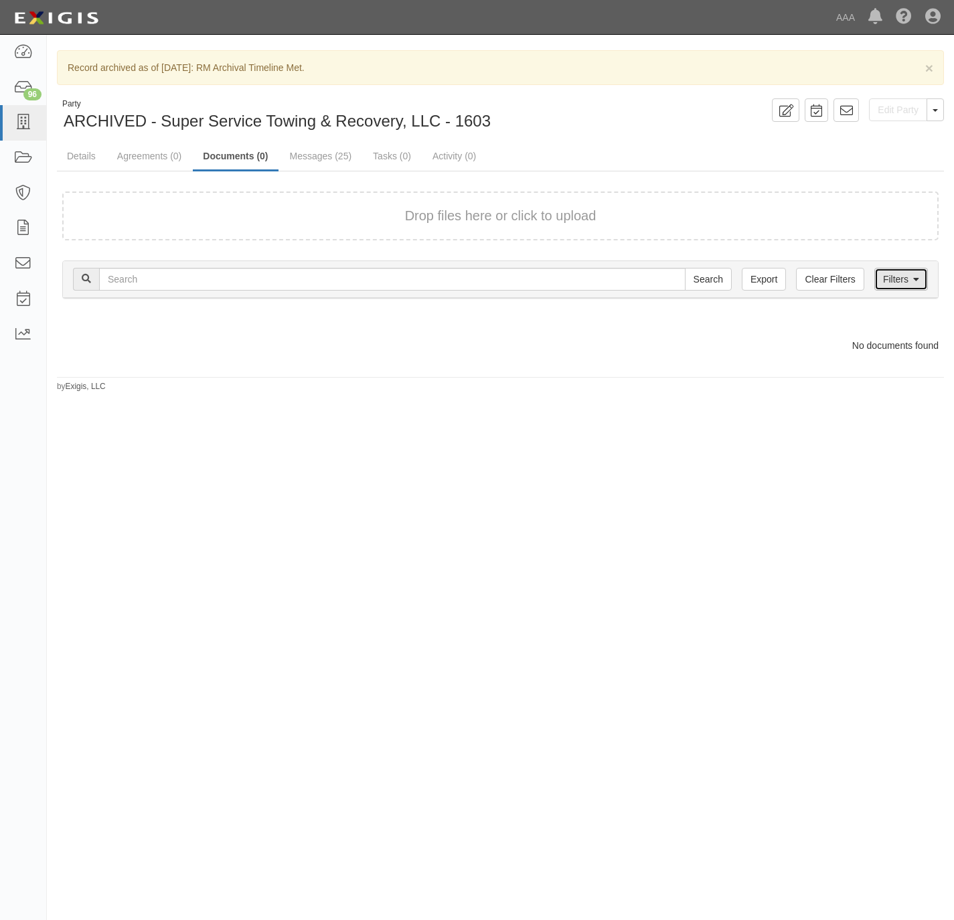
click at [896, 272] on link "Filters" at bounding box center [901, 279] width 54 height 23
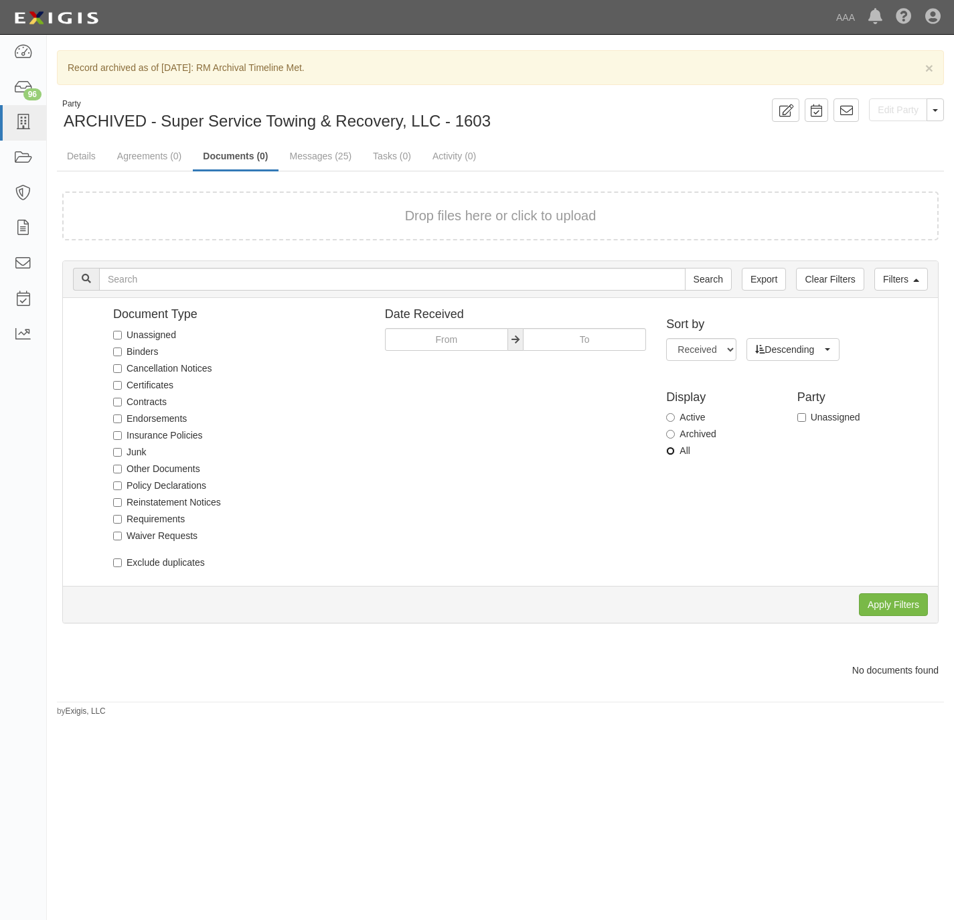
drag, startPoint x: 670, startPoint y: 452, endPoint x: 695, endPoint y: 460, distance: 26.7
click at [672, 454] on input "All" at bounding box center [670, 451] width 9 height 9
radio input "true"
click at [909, 603] on input "Apply Filters" at bounding box center [893, 604] width 69 height 23
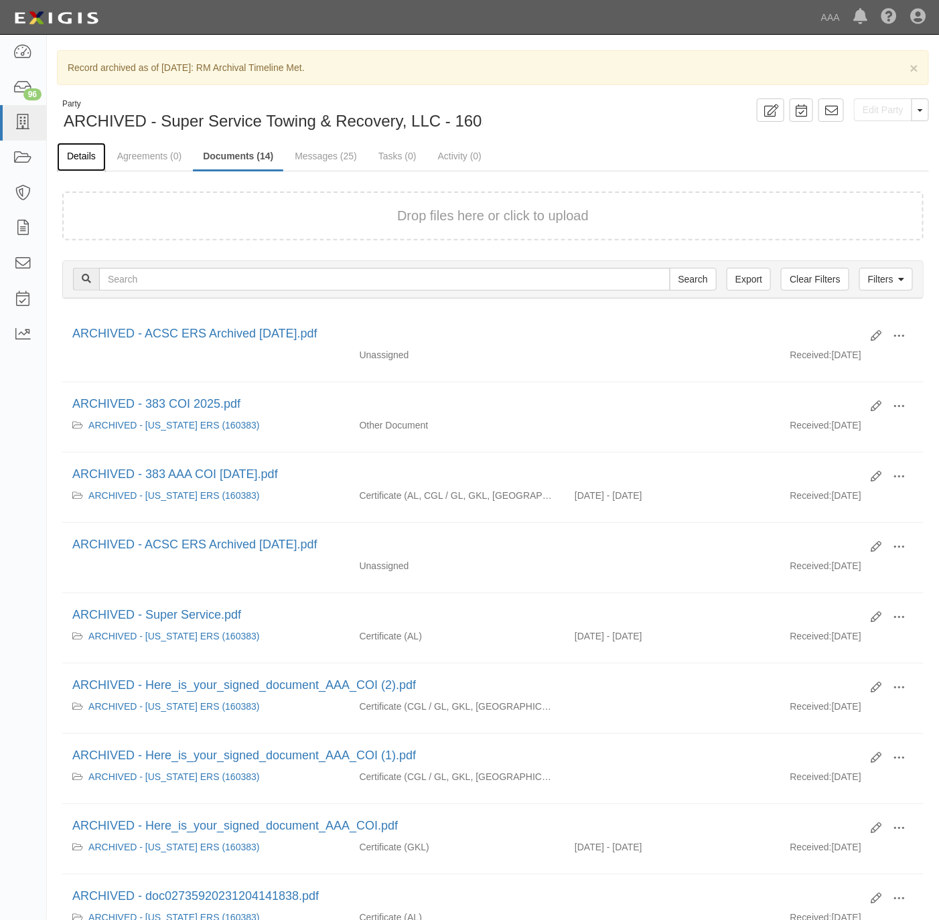
drag, startPoint x: 88, startPoint y: 153, endPoint x: 96, endPoint y: 151, distance: 8.1
click at [88, 153] on link "Details" at bounding box center [81, 157] width 49 height 29
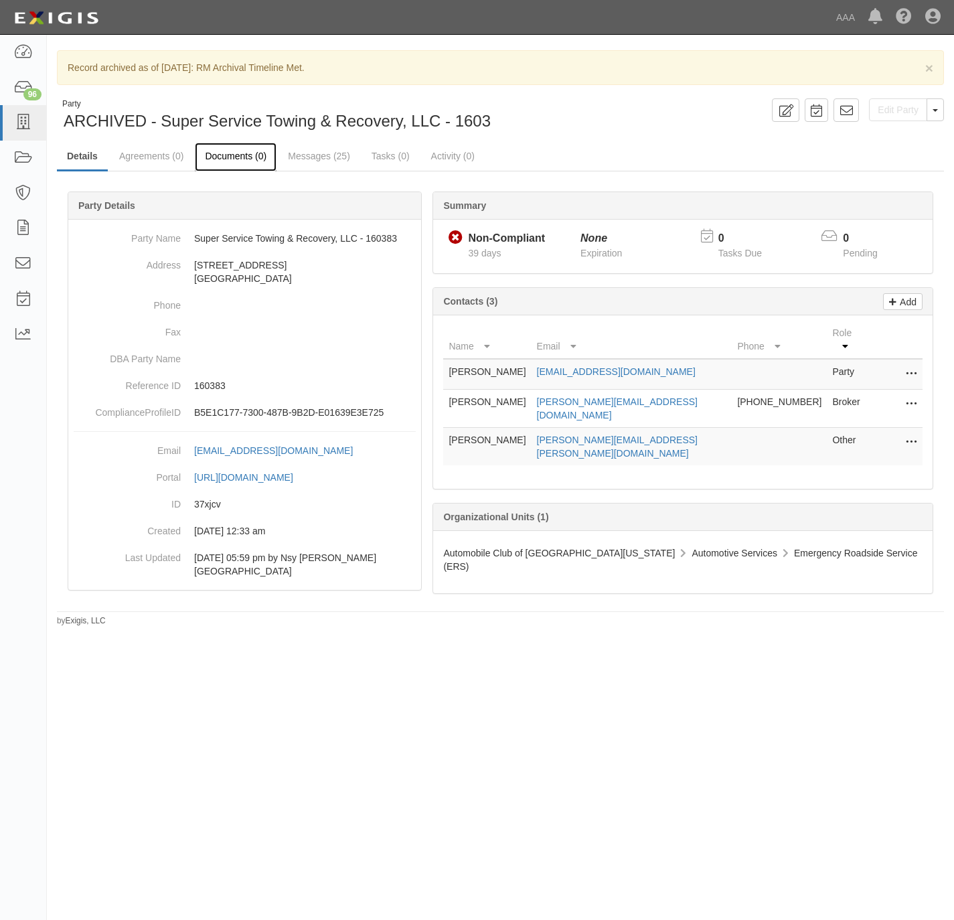
click at [225, 155] on link "Documents (0)" at bounding box center [236, 157] width 82 height 29
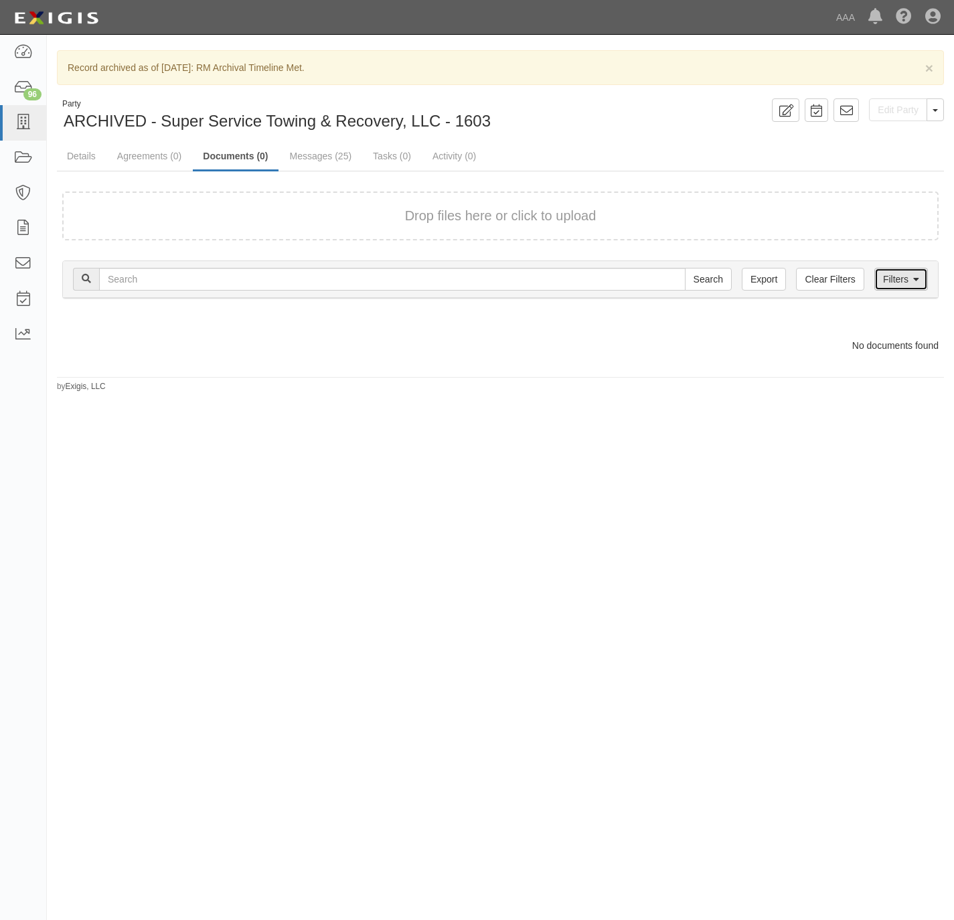
drag, startPoint x: 906, startPoint y: 278, endPoint x: 894, endPoint y: 294, distance: 20.1
click at [905, 278] on link "Filters" at bounding box center [901, 279] width 54 height 23
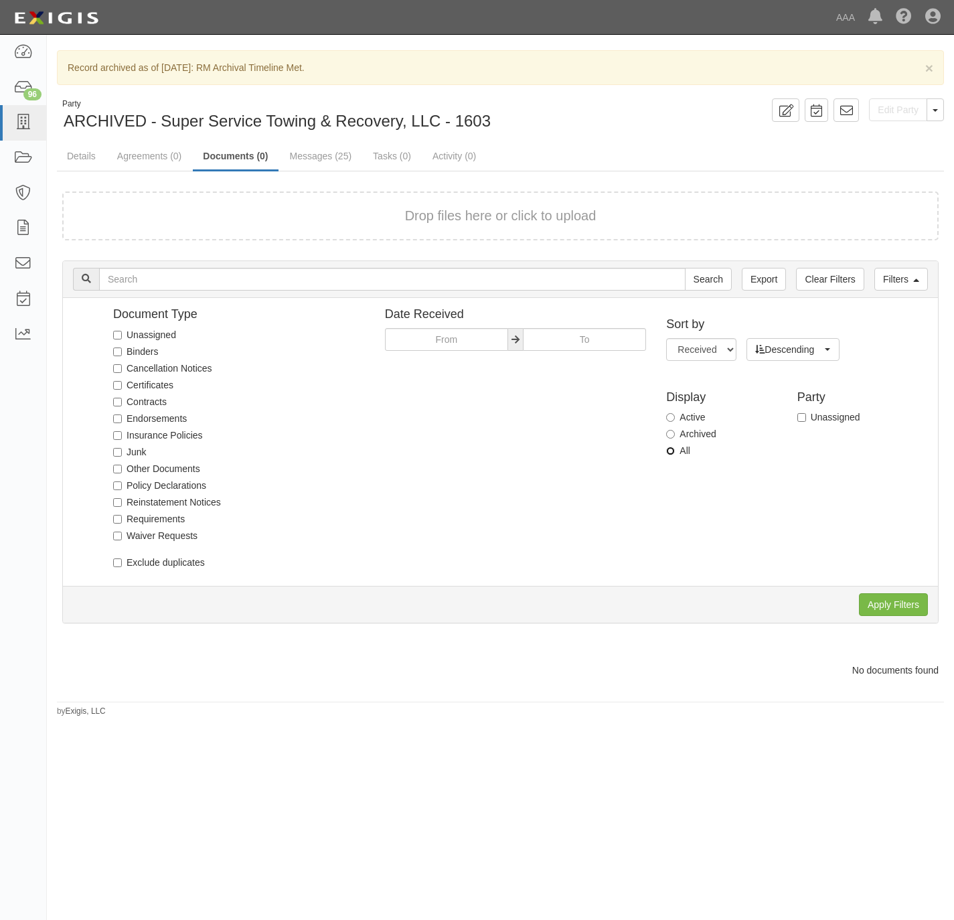
click at [672, 453] on input "All" at bounding box center [670, 451] width 9 height 9
radio input "true"
click at [903, 603] on input "Apply Filters" at bounding box center [893, 604] width 69 height 23
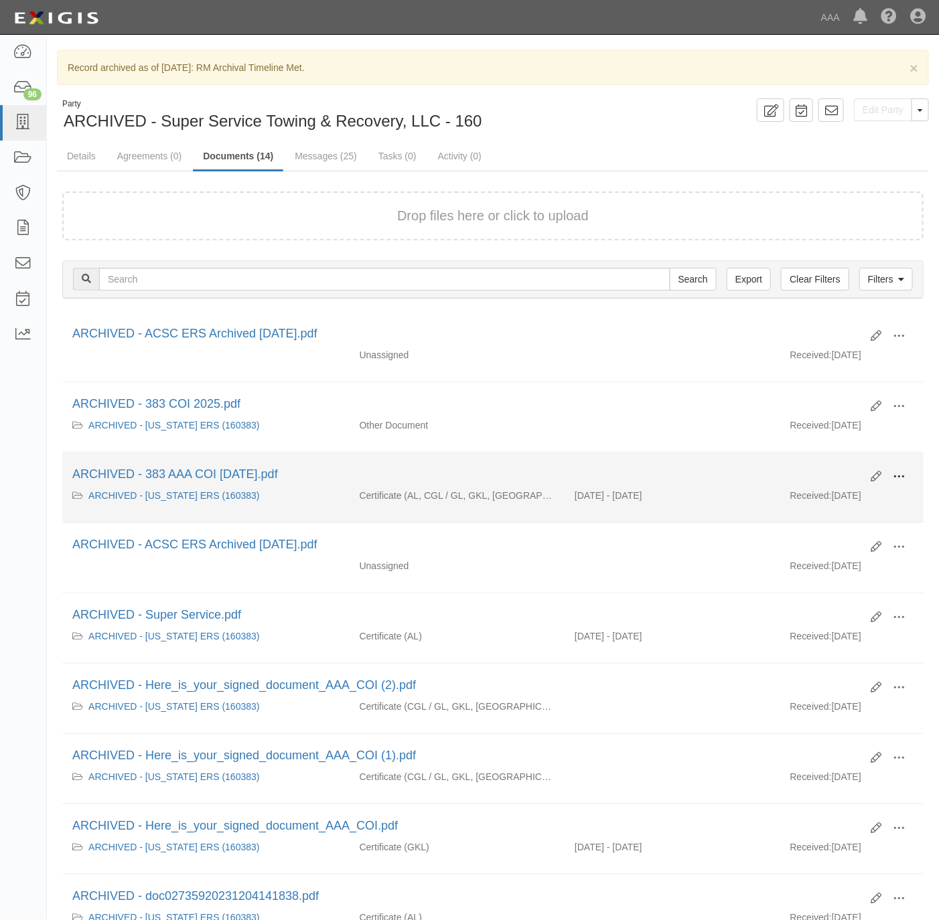
click at [903, 480] on span at bounding box center [898, 477] width 12 height 12
click at [846, 500] on link "View" at bounding box center [834, 489] width 106 height 24
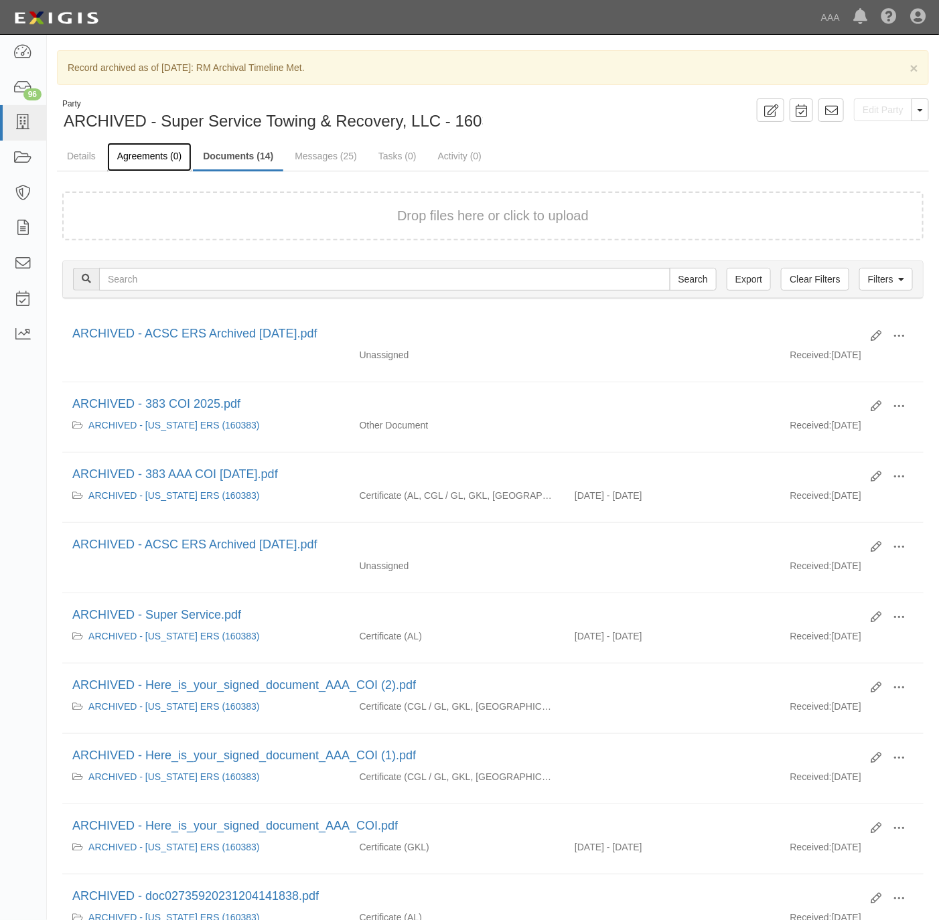
click at [145, 167] on link "Agreements (0)" at bounding box center [149, 157] width 84 height 29
click at [149, 153] on link "Agreements (0)" at bounding box center [149, 157] width 84 height 29
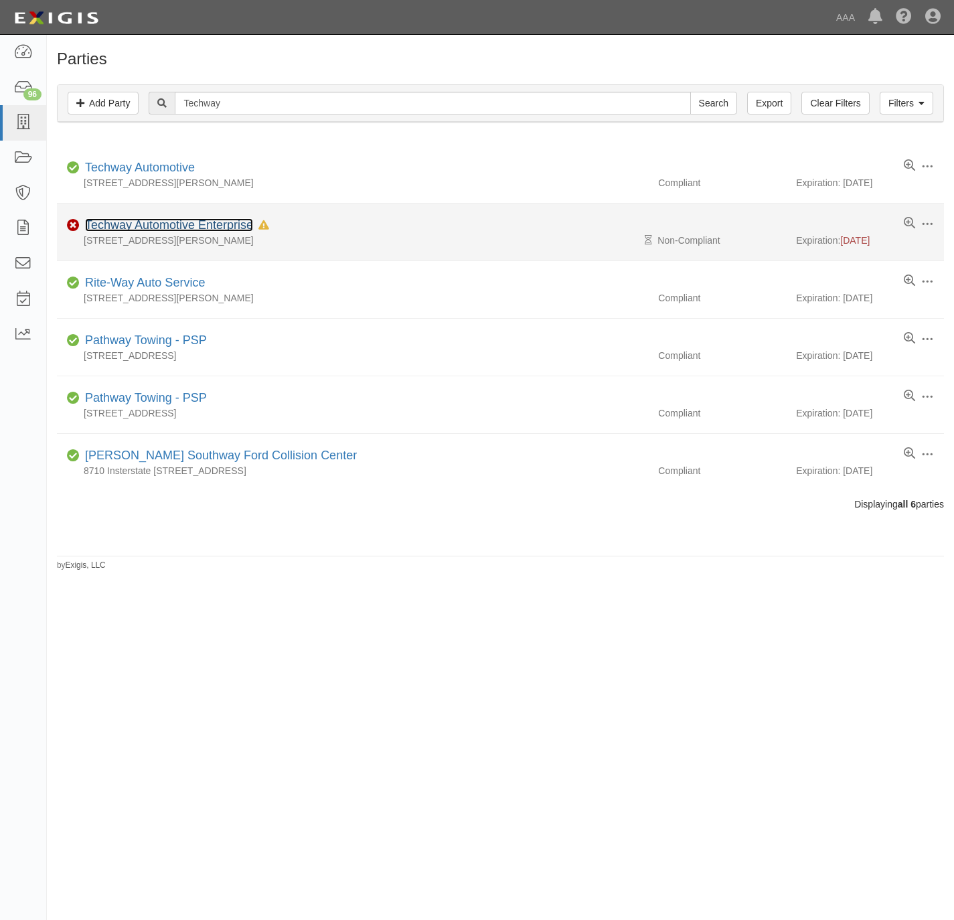
click at [114, 223] on link "Techway Automotive Enterprise" at bounding box center [169, 224] width 168 height 13
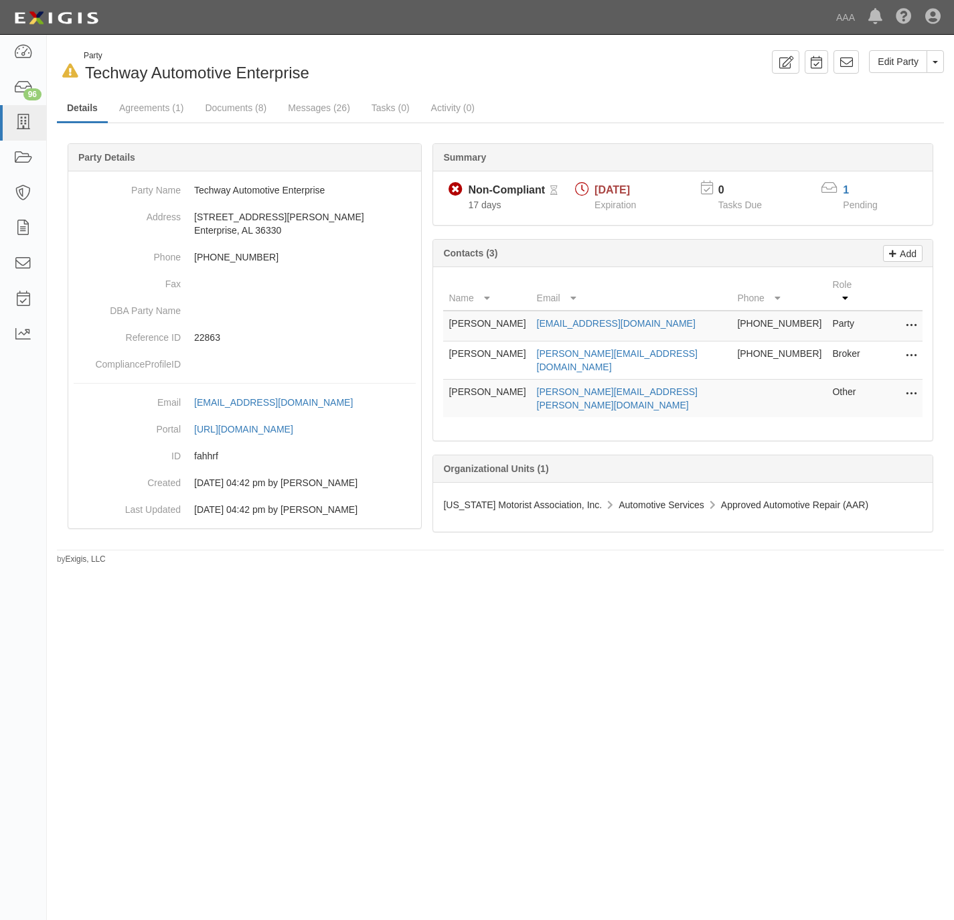
click at [840, 189] on div "1" at bounding box center [869, 189] width 62 height 17
click at [848, 189] on link "1" at bounding box center [846, 189] width 6 height 11
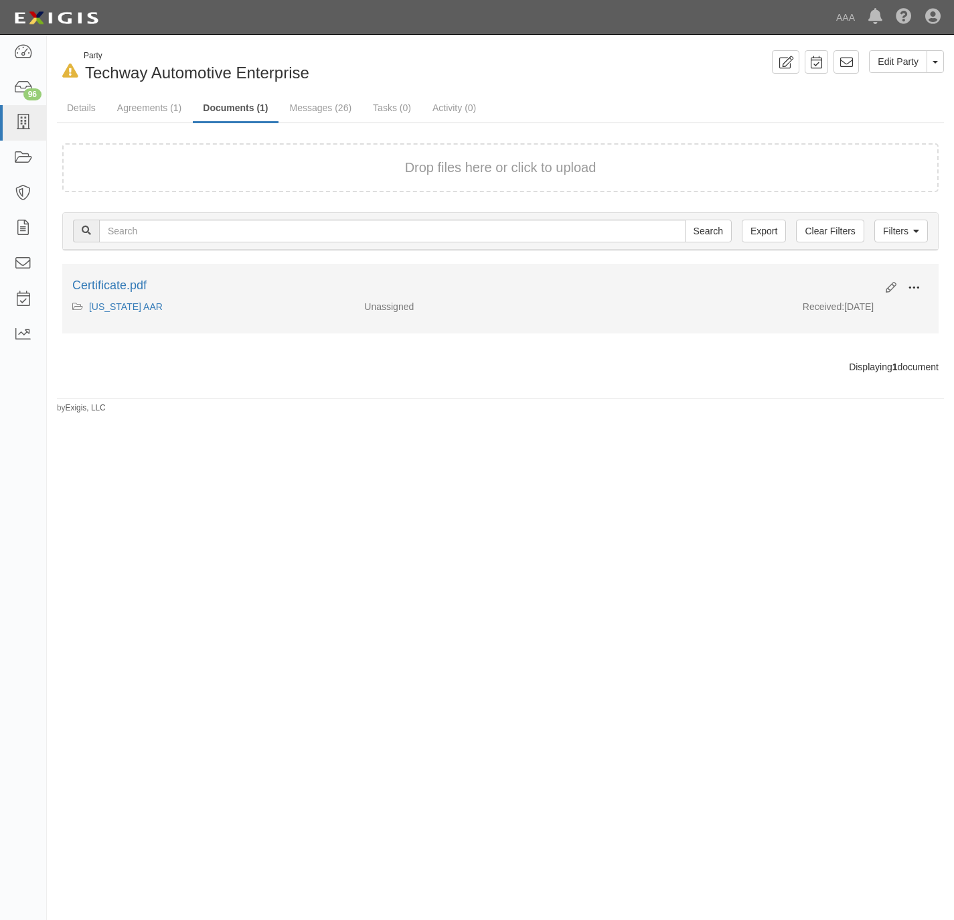
click at [914, 287] on span at bounding box center [914, 288] width 12 height 12
click at [850, 312] on link "View" at bounding box center [849, 307] width 106 height 24
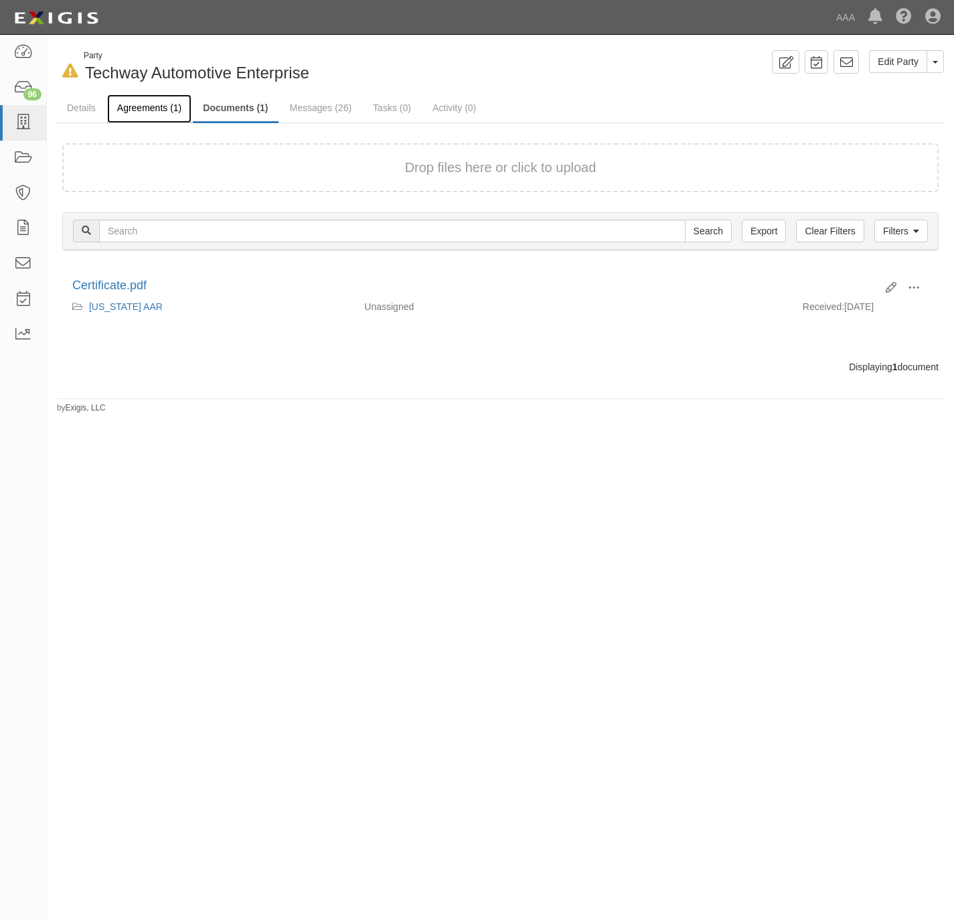
click at [131, 106] on link "Agreements (1)" at bounding box center [149, 108] width 84 height 29
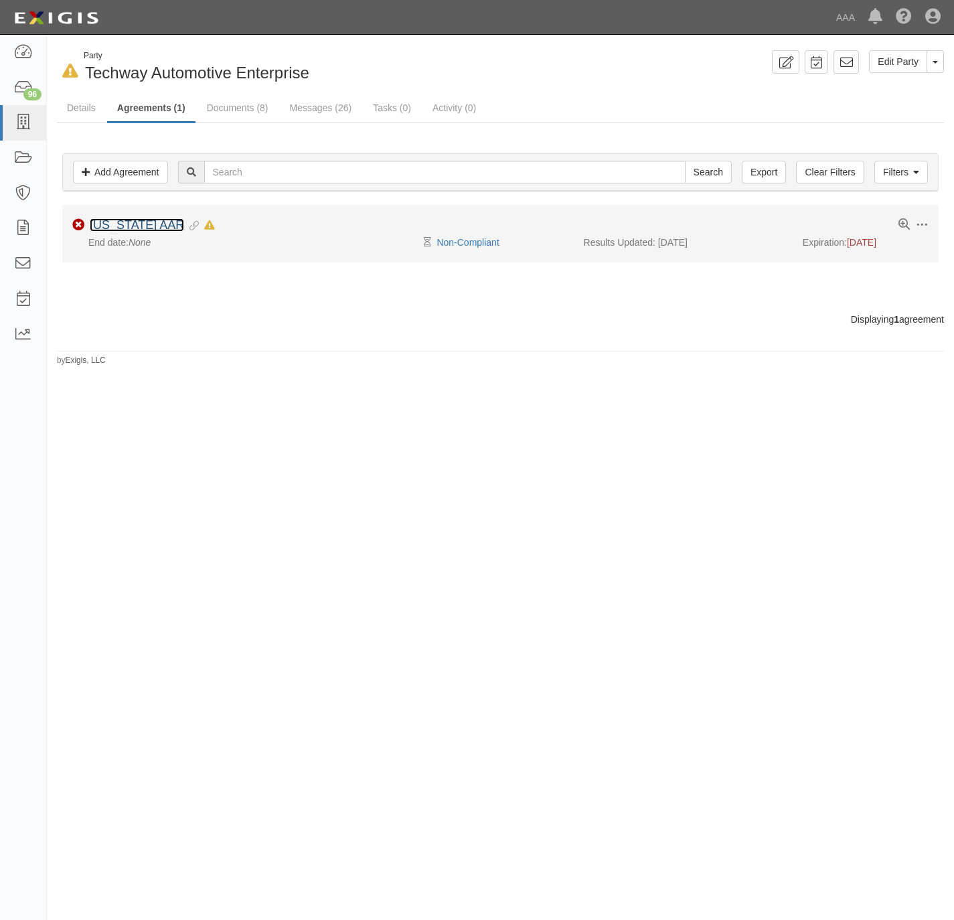
click at [119, 223] on link "[US_STATE] AAR" at bounding box center [137, 224] width 94 height 13
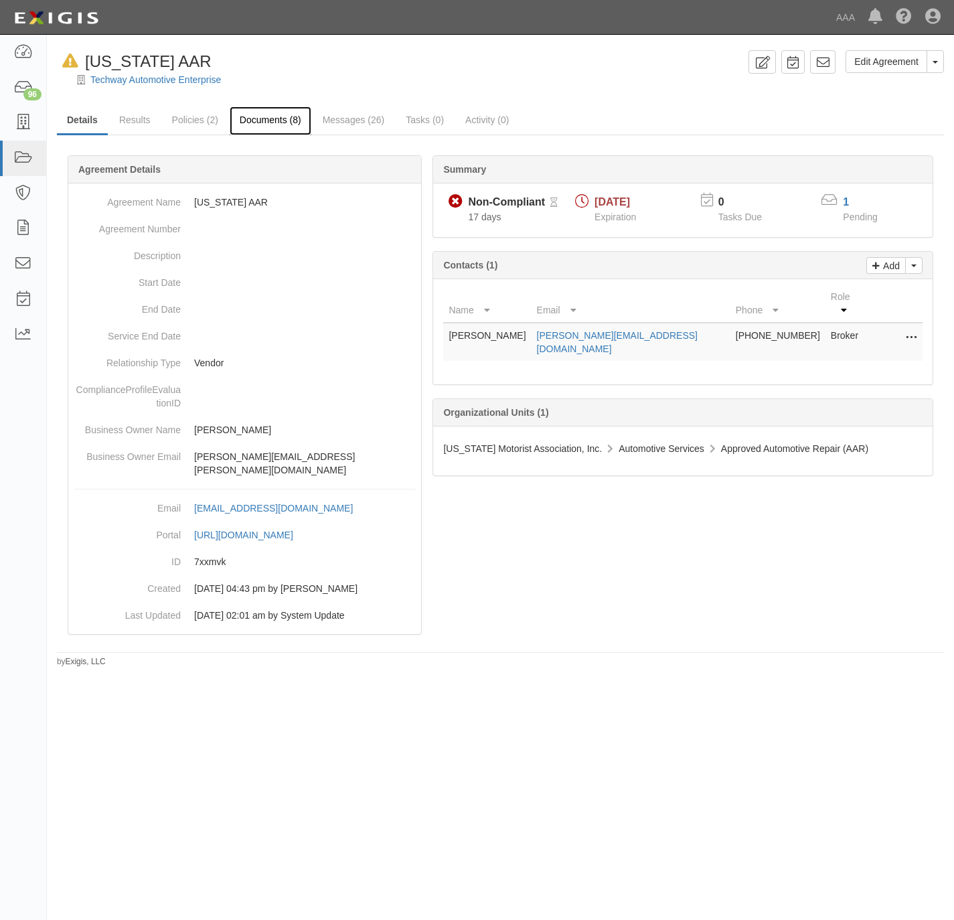
click at [263, 121] on link "Documents (8)" at bounding box center [271, 120] width 82 height 29
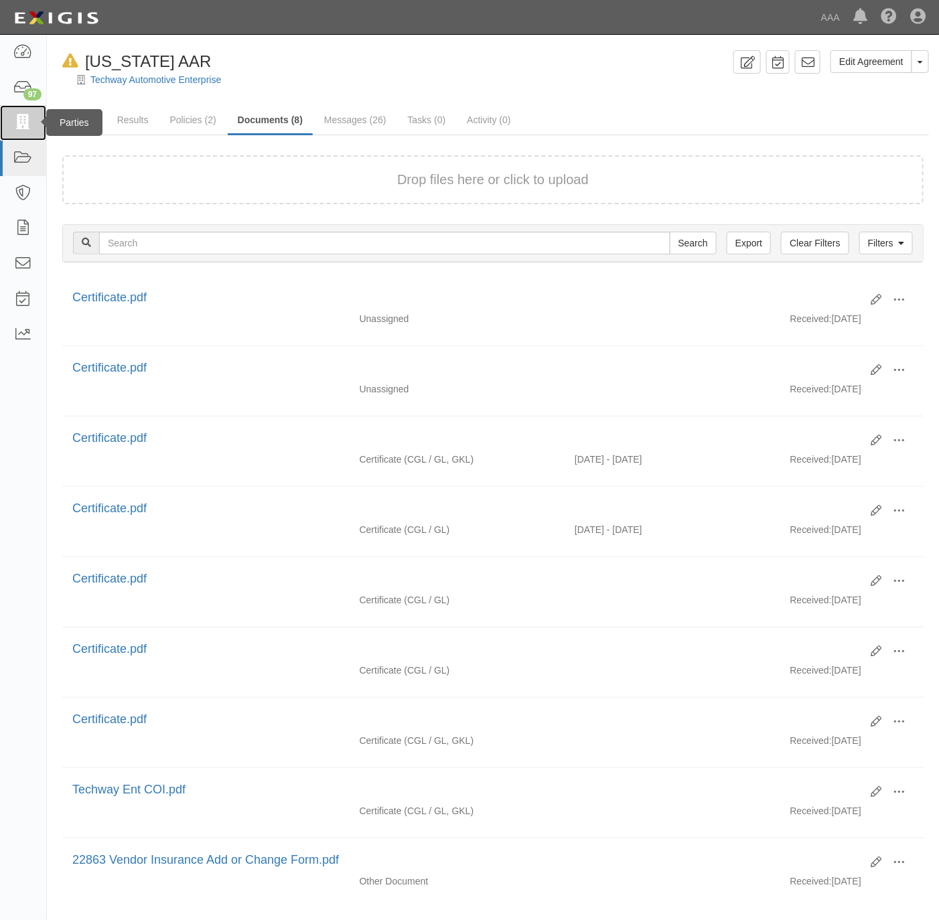
click at [27, 113] on link at bounding box center [23, 122] width 46 height 35
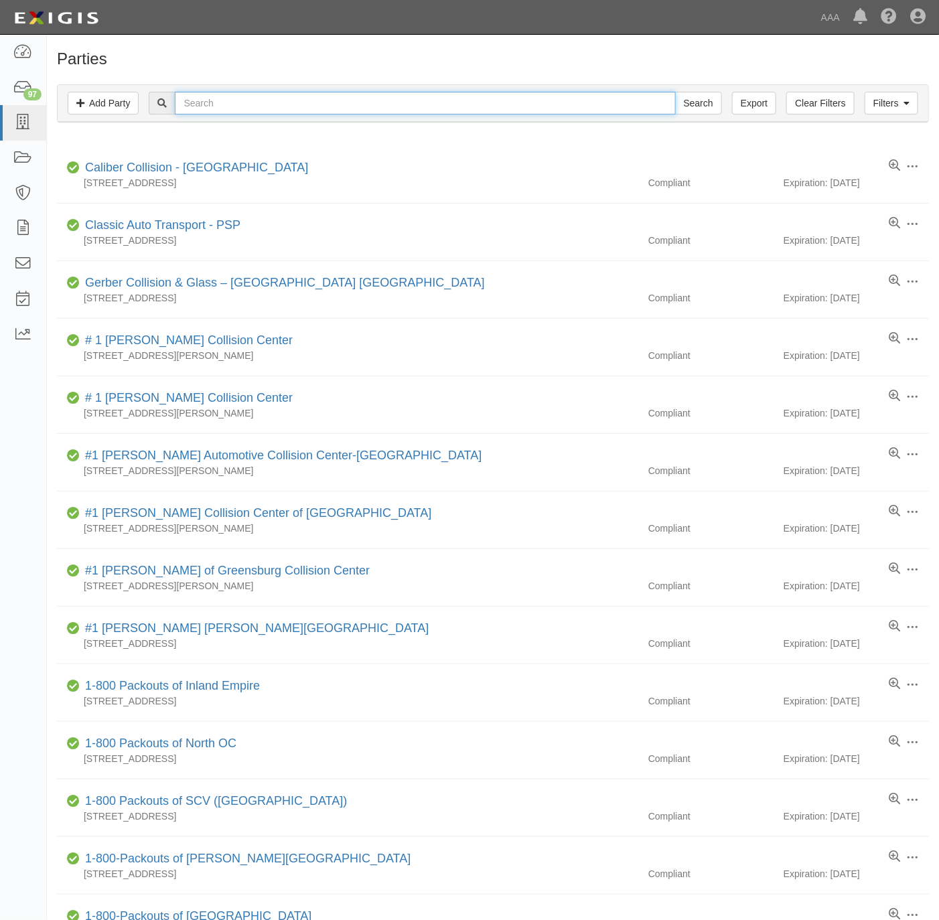
click at [305, 107] on input "text" at bounding box center [425, 103] width 500 height 23
paste input "Creek Hill Auto"
type input "Creek Hill Auto"
click at [692, 102] on input "Search" at bounding box center [698, 103] width 47 height 23
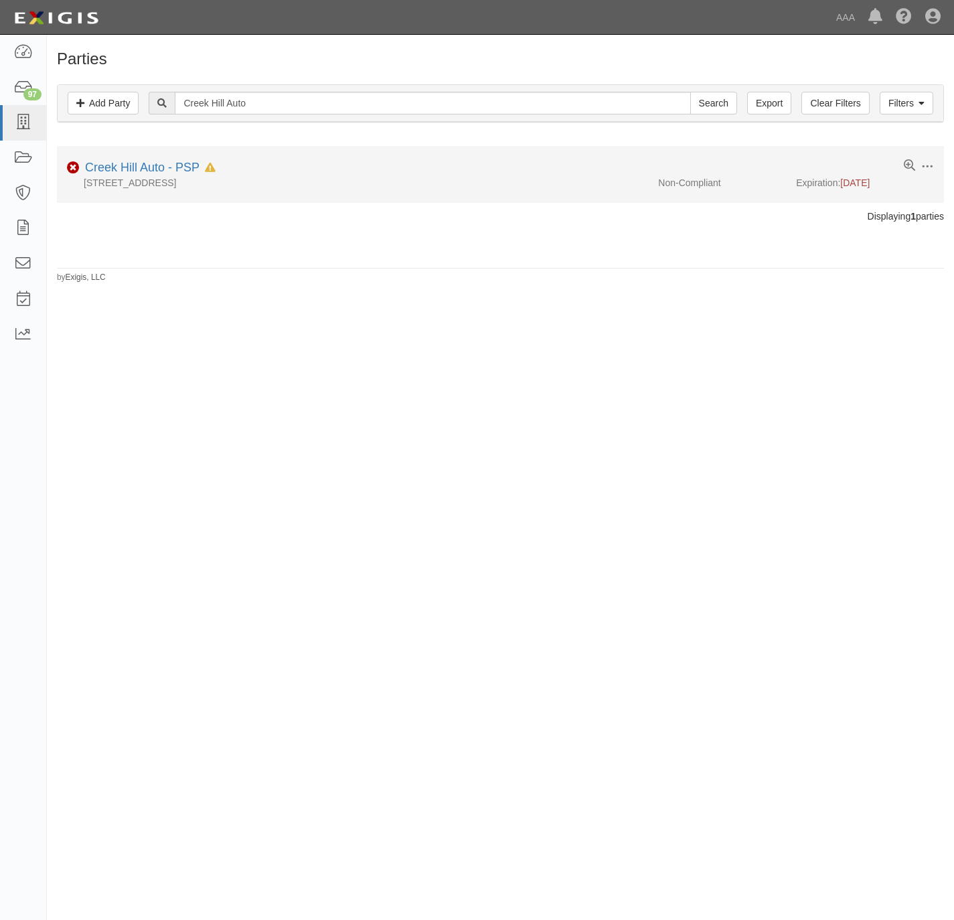
click at [125, 177] on div "Creek Hill Auto - PSP In Default since 09/09/2025" at bounding box center [148, 167] width 136 height 17
click at [127, 163] on link "Creek Hill Auto - PSP" at bounding box center [142, 167] width 114 height 13
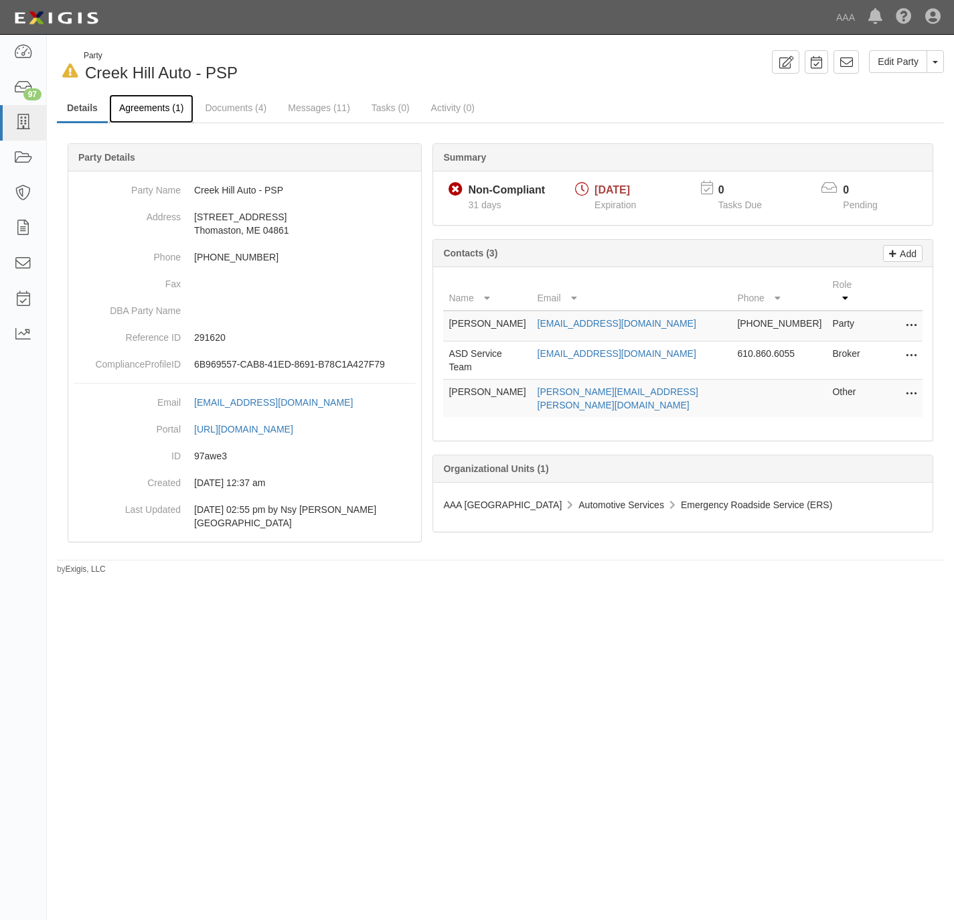
click at [119, 104] on link "Agreements (1)" at bounding box center [151, 108] width 84 height 29
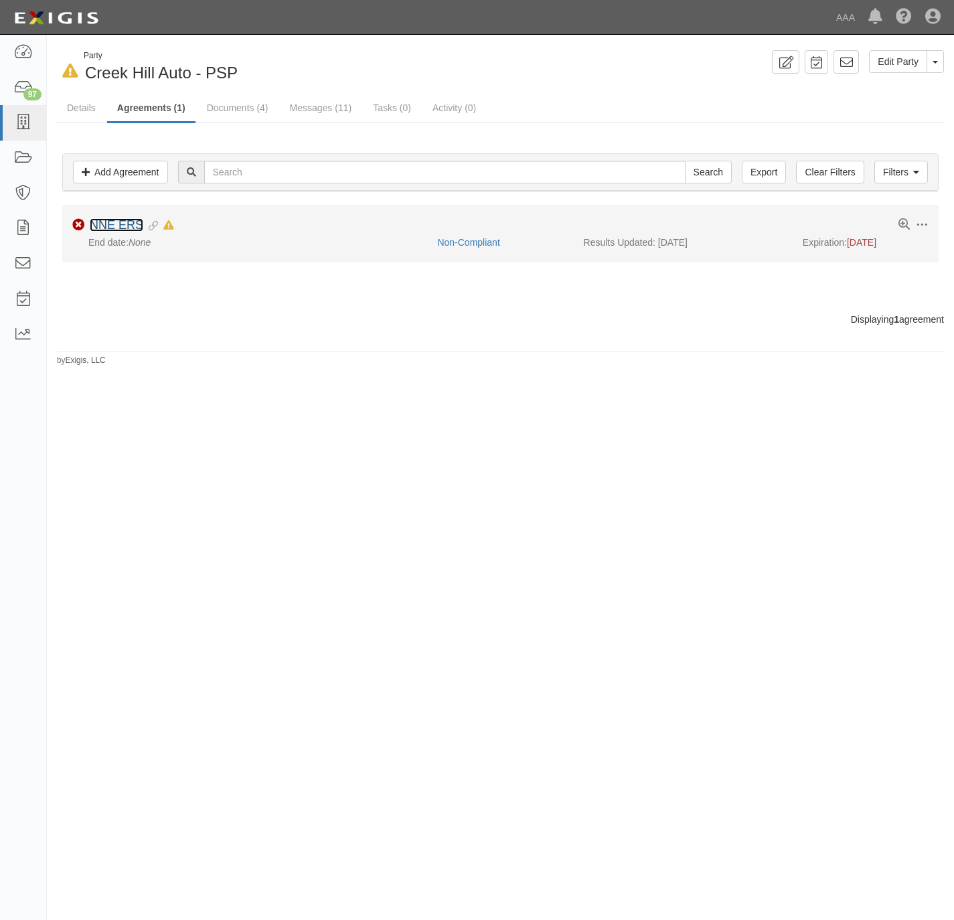
click at [123, 221] on link "NNE ERS" at bounding box center [117, 224] width 54 height 13
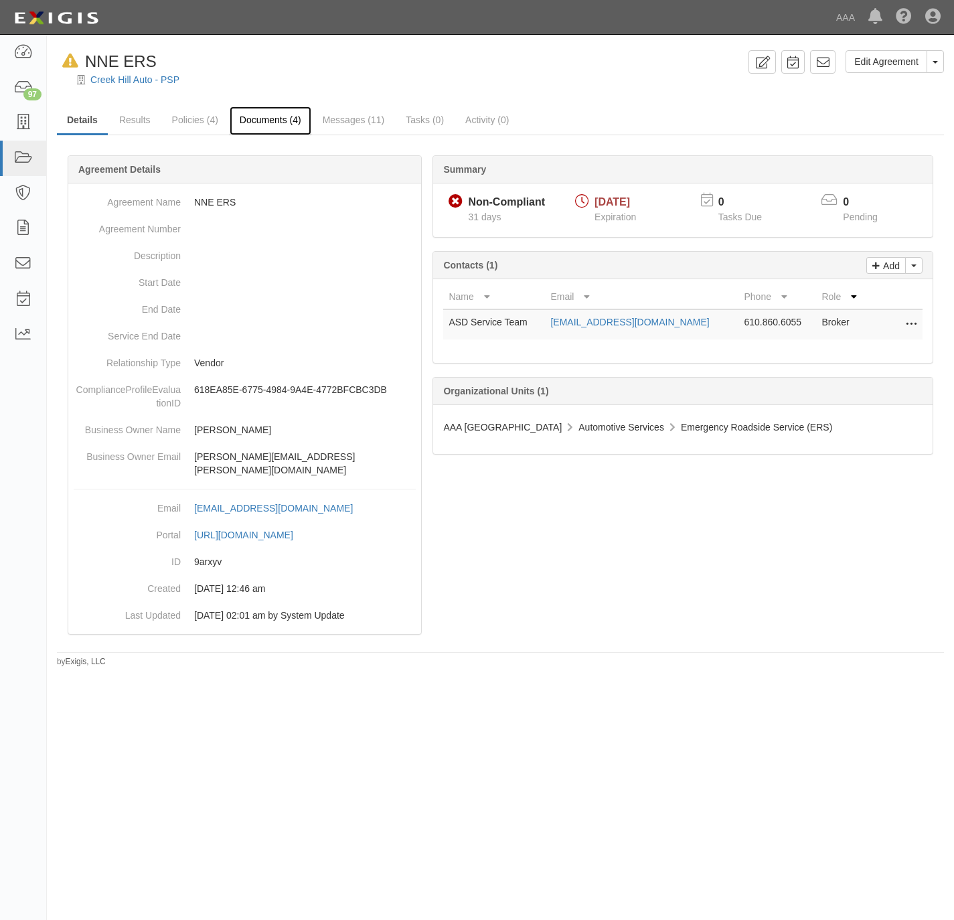
click at [273, 113] on link "Documents (4)" at bounding box center [271, 120] width 82 height 29
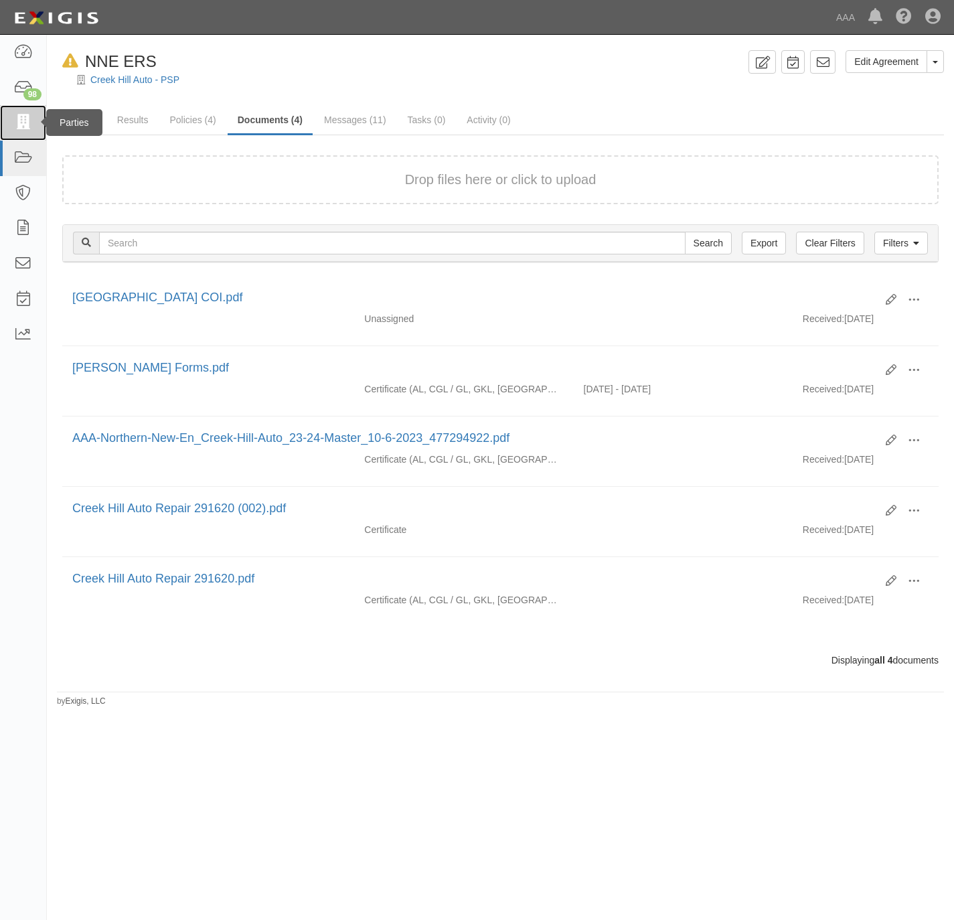
click at [12, 119] on link at bounding box center [23, 122] width 46 height 35
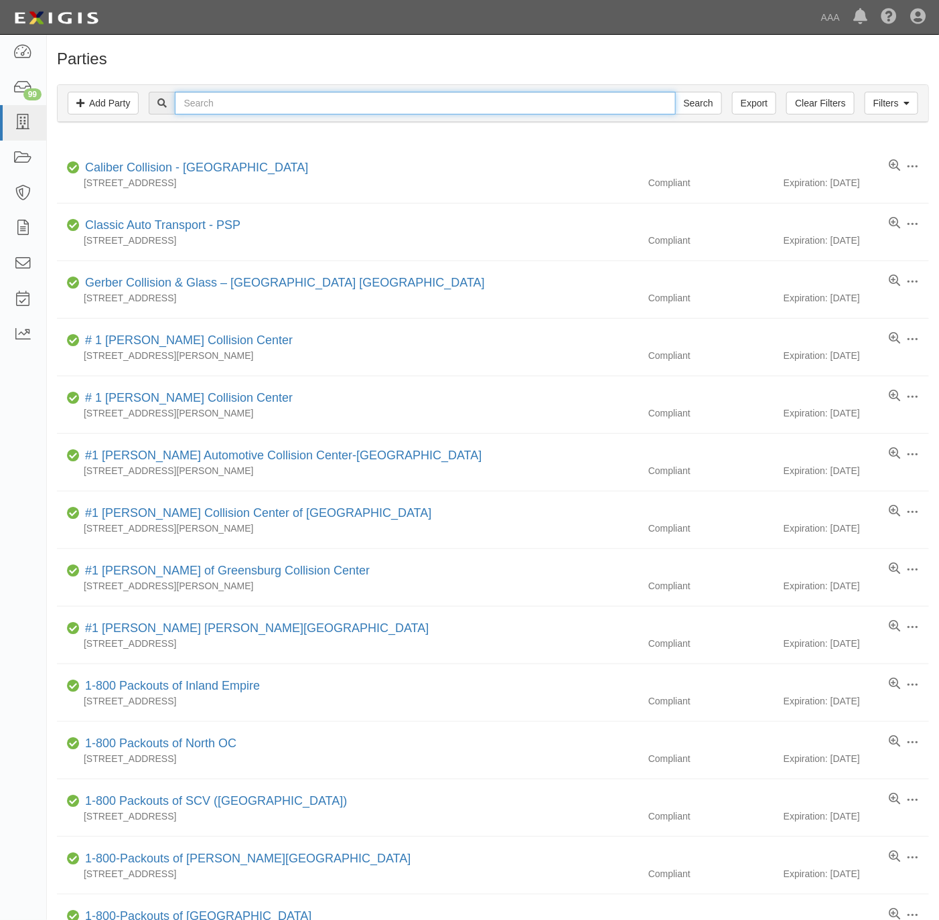
click at [316, 104] on input "text" at bounding box center [425, 103] width 500 height 23
type input "universal auto"
click at [675, 92] on input "Search" at bounding box center [698, 103] width 47 height 23
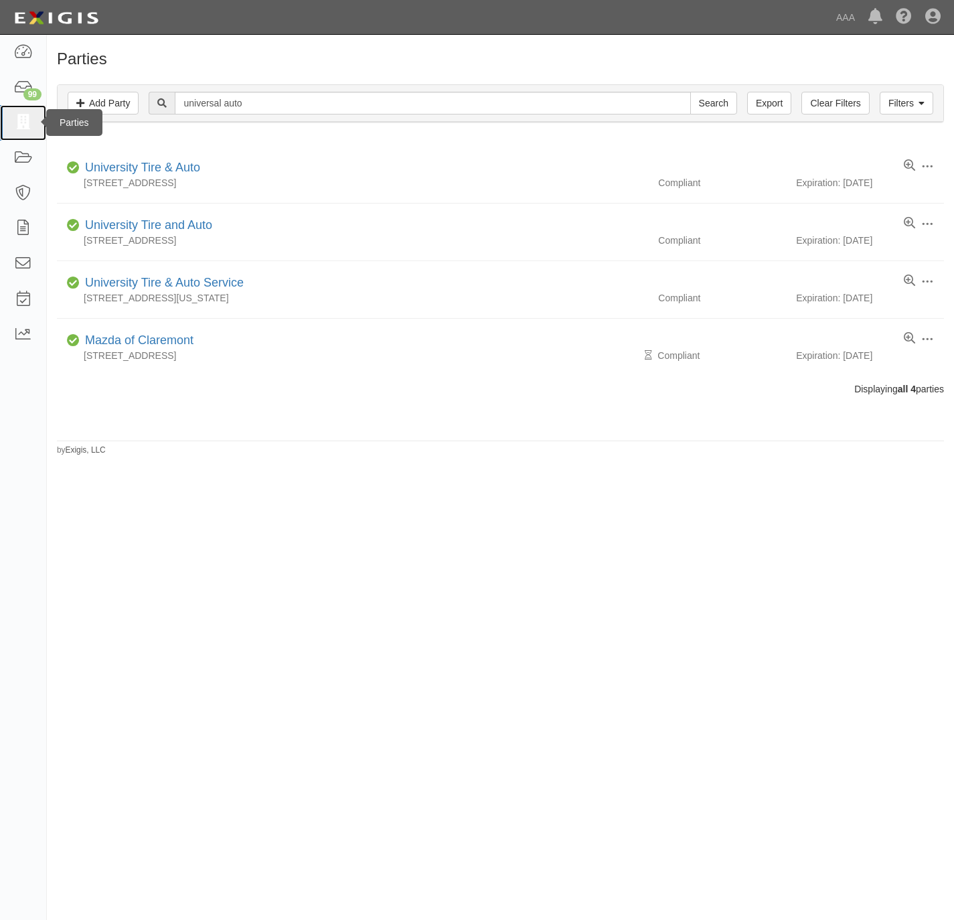
click at [19, 115] on icon at bounding box center [22, 122] width 19 height 15
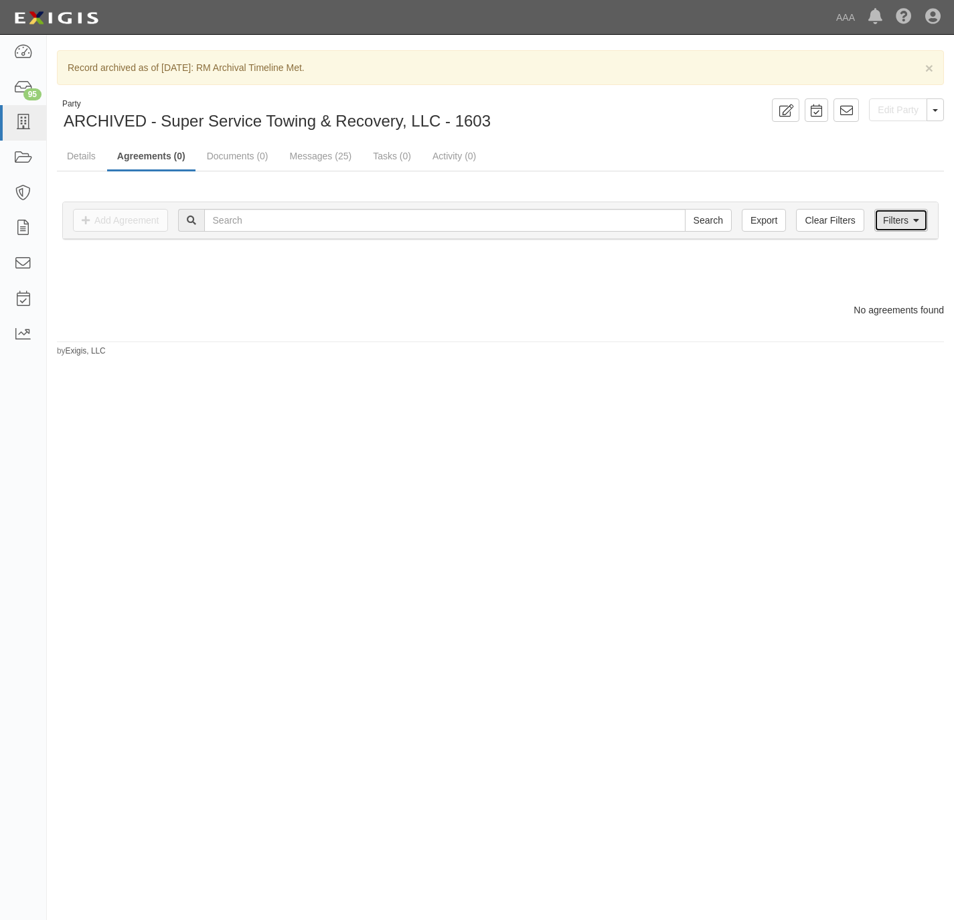
drag, startPoint x: 916, startPoint y: 217, endPoint x: 884, endPoint y: 239, distance: 39.0
click at [915, 218] on icon at bounding box center [916, 220] width 6 height 9
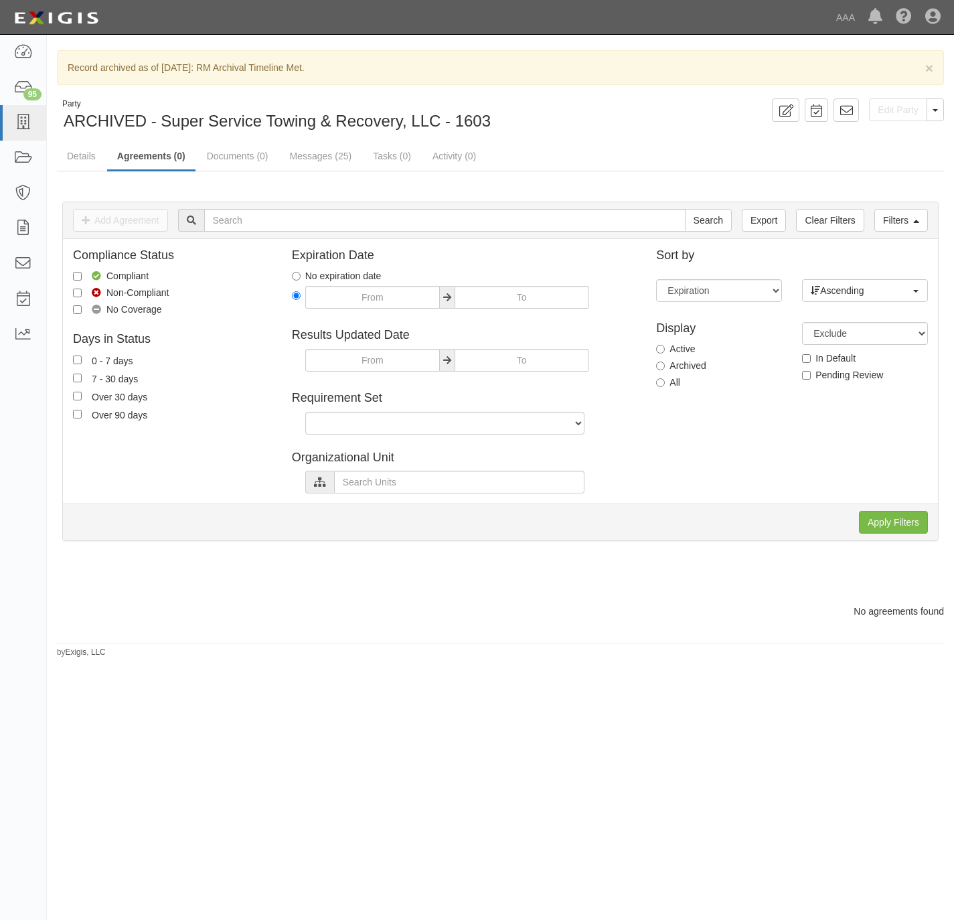
click at [668, 384] on label "All" at bounding box center [668, 382] width 24 height 13
click at [665, 384] on input "All" at bounding box center [660, 382] width 9 height 9
radio input "true"
drag, startPoint x: 903, startPoint y: 525, endPoint x: 856, endPoint y: 507, distance: 49.6
click at [903, 524] on input "Apply Filters" at bounding box center [893, 522] width 69 height 23
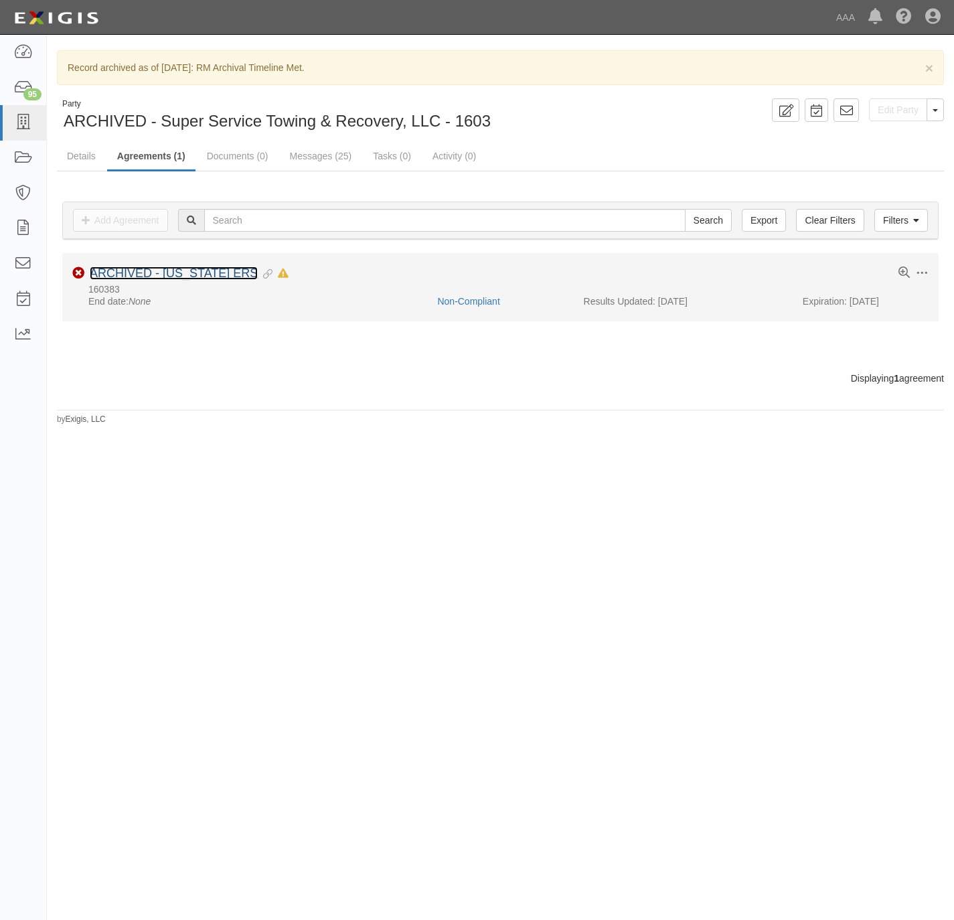
click at [191, 272] on link "ARCHIVED - [US_STATE] ERS" at bounding box center [174, 272] width 168 height 13
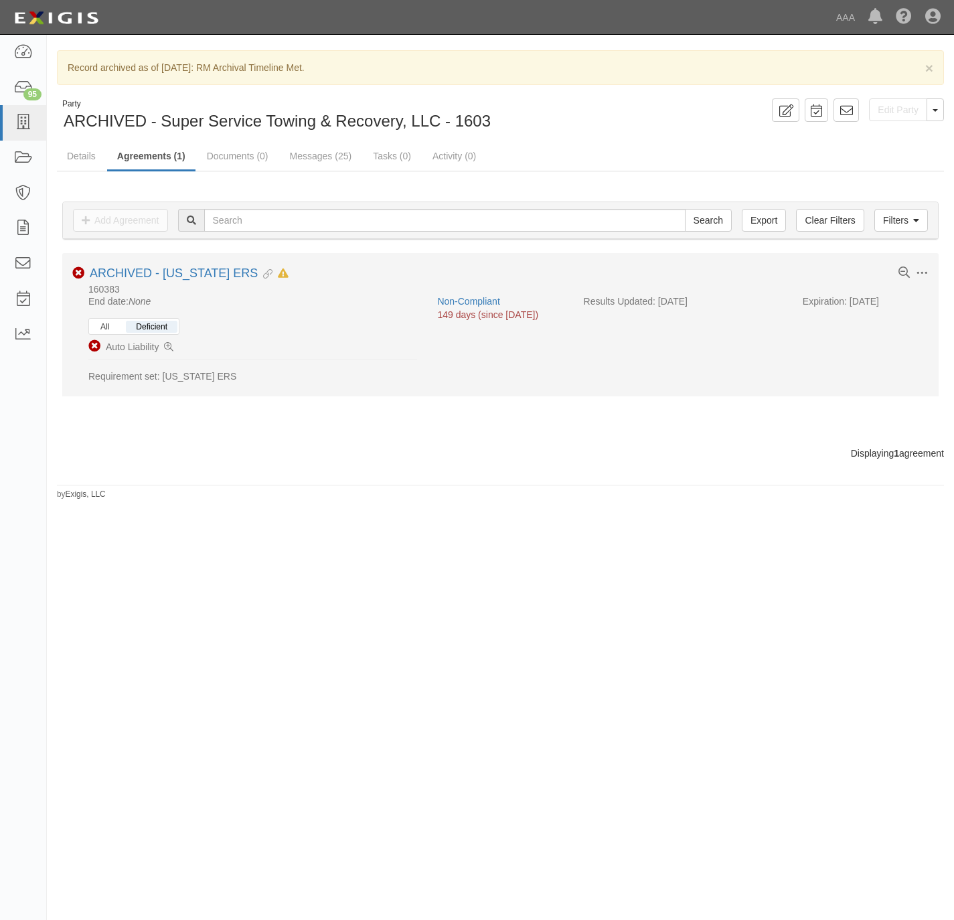
click at [111, 323] on button "All" at bounding box center [104, 327] width 29 height 12
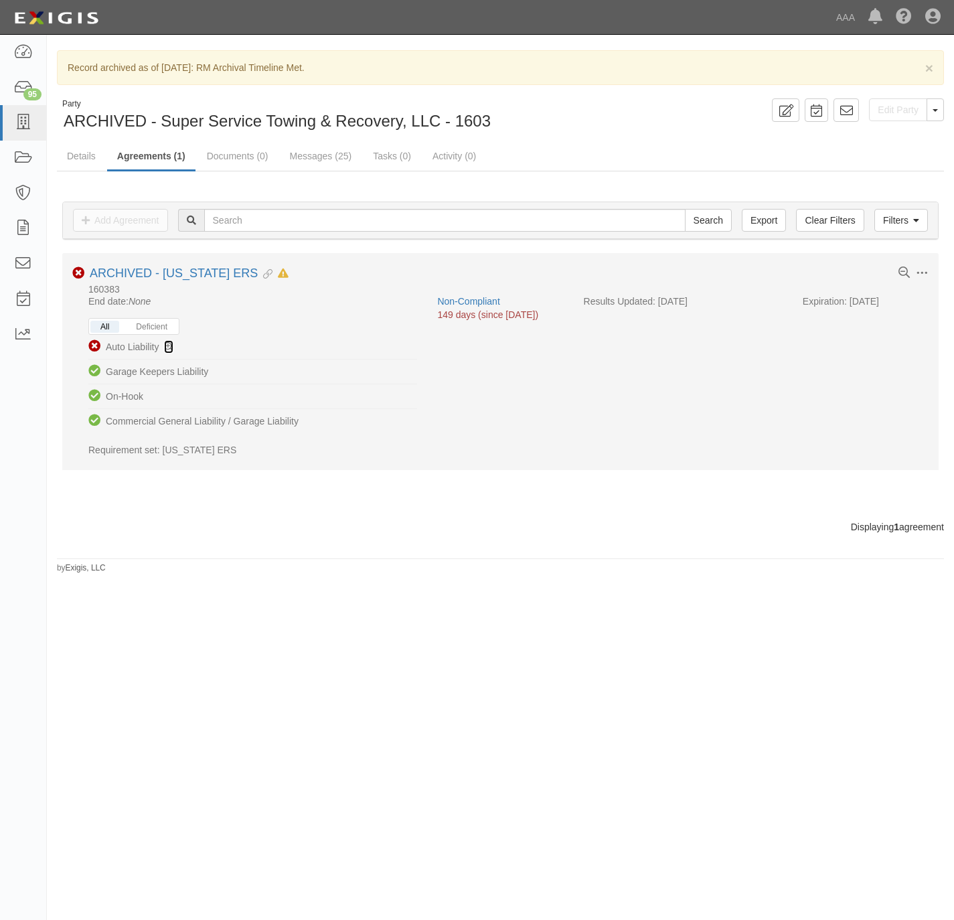
click at [169, 346] on icon at bounding box center [168, 347] width 9 height 9
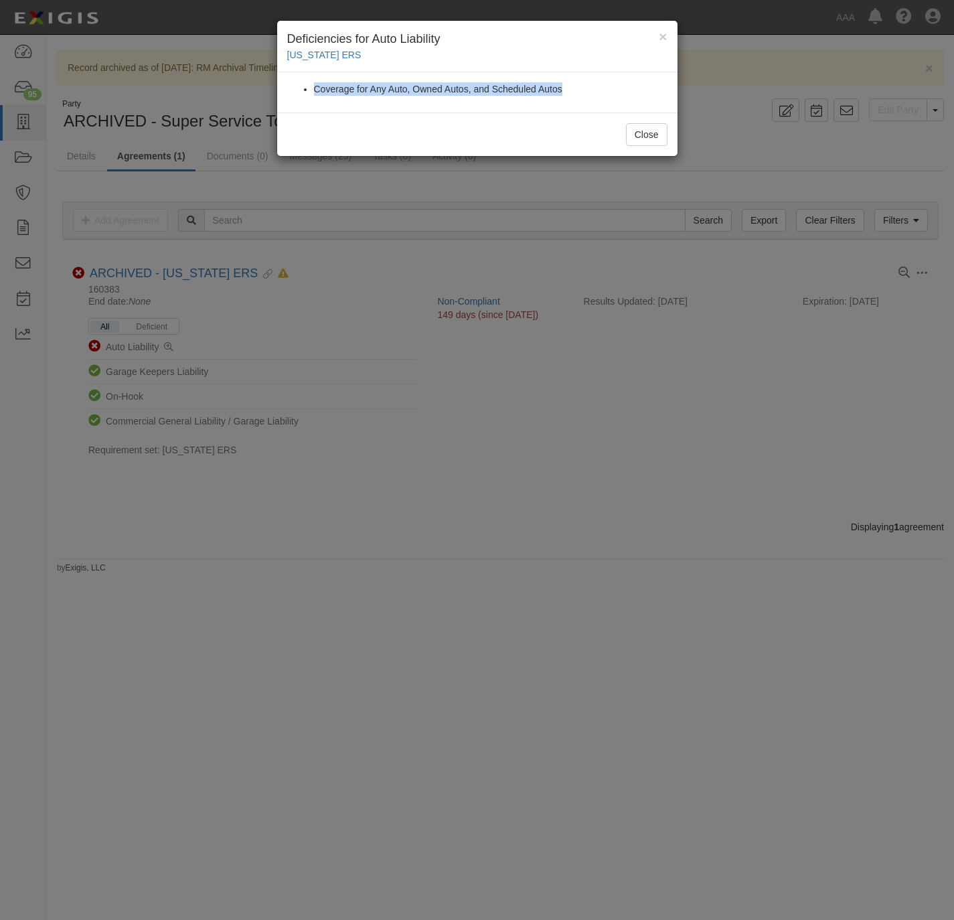
drag, startPoint x: 609, startPoint y: 90, endPoint x: 307, endPoint y: 89, distance: 302.0
click at [307, 89] on ul "Coverage for Any Auto, Owned Autos, and Scheduled Autos" at bounding box center [477, 88] width 380 height 13
click at [79, 147] on div "× Deficiencies for Auto Liability California ERS Coverage for Any Auto, Owned A…" at bounding box center [477, 460] width 954 height 920
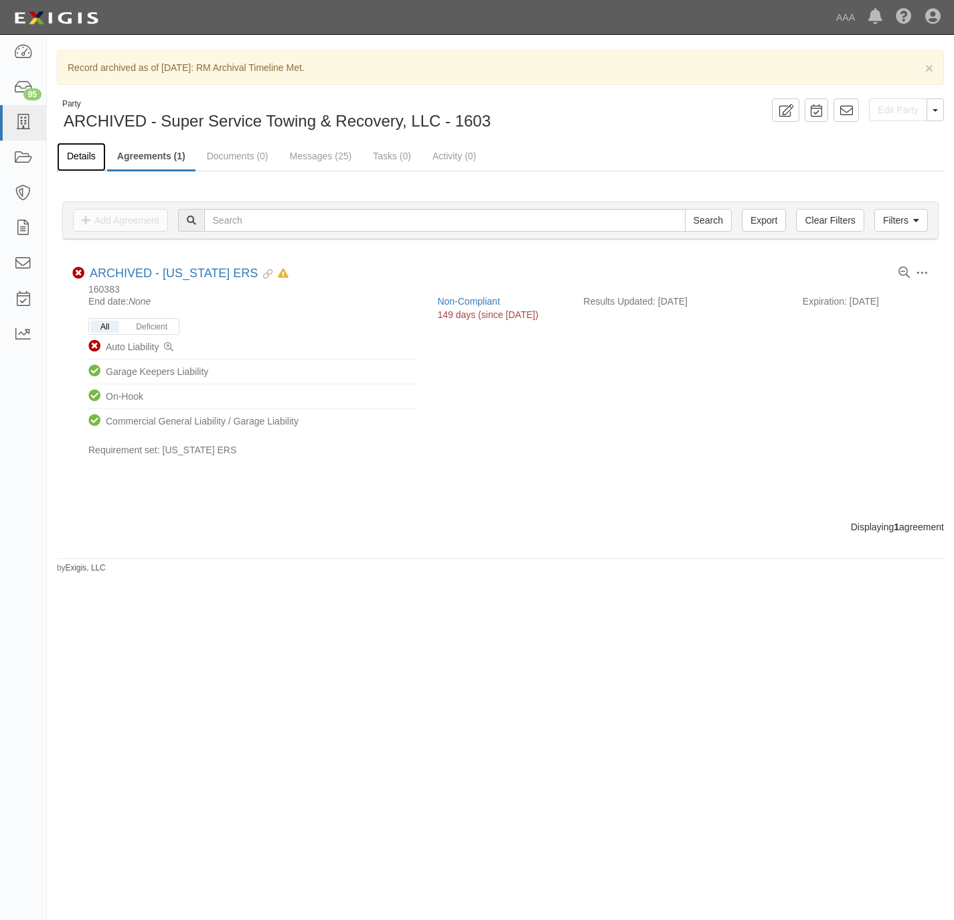
click at [79, 153] on link "Details" at bounding box center [81, 157] width 49 height 29
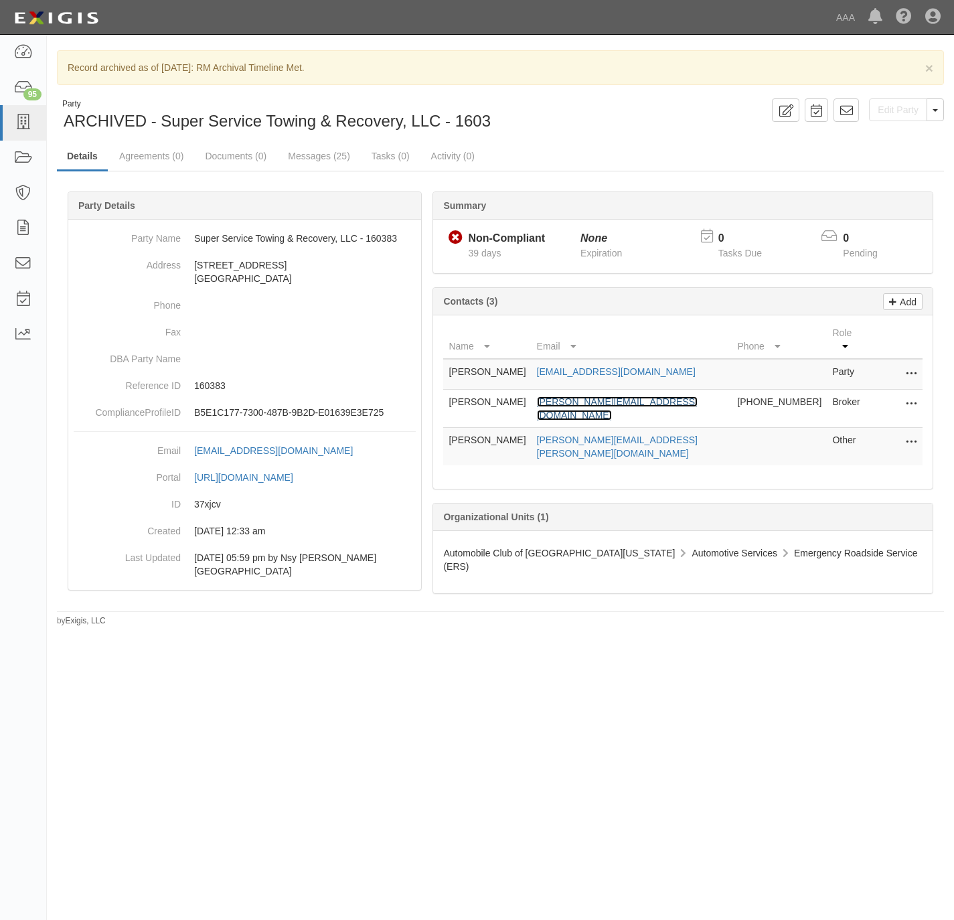
drag, startPoint x: 659, startPoint y: 396, endPoint x: 667, endPoint y: 394, distance: 8.3
click at [655, 396] on link "[PERSON_NAME][EMAIL_ADDRESS][DOMAIN_NAME]" at bounding box center [617, 408] width 161 height 24
click at [22, 105] on link at bounding box center [23, 122] width 46 height 35
